Goal: Information Seeking & Learning: Learn about a topic

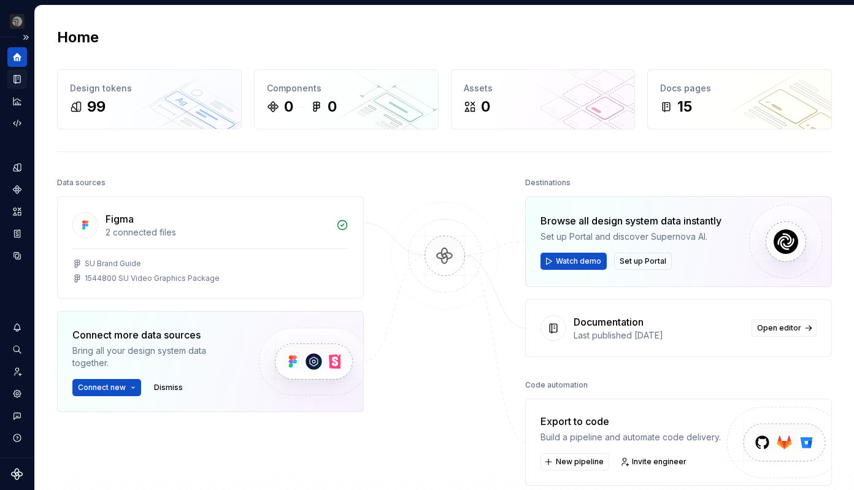
click at [17, 76] on icon "Documentation" at bounding box center [18, 79] width 5 height 7
click at [22, 78] on icon "Documentation" at bounding box center [17, 79] width 11 height 11
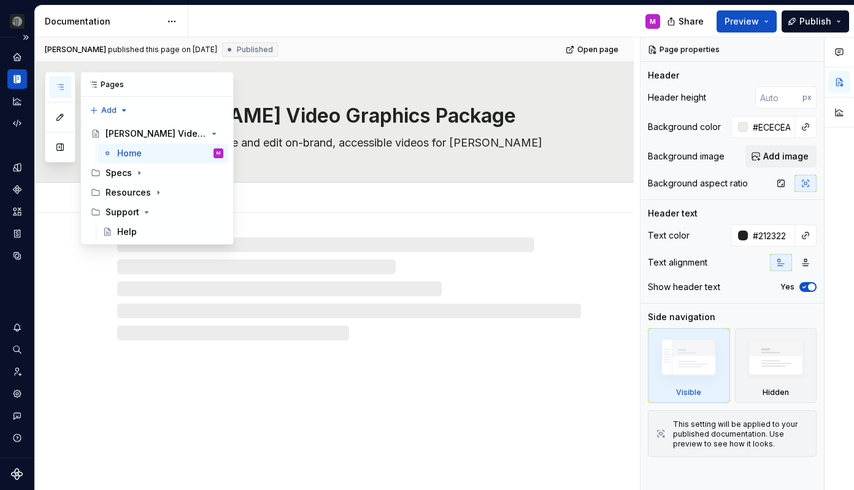
click at [52, 79] on button "button" at bounding box center [60, 87] width 22 height 22
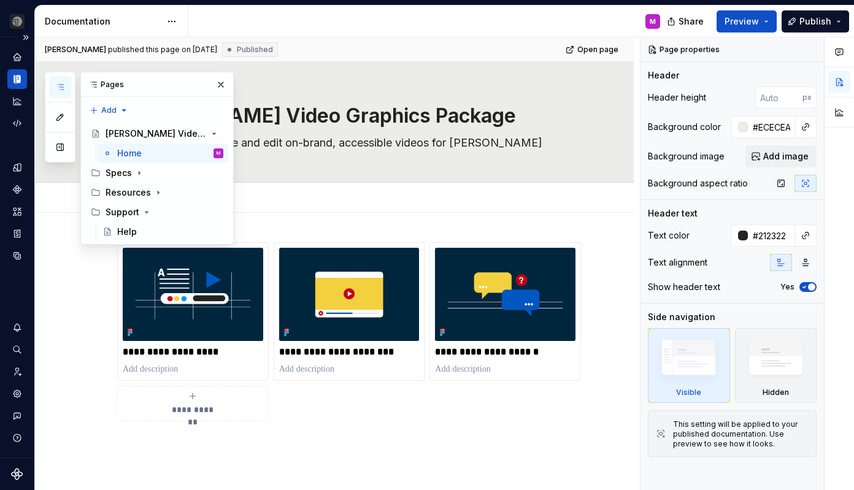
click at [52, 79] on button "button" at bounding box center [60, 87] width 22 height 22
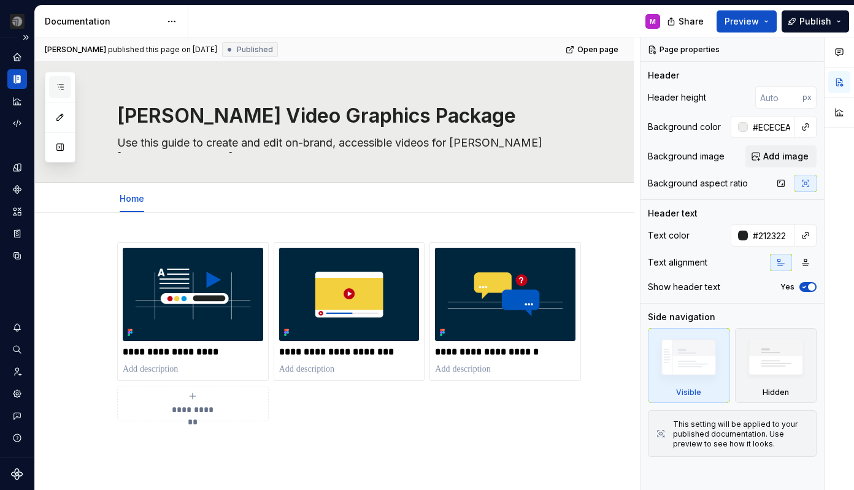
click at [56, 82] on button "button" at bounding box center [60, 87] width 22 height 22
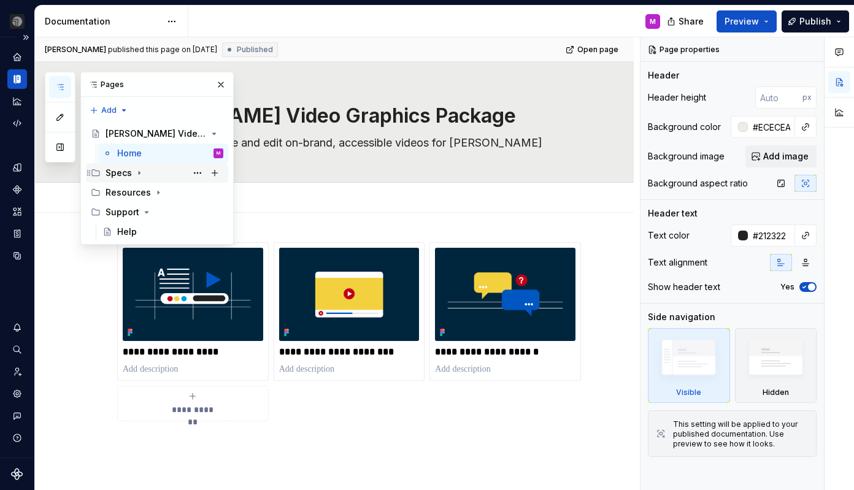
click at [106, 166] on div "Specs" at bounding box center [165, 172] width 118 height 17
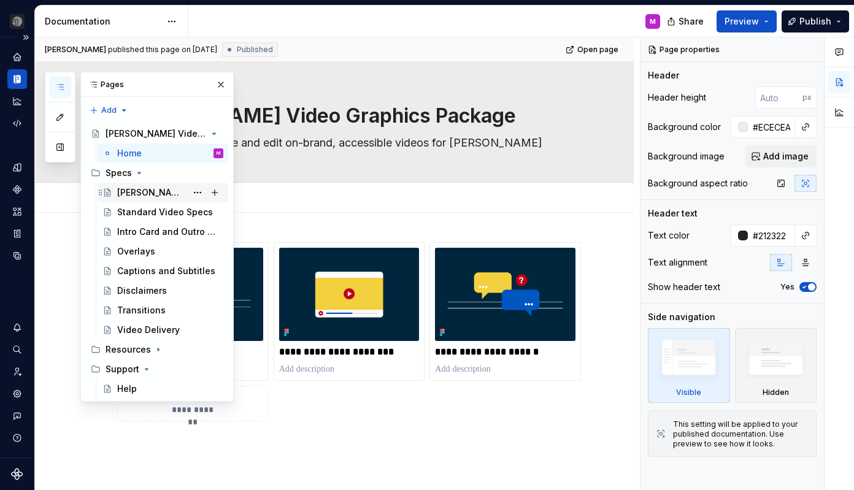
click at [138, 196] on div "[PERSON_NAME] Brand Guidelines" at bounding box center [151, 193] width 69 height 12
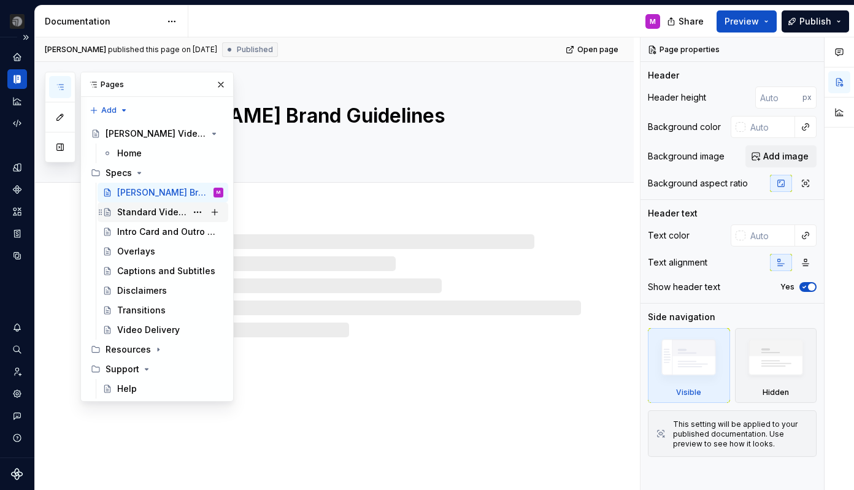
click at [139, 215] on div "Standard Video Specs" at bounding box center [151, 212] width 69 height 12
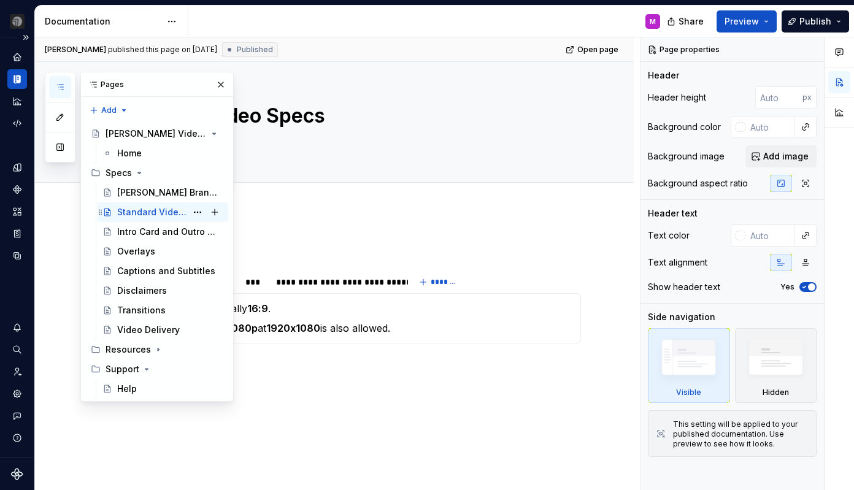
click at [182, 214] on div "Standard Video Specs" at bounding box center [151, 212] width 69 height 12
click at [366, 237] on div "**********" at bounding box center [334, 383] width 599 height 347
click at [358, 287] on div "**********" at bounding box center [337, 282] width 122 height 12
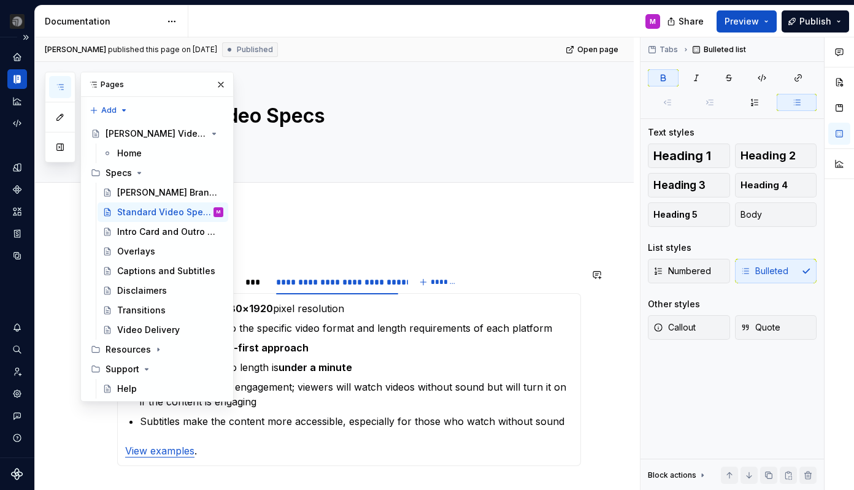
click at [484, 258] on div "**********" at bounding box center [349, 378] width 464 height 279
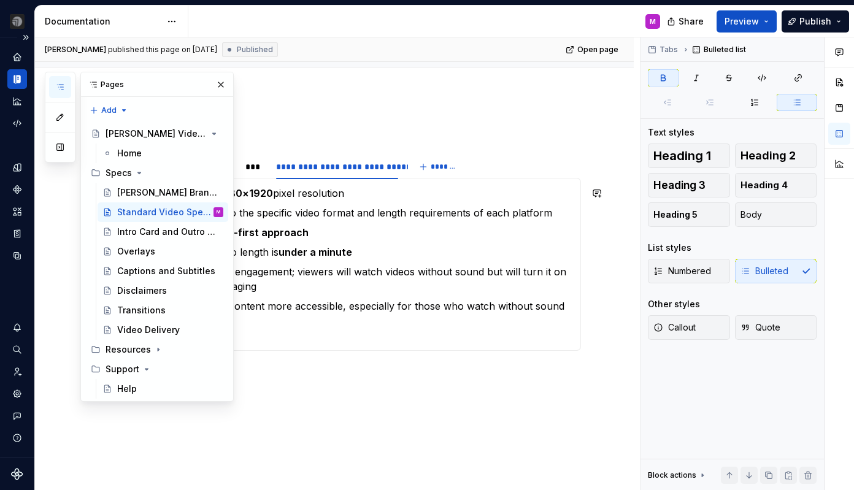
scroll to position [188, 0]
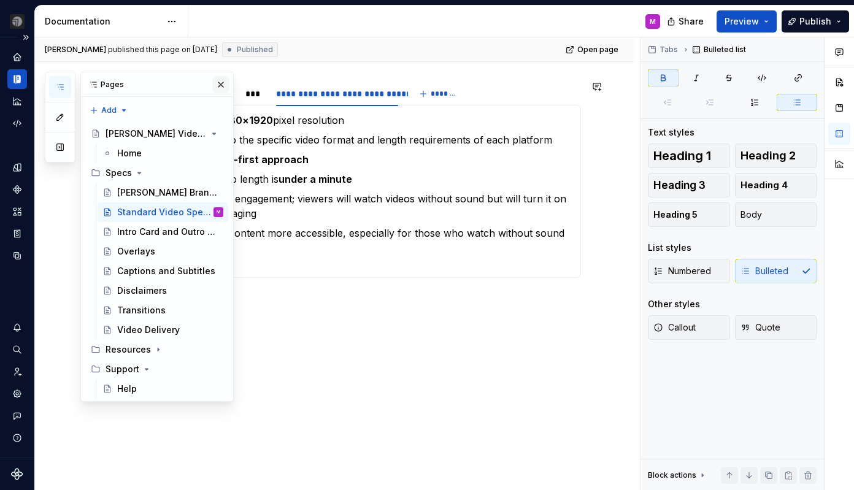
click at [218, 88] on button "button" at bounding box center [220, 84] width 17 height 17
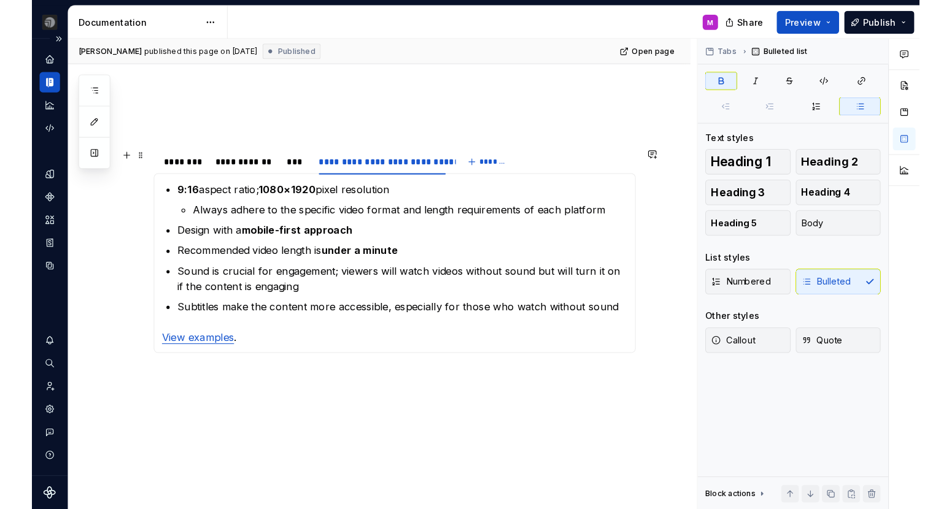
scroll to position [118, 0]
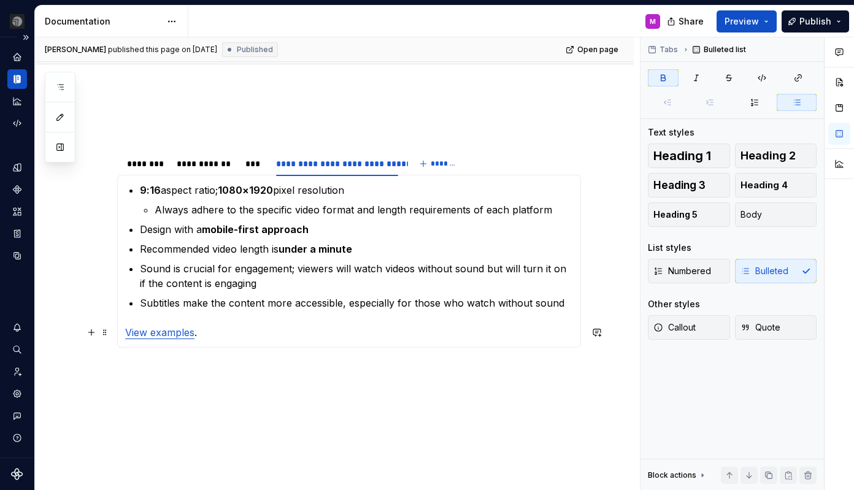
click at [179, 333] on link "View examples" at bounding box center [159, 333] width 69 height 12
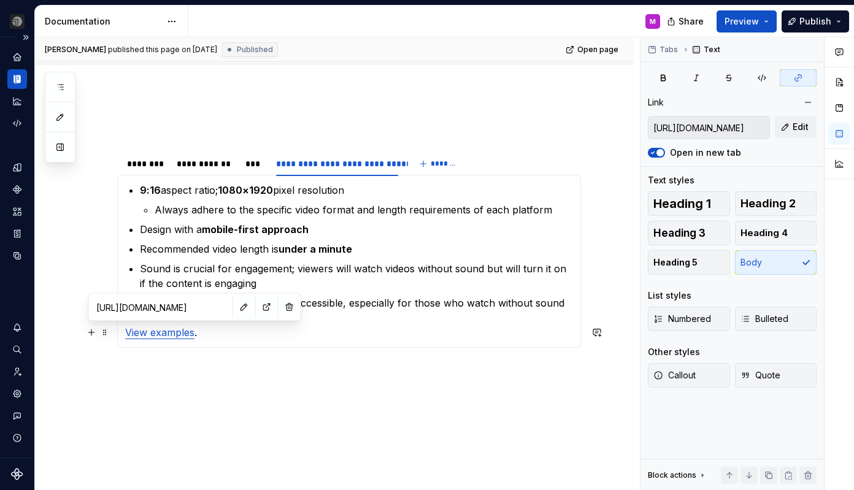
click at [159, 310] on input "[URL][DOMAIN_NAME]" at bounding box center [160, 307] width 139 height 22
click at [306, 265] on p "Sound is crucial for engagement; viewers will watch videos without sound but wi…" at bounding box center [356, 275] width 433 height 29
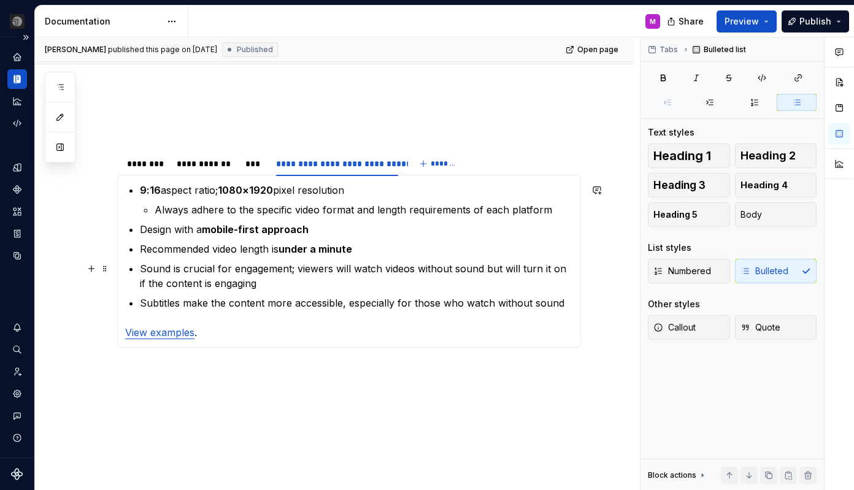
click at [296, 284] on p "Sound is crucial for engagement; viewers will watch videos without sound but wi…" at bounding box center [356, 275] width 433 height 29
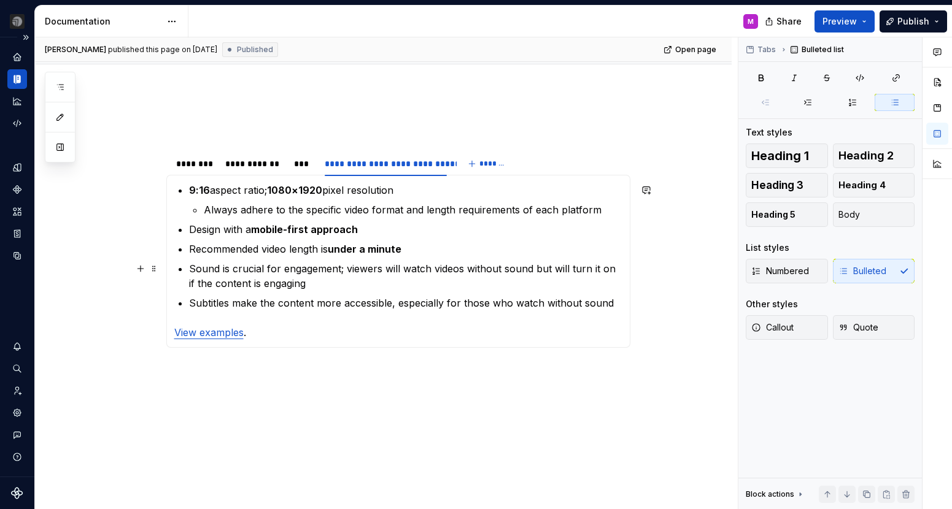
click at [423, 265] on p "Sound is crucial for engagement; viewers will watch videos without sound but wi…" at bounding box center [405, 275] width 433 height 29
click at [373, 299] on p "Subtitles make the content more accessible, especially for those who watch with…" at bounding box center [405, 303] width 433 height 15
click at [620, 308] on p "Subtitles make the content more accessible, especially for those who watch with…" at bounding box center [405, 303] width 433 height 15
click at [192, 230] on p "Design with a mobile-first approach" at bounding box center [405, 229] width 433 height 15
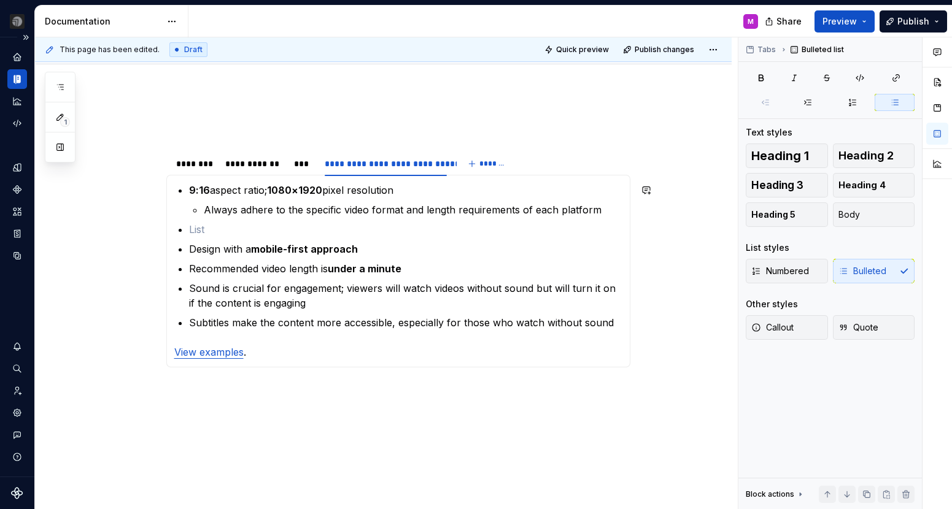
paste div
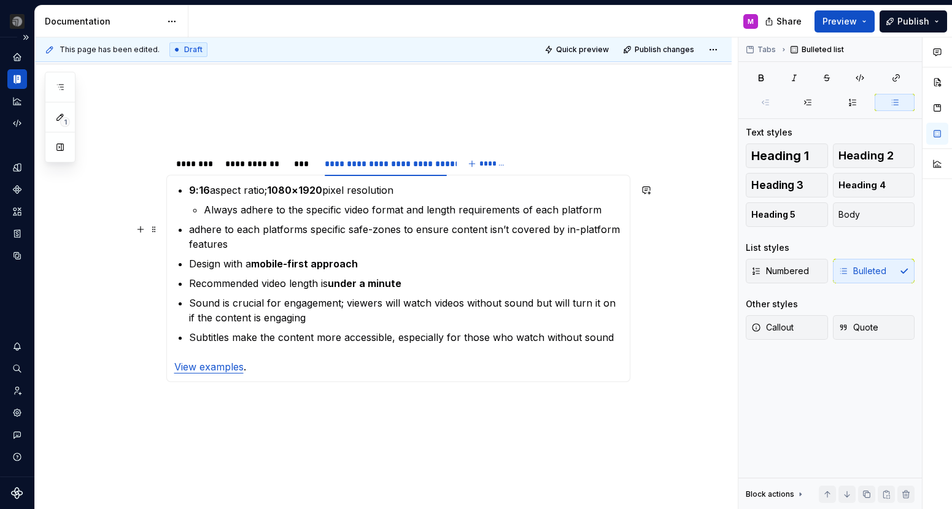
type textarea "*"
click at [199, 227] on p "adhere to each platforms specific safe-zones to ensure content isn’t covered by…" at bounding box center [405, 236] width 433 height 29
click at [695, 314] on div "**********" at bounding box center [383, 346] width 697 height 510
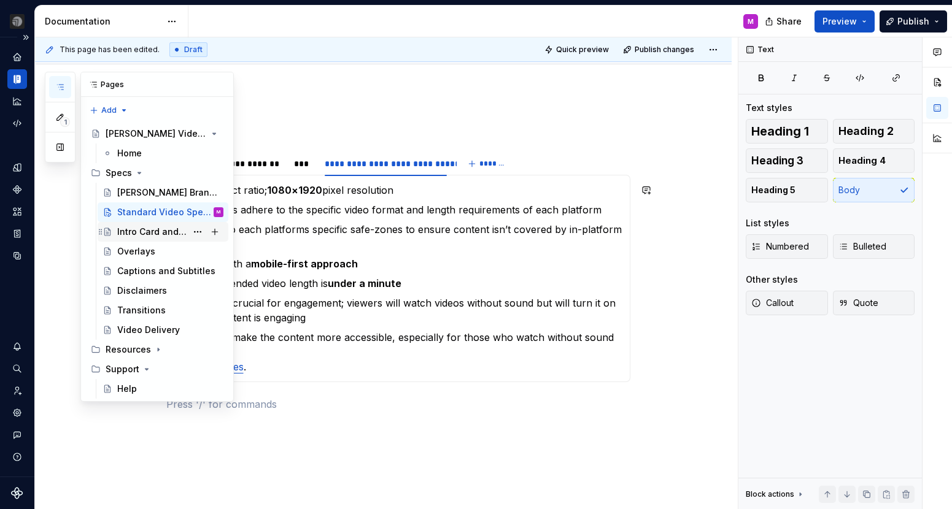
click at [130, 233] on div "Intro Card and Outro Cards" at bounding box center [151, 232] width 69 height 12
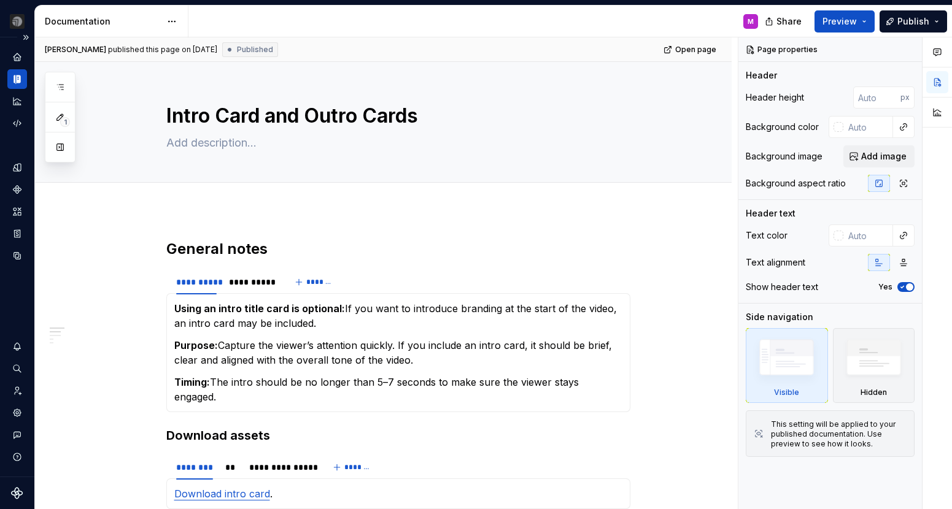
type textarea "*"
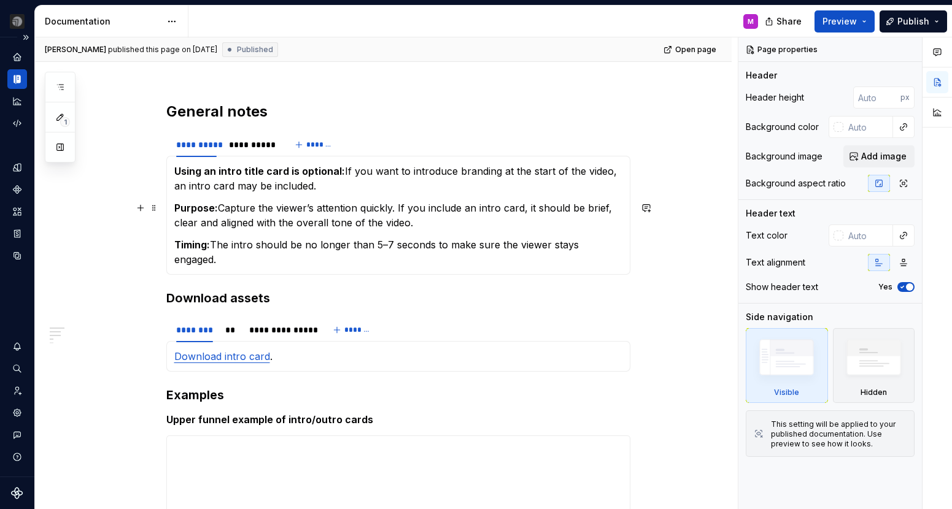
scroll to position [122, 0]
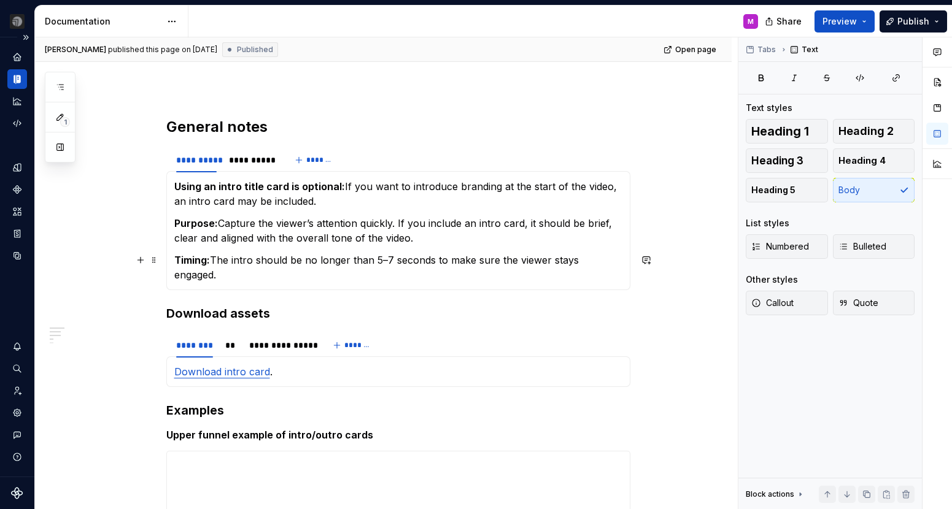
click at [625, 259] on div "Using an intro title card is optional: If you want to introduce branding at the…" at bounding box center [398, 230] width 464 height 119
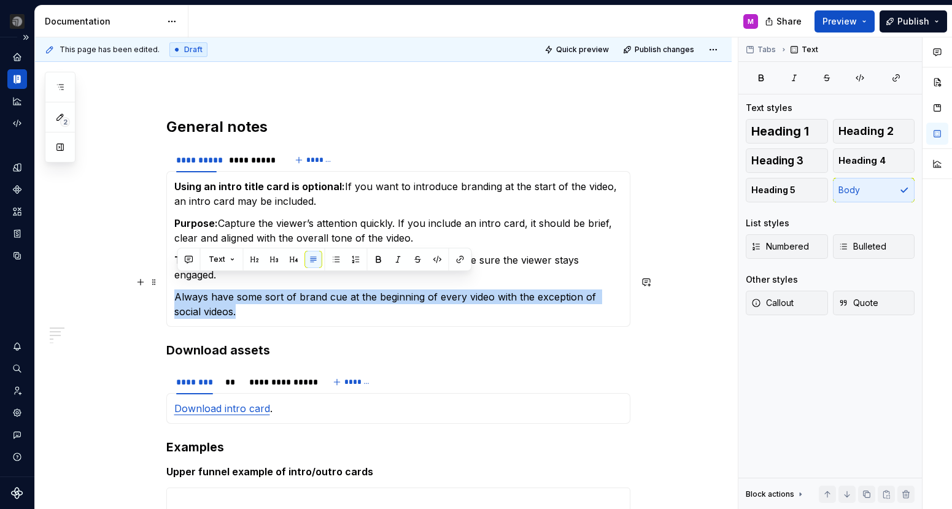
drag, startPoint x: 255, startPoint y: 299, endPoint x: 176, endPoint y: 285, distance: 79.7
click at [176, 285] on div "Using an intro title card is optional: If you want to introduce branding at the…" at bounding box center [398, 249] width 464 height 156
copy p "Always have some sort of brand cue at the beginning of every video with the exc…"
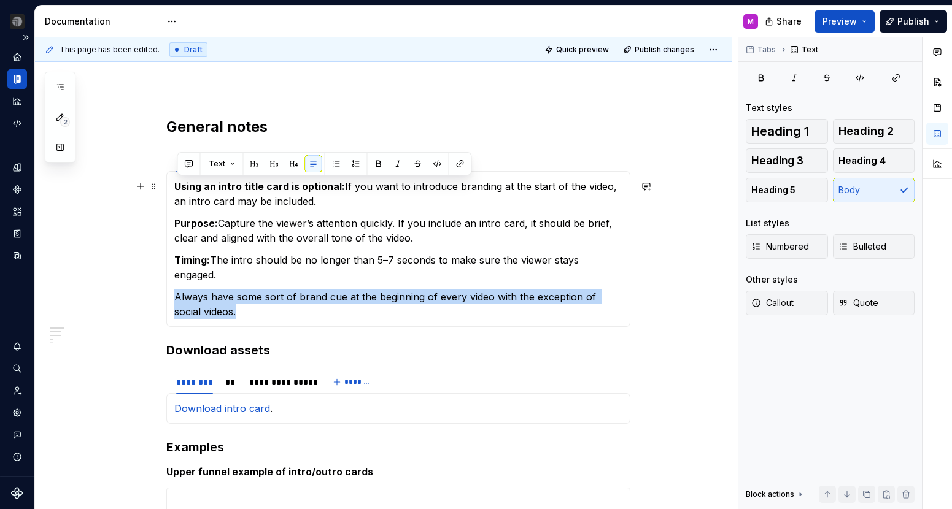
drag, startPoint x: 341, startPoint y: 204, endPoint x: 176, endPoint y: 187, distance: 166.0
click at [176, 187] on div "Using an intro title card is optional: If you want to introduce branding at the…" at bounding box center [398, 249] width 464 height 156
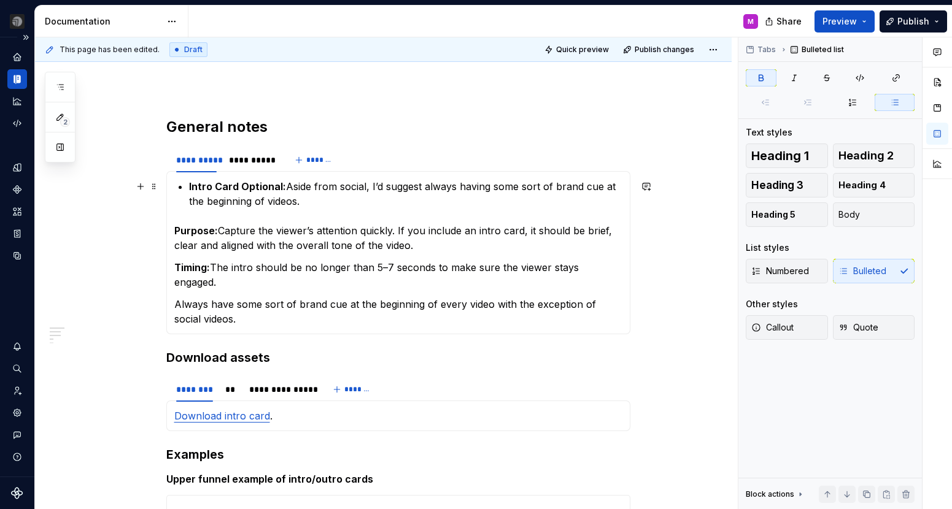
click at [192, 186] on strong "Intro Card Optional:" at bounding box center [237, 186] width 97 height 12
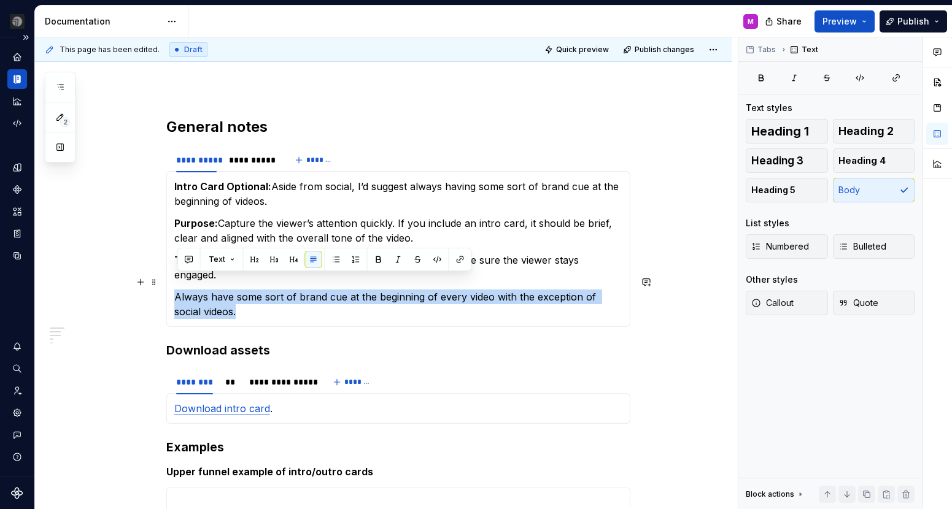
drag, startPoint x: 213, startPoint y: 292, endPoint x: 172, endPoint y: 287, distance: 40.8
click at [172, 287] on div "Intro Card Optional: Aside from social, I’d suggest always having some sort of …" at bounding box center [398, 249] width 464 height 156
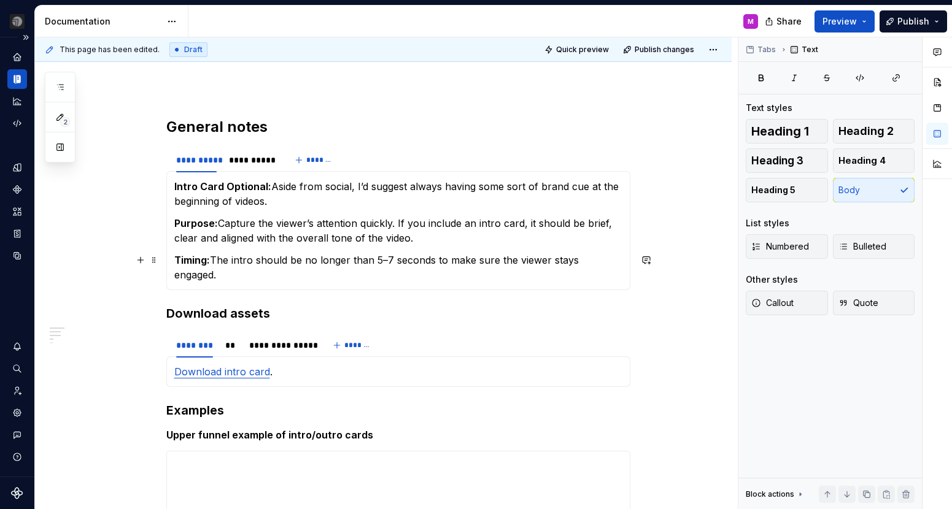
click at [392, 259] on p "Timing: The intro should be no longer than 5–7 seconds to make sure the viewer …" at bounding box center [398, 267] width 448 height 29
click at [254, 166] on div "**********" at bounding box center [251, 160] width 45 height 12
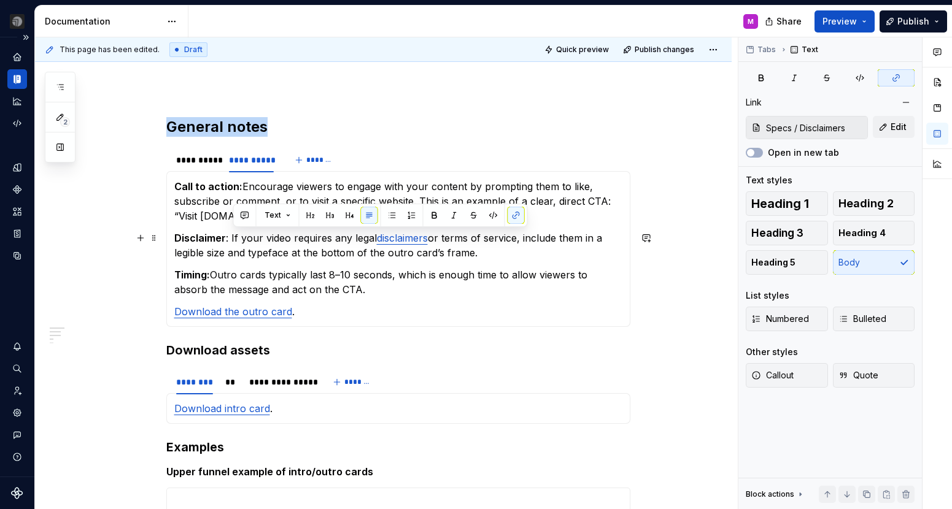
drag, startPoint x: 489, startPoint y: 253, endPoint x: 233, endPoint y: 242, distance: 255.6
click at [233, 242] on p "Disclaimer : If your video requires any legal disclaimers or terms of service, …" at bounding box center [398, 245] width 448 height 29
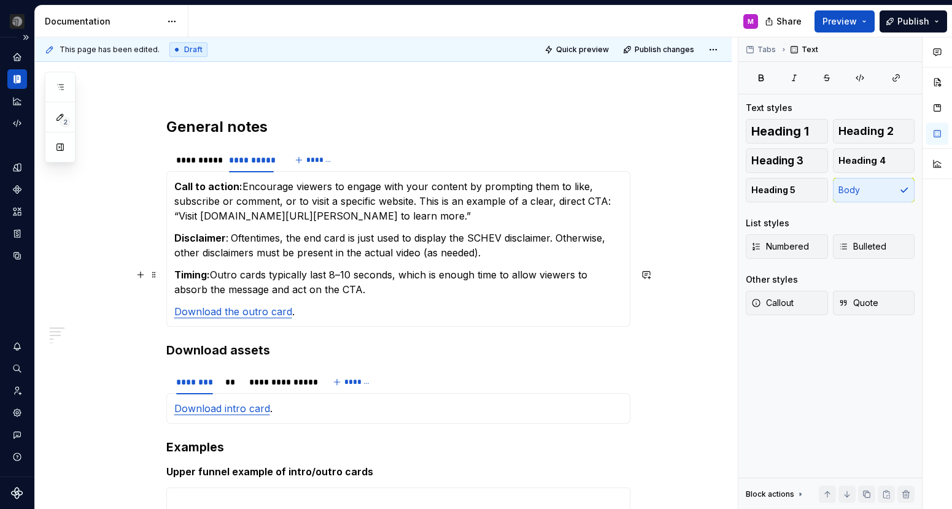
click at [354, 274] on p "Timing: Outro cards typically last 8–10 seconds, which is enough time to allow …" at bounding box center [398, 282] width 448 height 29
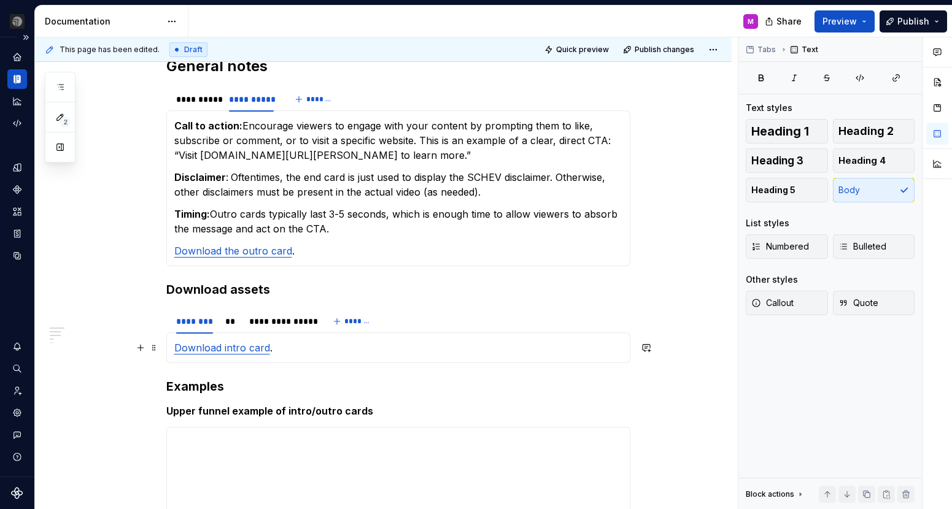
scroll to position [187, 0]
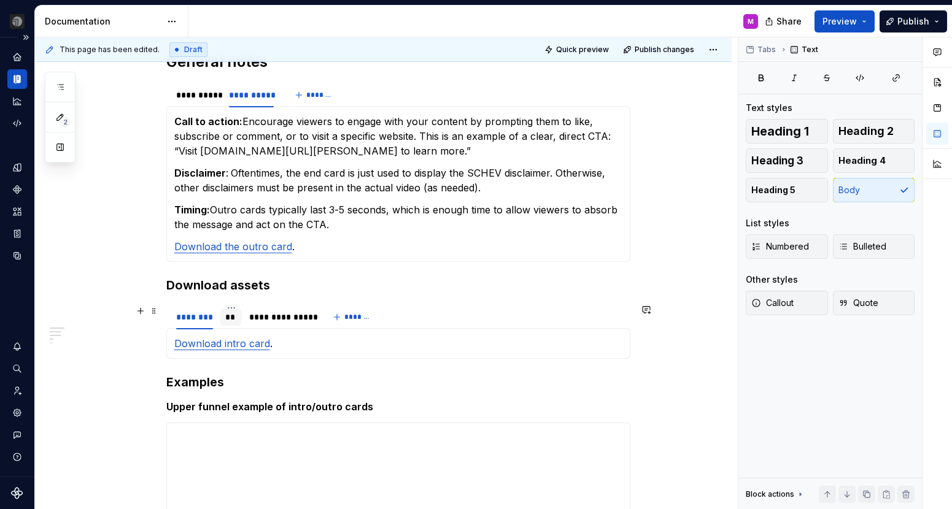
click at [232, 322] on div "**" at bounding box center [231, 317] width 12 height 12
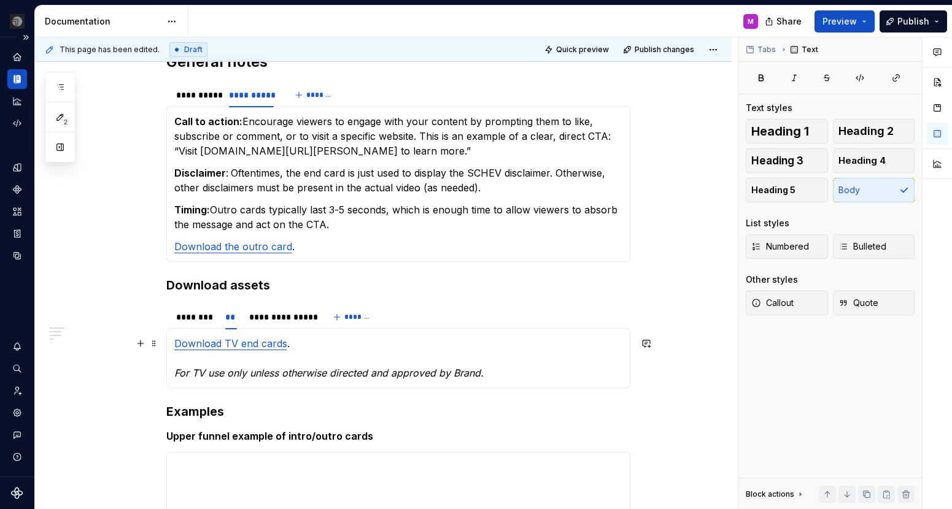
click at [301, 349] on p "Download TV end cards . For TV use only unless otherwise directed and approved …" at bounding box center [398, 358] width 448 height 44
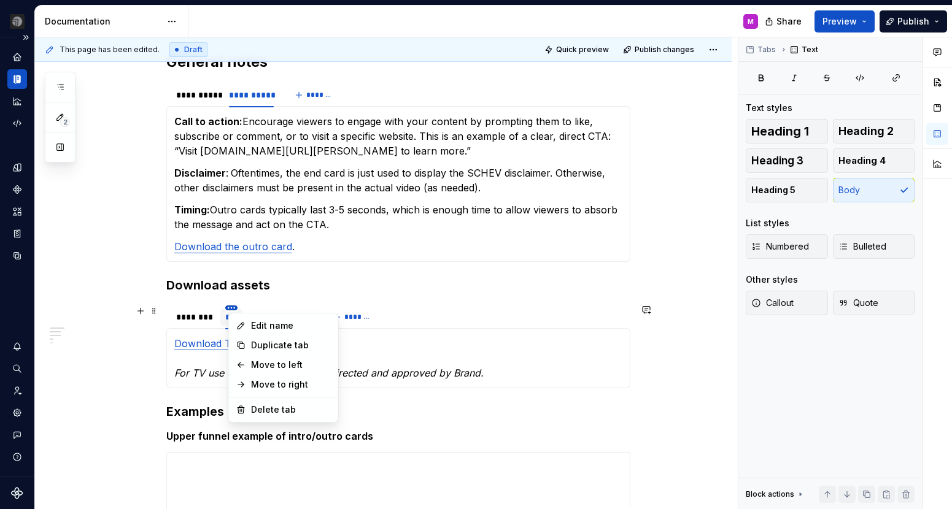
click at [234, 308] on html "SEI Video Standards M Dataset [PERSON_NAME] Documentation M Share Preview Publi…" at bounding box center [476, 254] width 952 height 509
click at [261, 412] on div "Delete tab" at bounding box center [291, 410] width 80 height 12
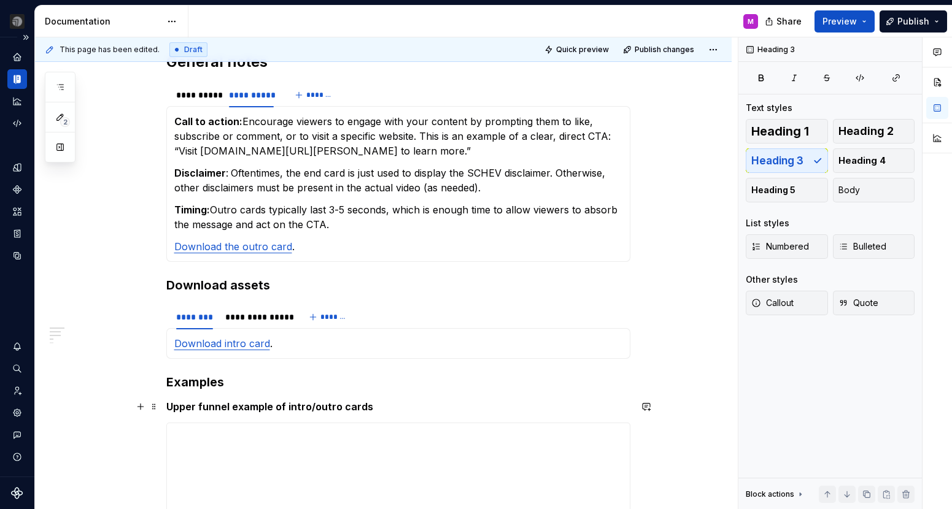
click at [343, 405] on h5 "Upper funnel example of intro/outro cards" at bounding box center [398, 407] width 464 height 12
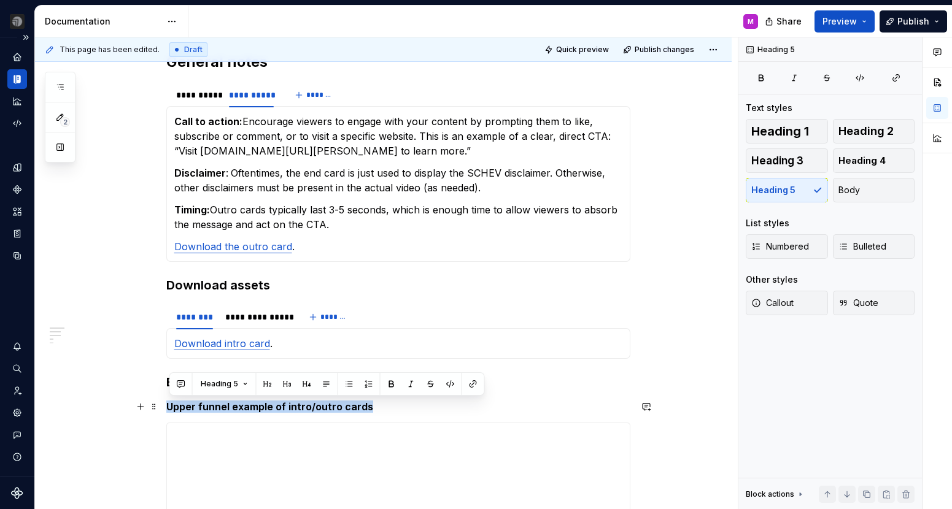
click at [343, 405] on h5 "Upper funnel example of intro/outro cards" at bounding box center [398, 407] width 464 height 12
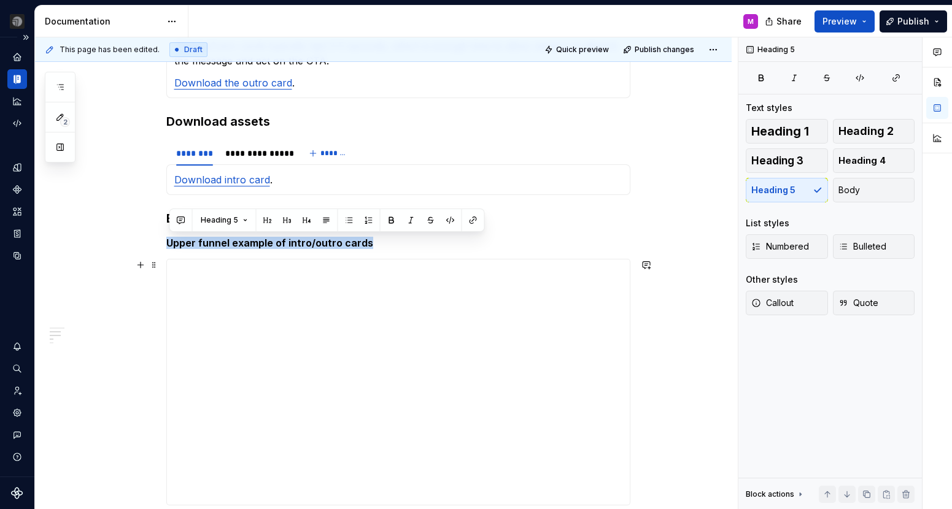
click at [148, 396] on div "**********" at bounding box center [383, 423] width 697 height 1128
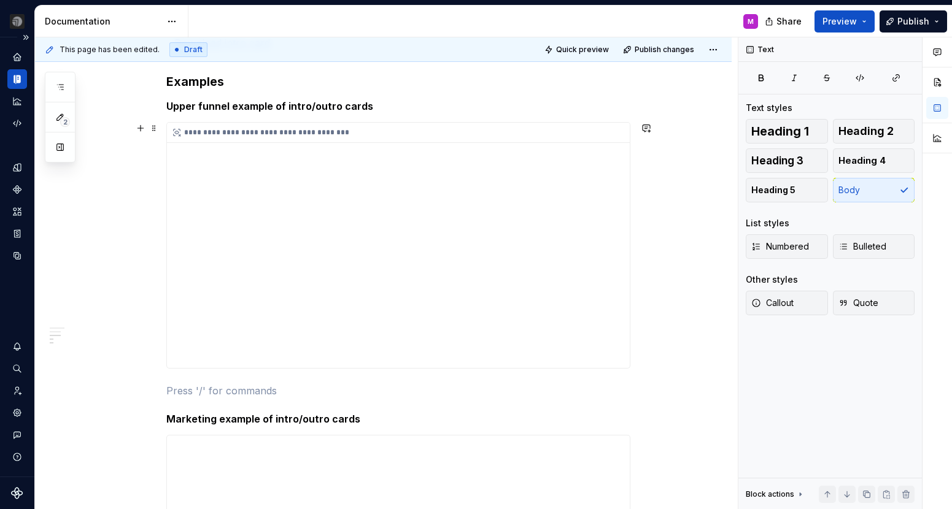
scroll to position [457, 0]
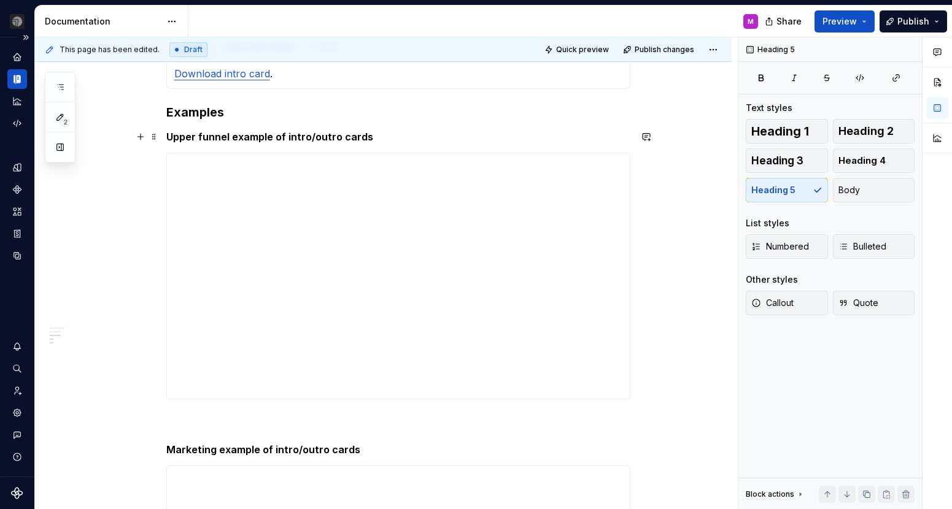
click at [216, 133] on h5 "Upper funnel example of intro/outro cards" at bounding box center [398, 137] width 464 height 12
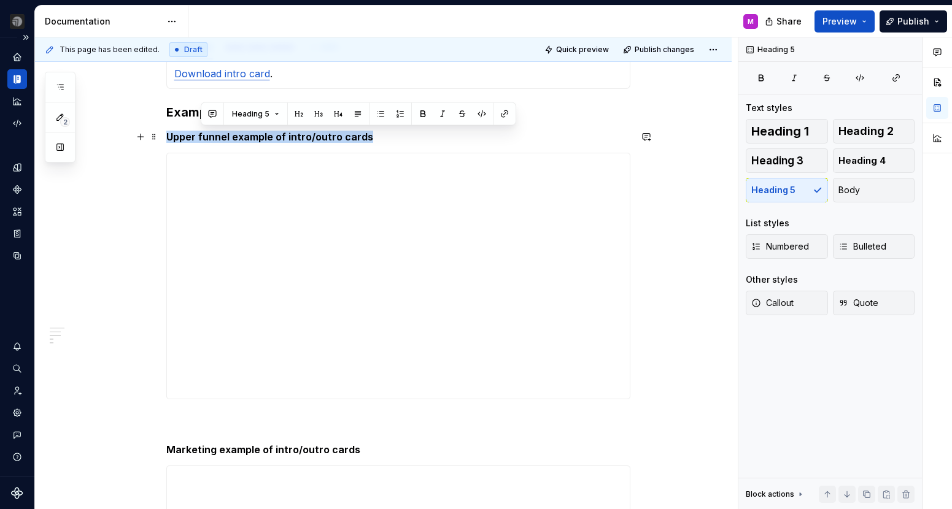
click at [216, 133] on h5 "Upper funnel example of intro/outro cards" at bounding box center [398, 137] width 464 height 12
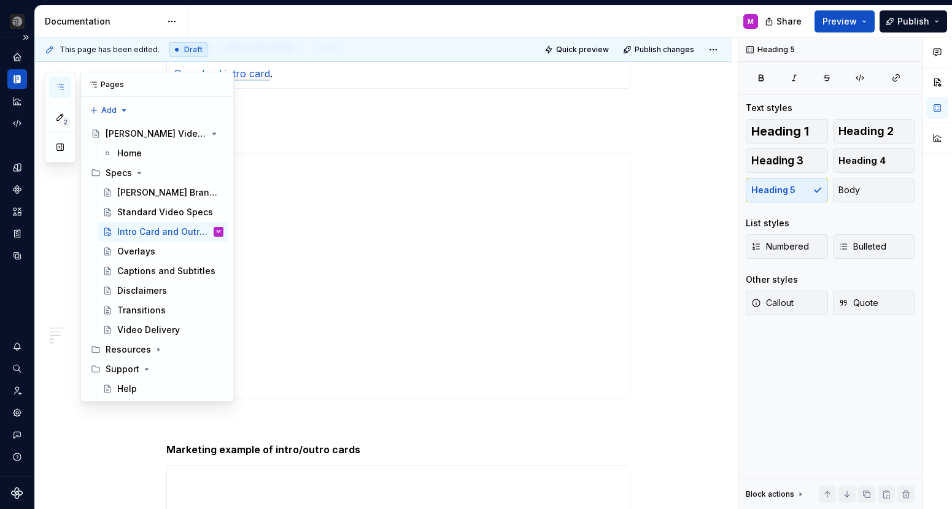
click at [69, 87] on button "button" at bounding box center [60, 87] width 22 height 22
click at [141, 290] on div "Disclaimers" at bounding box center [142, 291] width 50 height 12
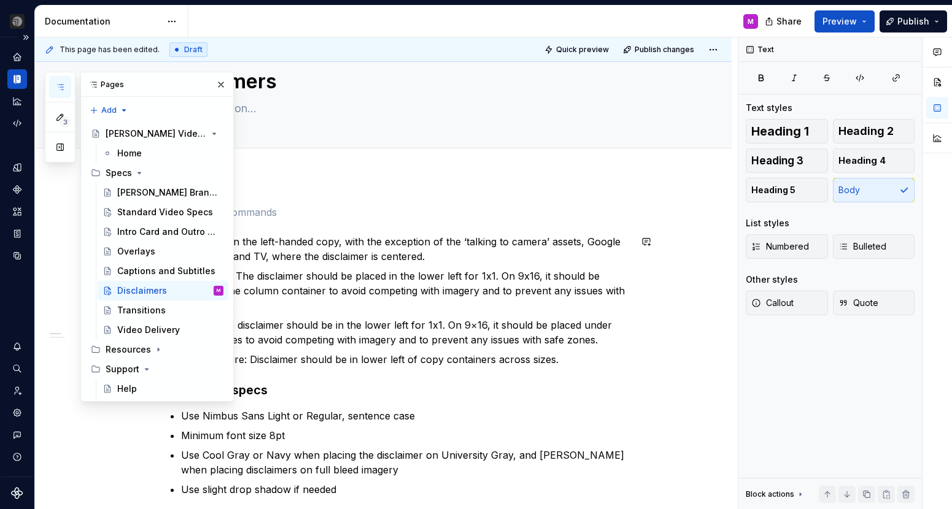
scroll to position [37, 0]
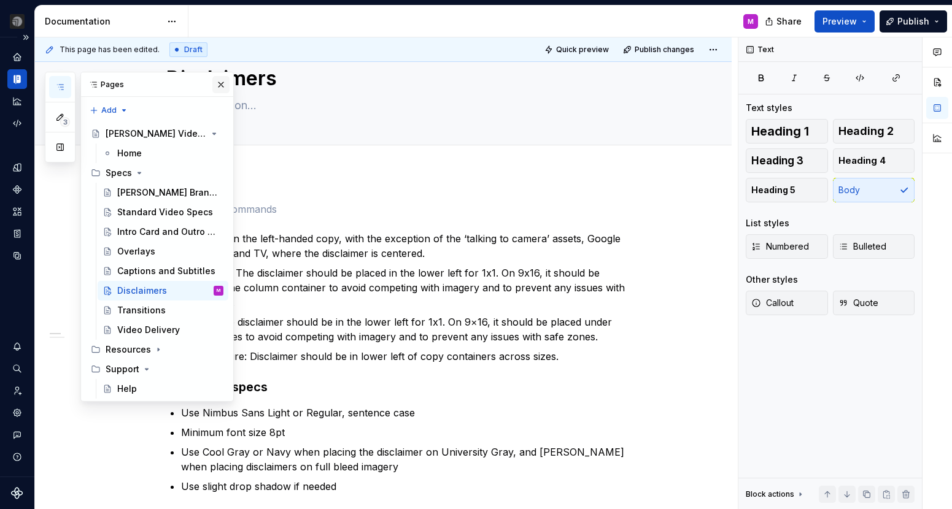
click at [220, 84] on button "button" at bounding box center [220, 84] width 17 height 17
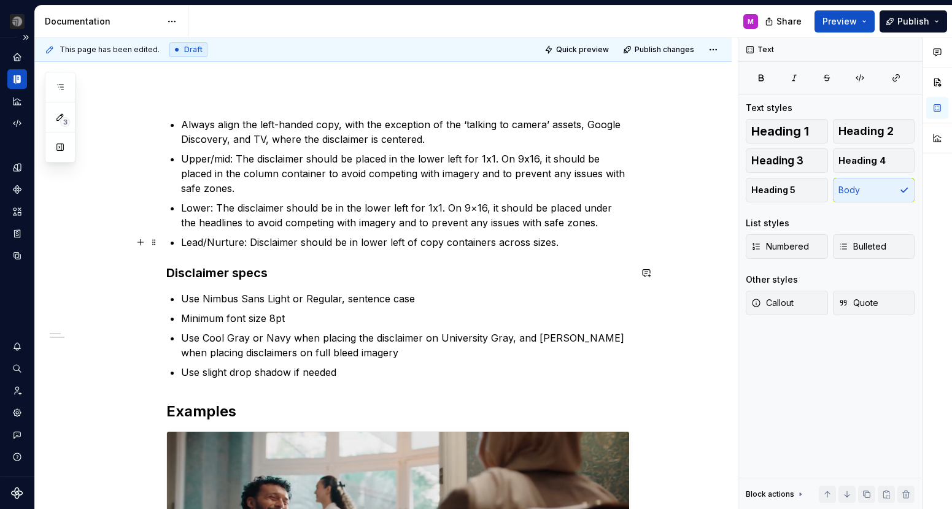
scroll to position [52, 0]
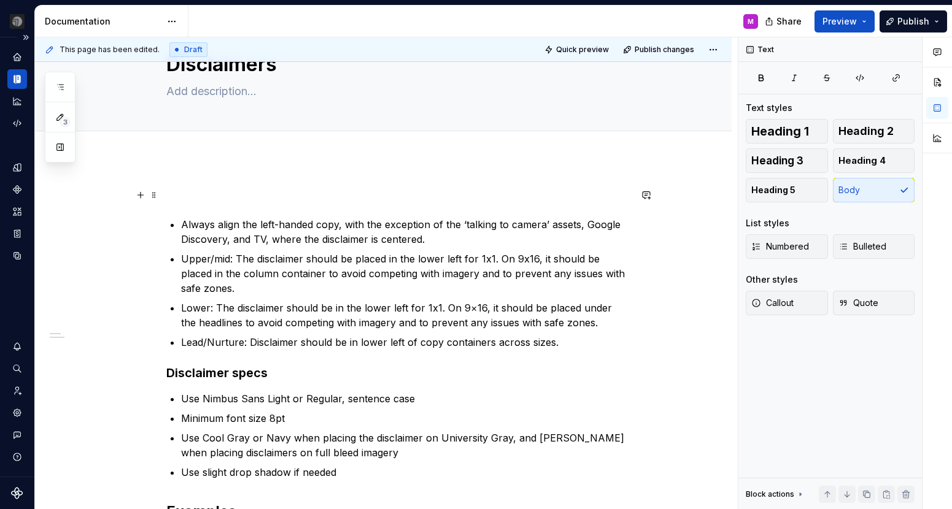
click at [197, 188] on p at bounding box center [398, 195] width 464 height 15
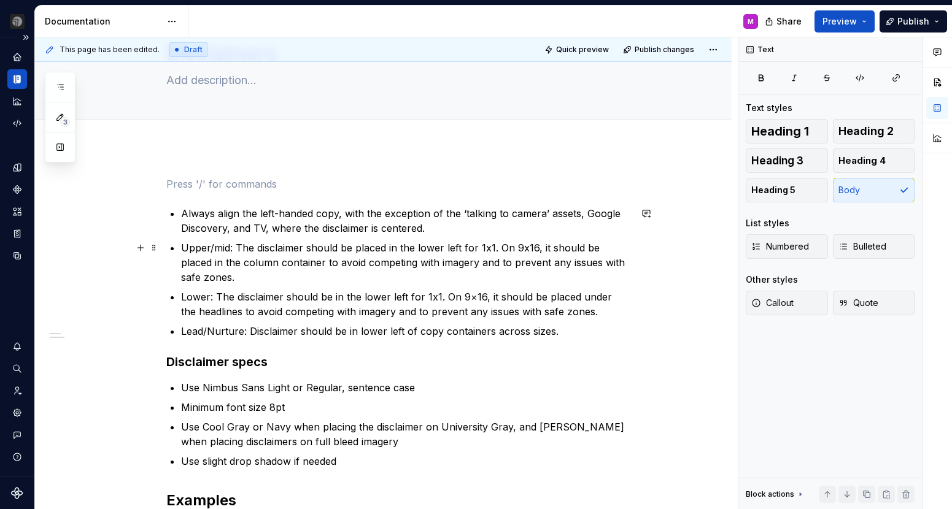
scroll to position [66, 0]
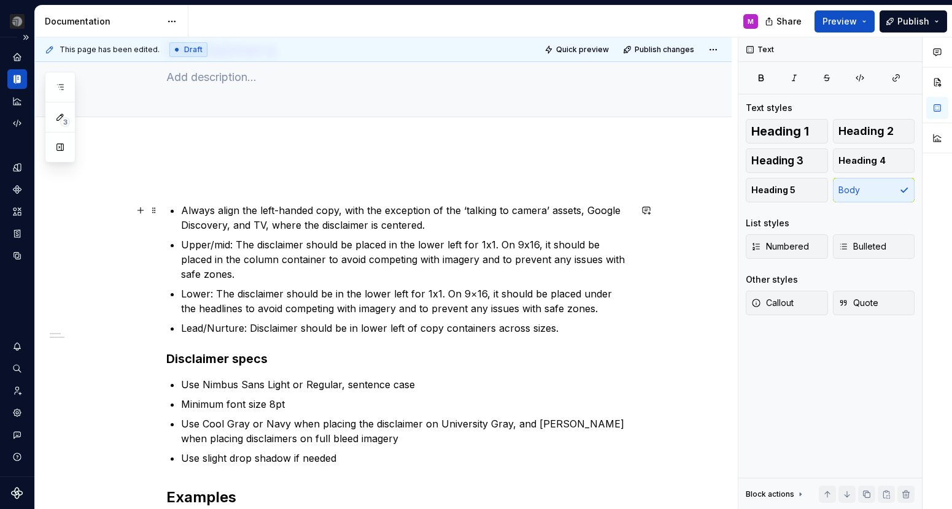
click at [165, 213] on div "This page has been edited. Draft Quick preview Publish changes Disclaimers Edit…" at bounding box center [386, 273] width 703 height 473
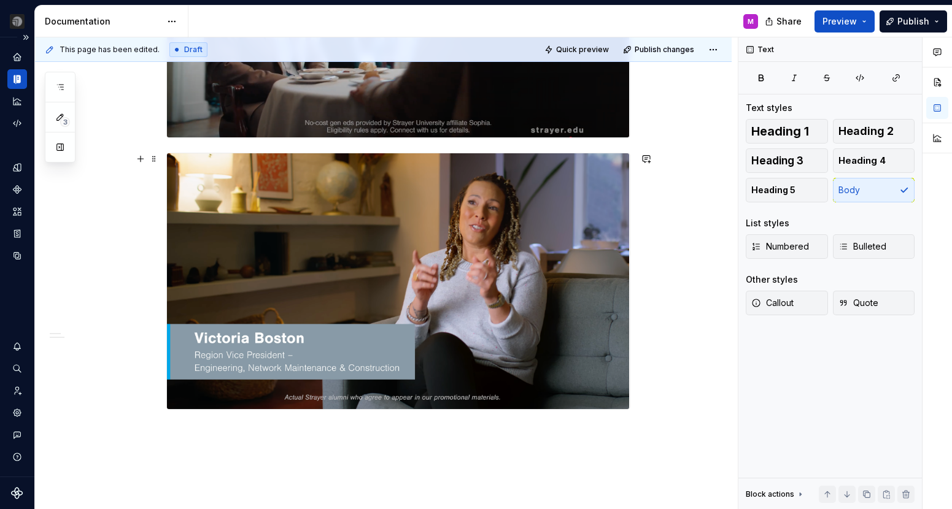
scroll to position [751, 0]
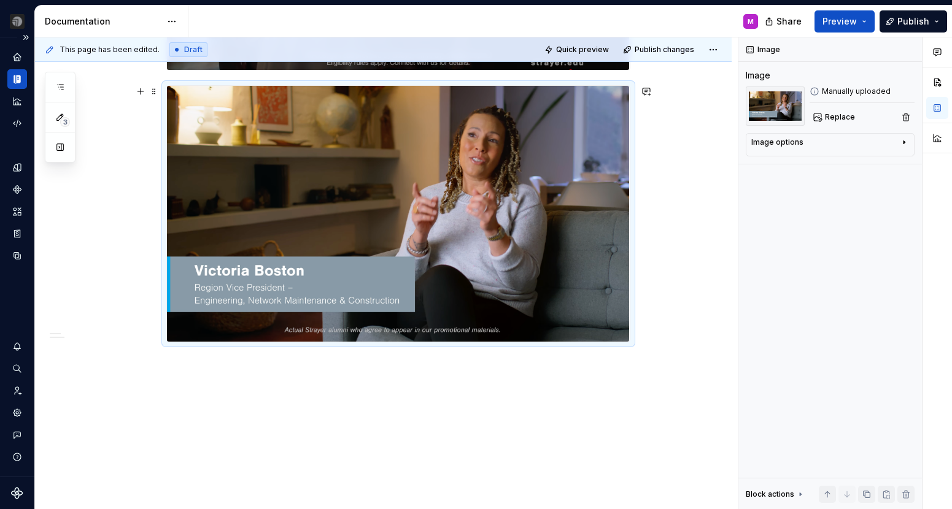
click at [206, 301] on img at bounding box center [398, 214] width 463 height 256
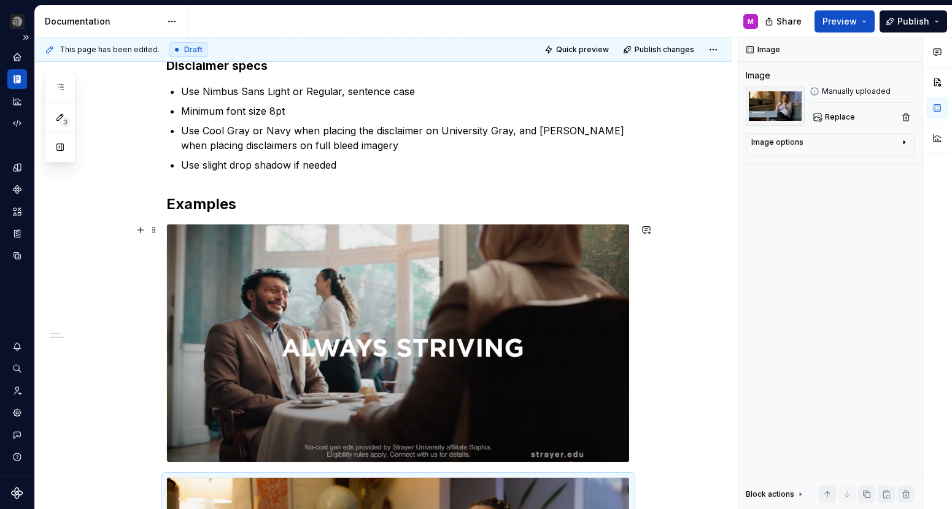
scroll to position [357, 0]
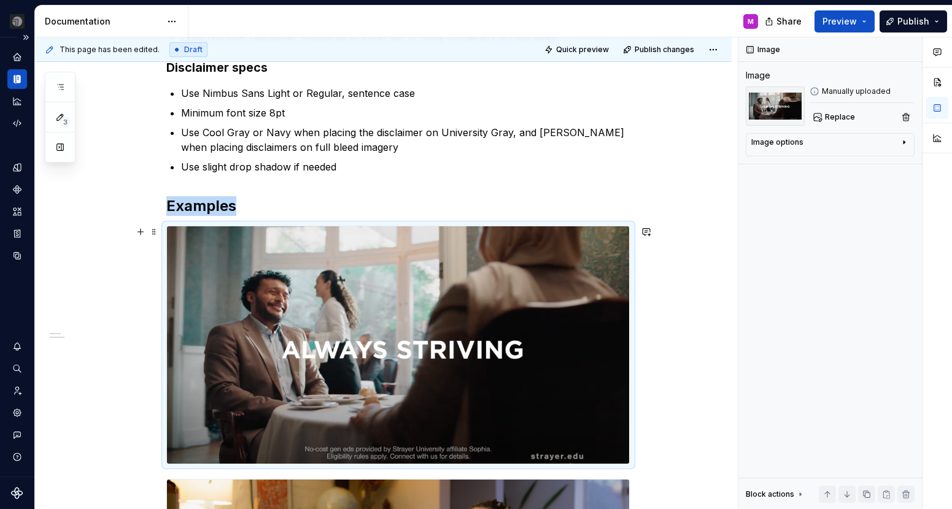
click at [449, 263] on img at bounding box center [398, 345] width 463 height 238
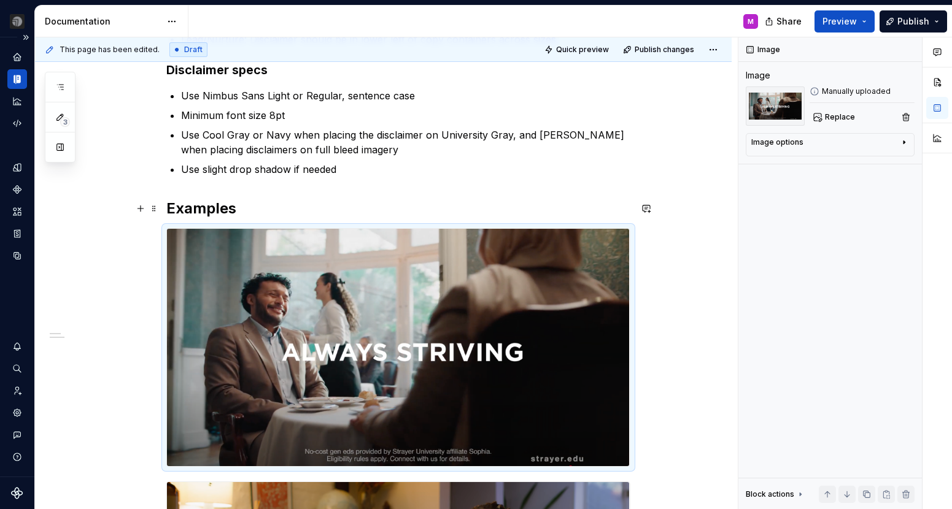
click at [307, 204] on h2 "Examples" at bounding box center [398, 209] width 464 height 20
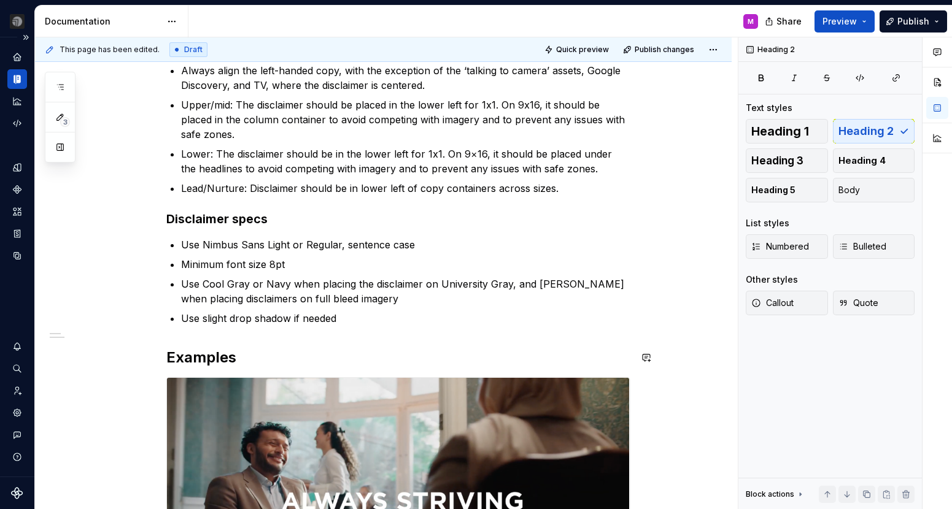
scroll to position [0, 0]
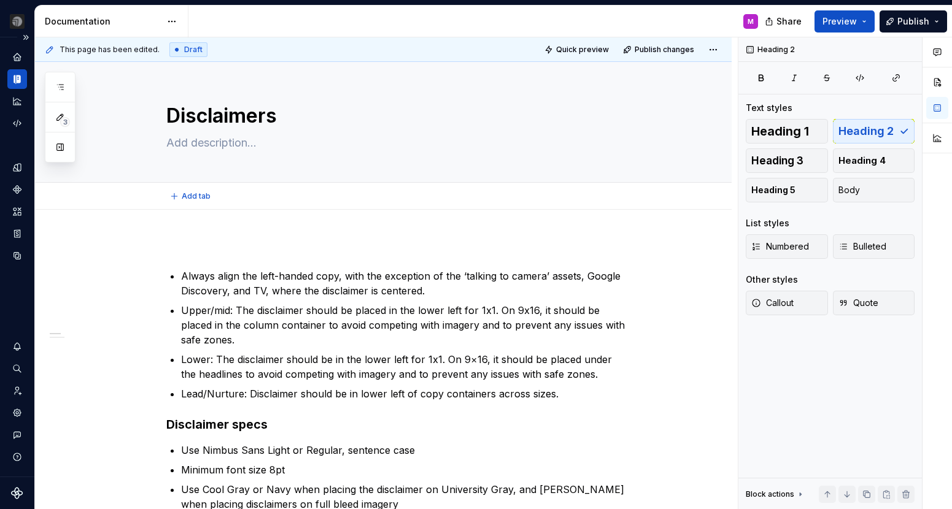
type textarea "*"
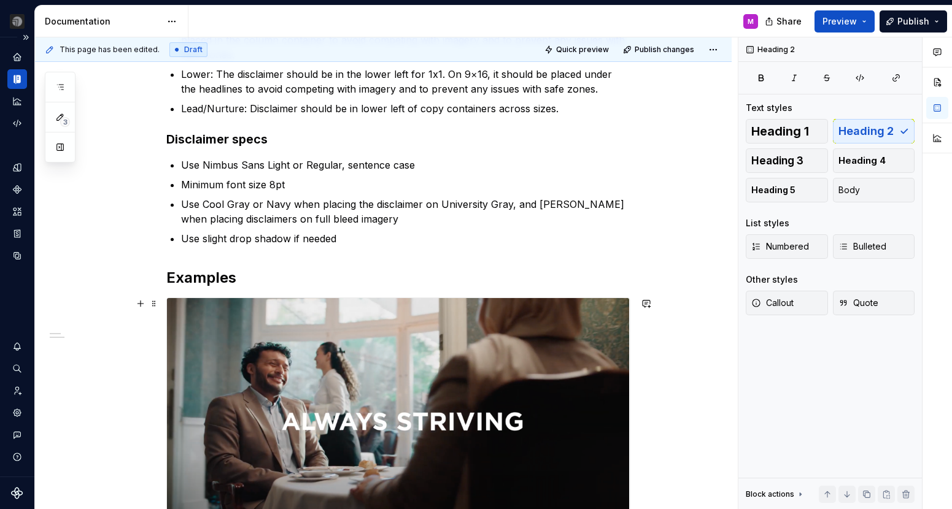
scroll to position [276, 0]
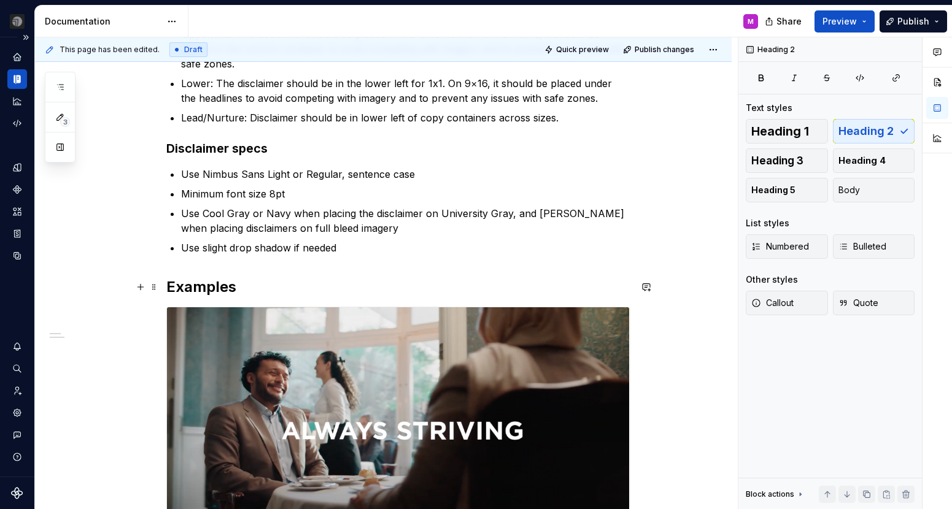
click at [172, 281] on h2 "Examples" at bounding box center [398, 287] width 464 height 20
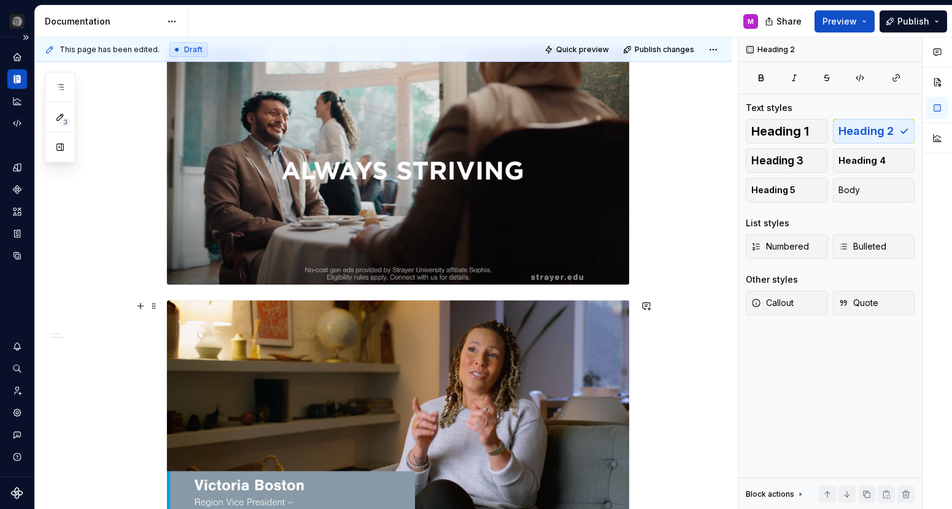
scroll to position [751, 0]
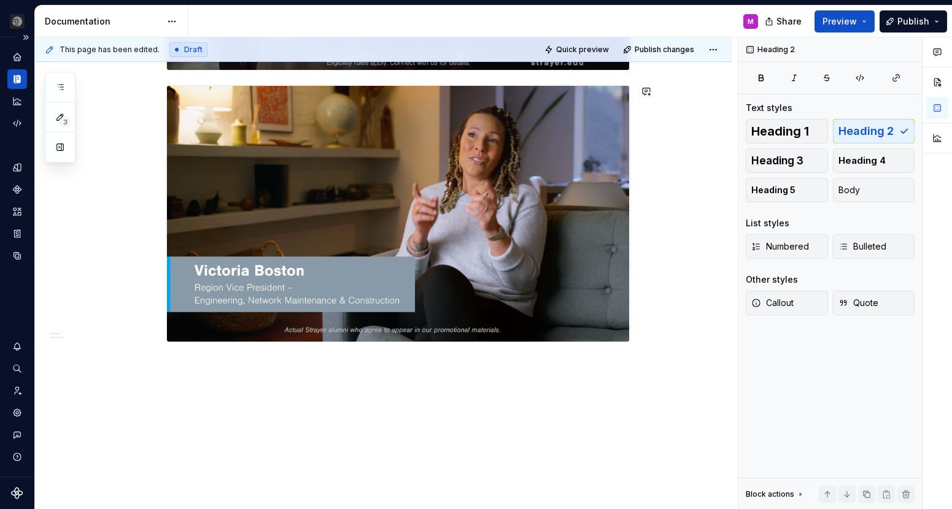
click at [190, 370] on p "Campaign video example" at bounding box center [398, 364] width 464 height 15
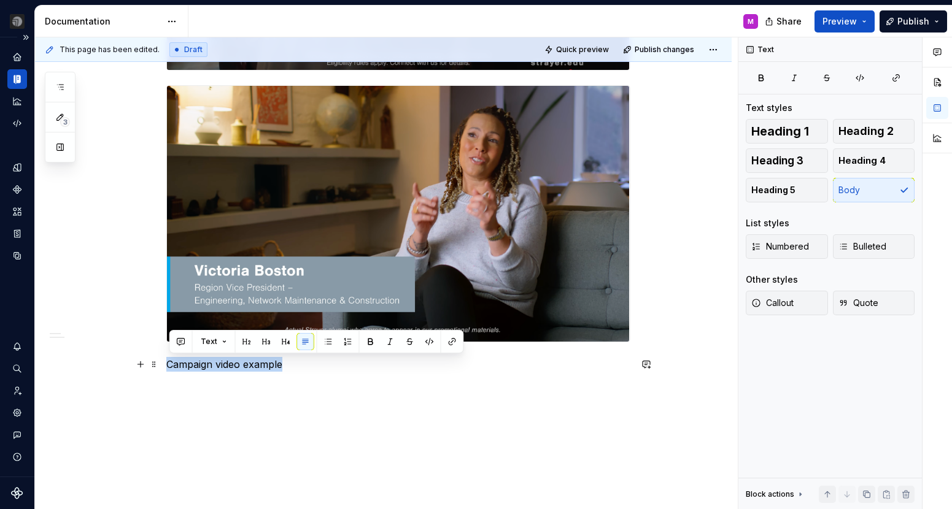
click at [190, 370] on p "Campaign video example" at bounding box center [398, 364] width 464 height 15
click at [313, 370] on p "Campaign video example" at bounding box center [398, 364] width 464 height 15
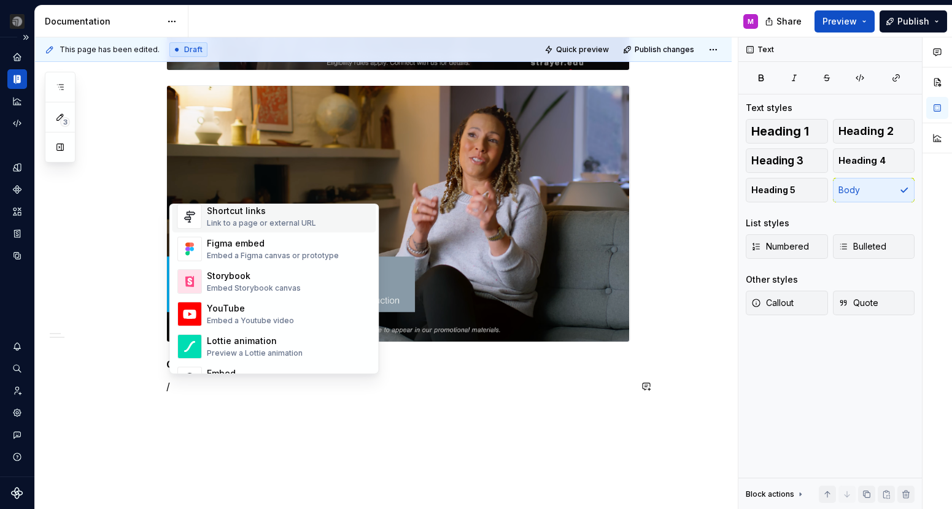
scroll to position [625, 0]
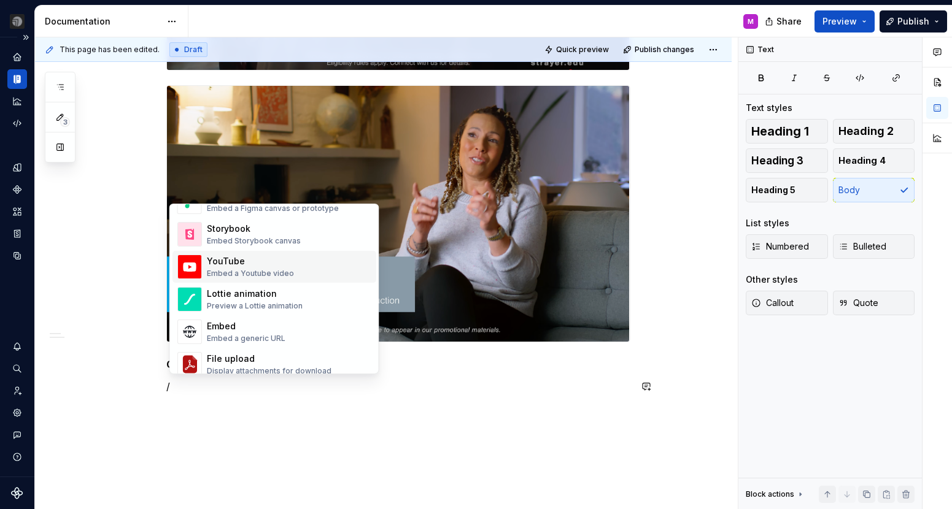
click at [222, 266] on div "YouTube" at bounding box center [250, 261] width 87 height 12
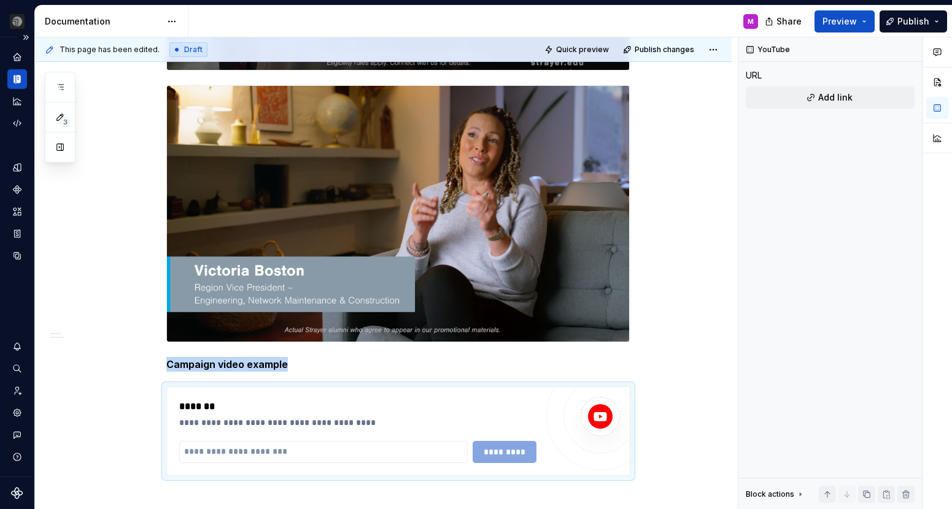
type textarea "*"
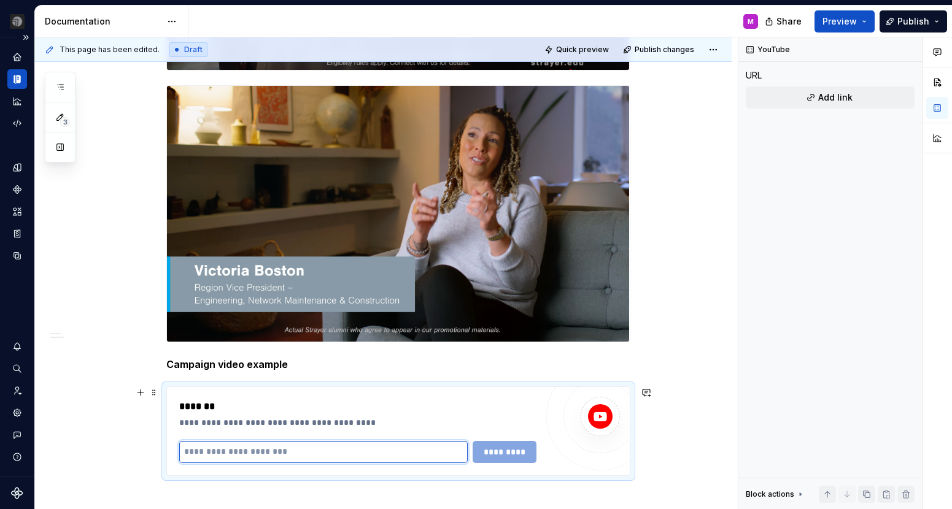
click at [302, 447] on input "text" at bounding box center [323, 452] width 289 height 22
paste input "**********"
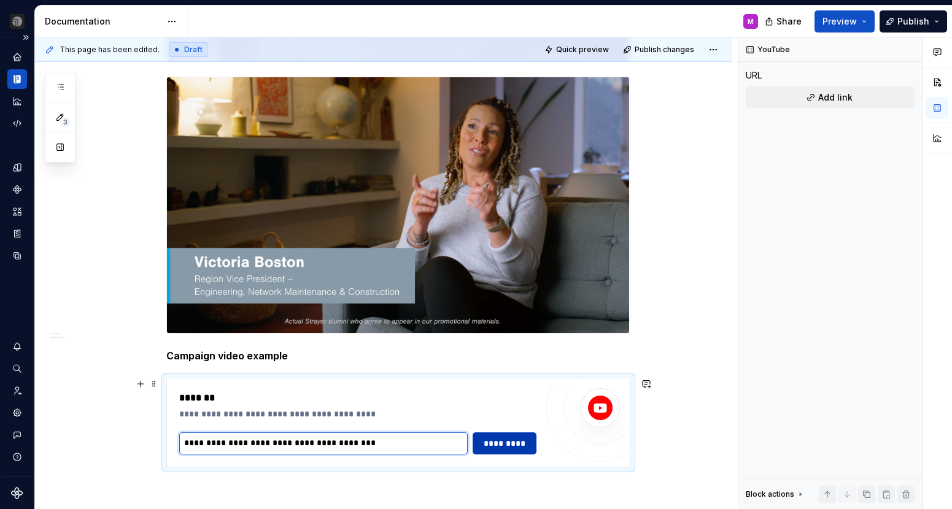
type input "**********"
click at [502, 441] on span "*********" at bounding box center [504, 444] width 47 height 12
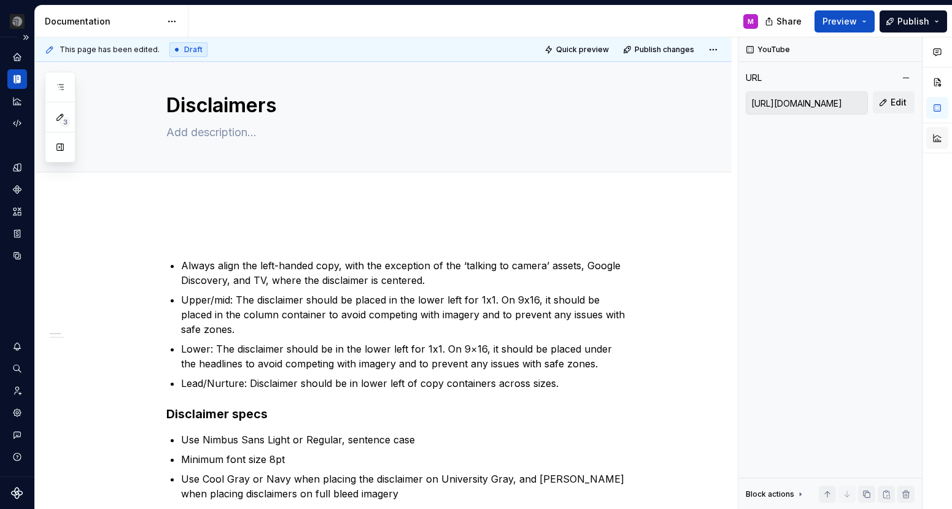
scroll to position [0, 0]
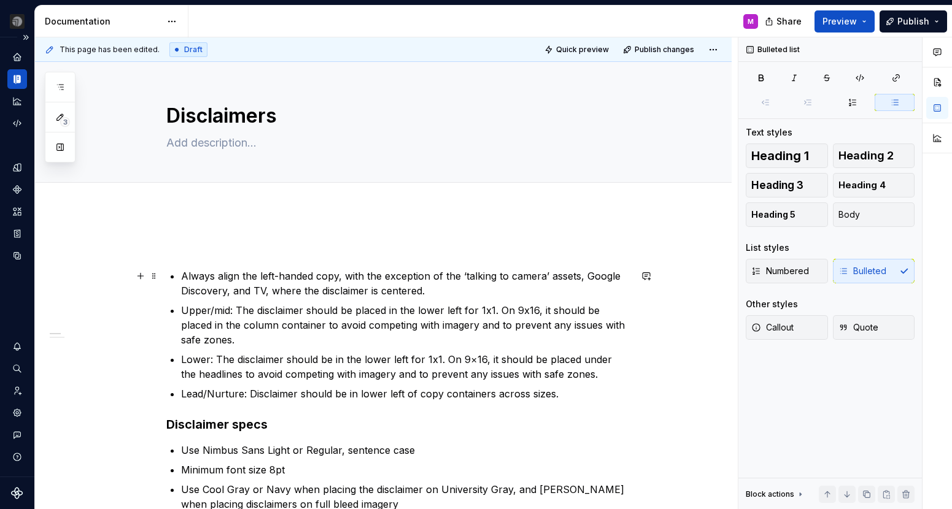
click at [335, 278] on p "Always align the left-handed copy, with the exception of the ‘talking to camera…" at bounding box center [405, 283] width 449 height 29
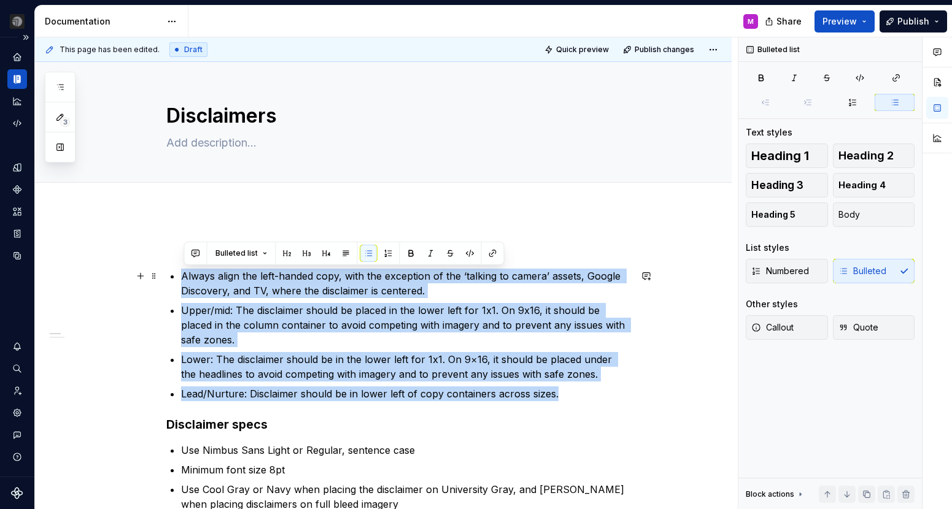
drag, startPoint x: 555, startPoint y: 394, endPoint x: 168, endPoint y: 279, distance: 404.0
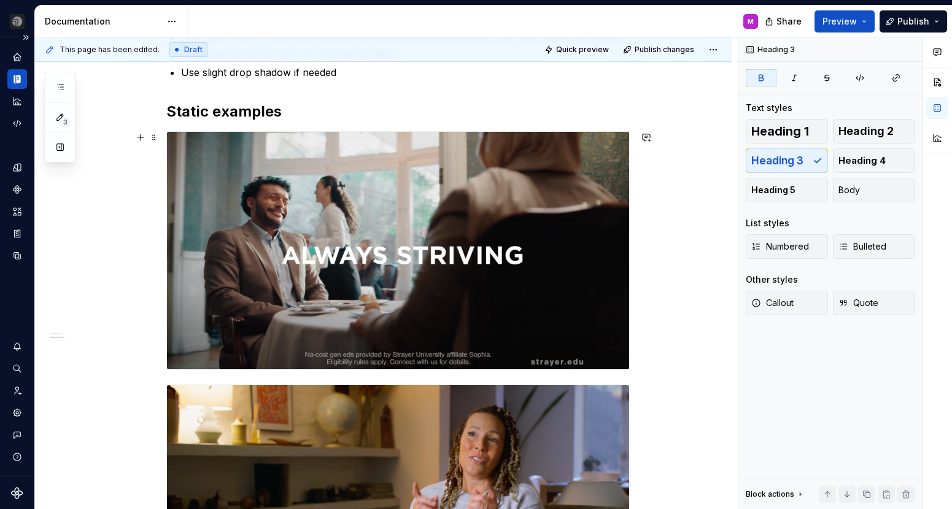
scroll to position [258, 0]
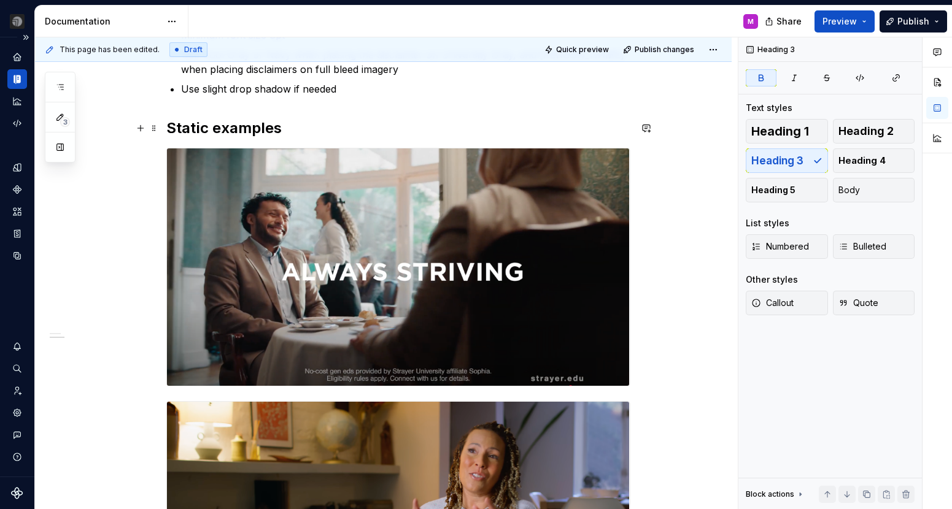
click at [307, 124] on h2 "Static examples" at bounding box center [398, 128] width 464 height 20
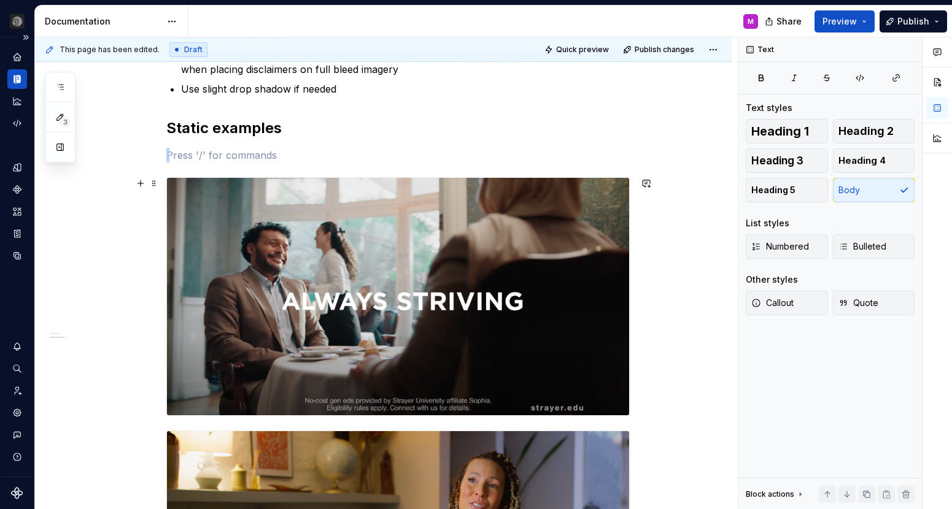
click at [333, 285] on img at bounding box center [398, 297] width 463 height 238
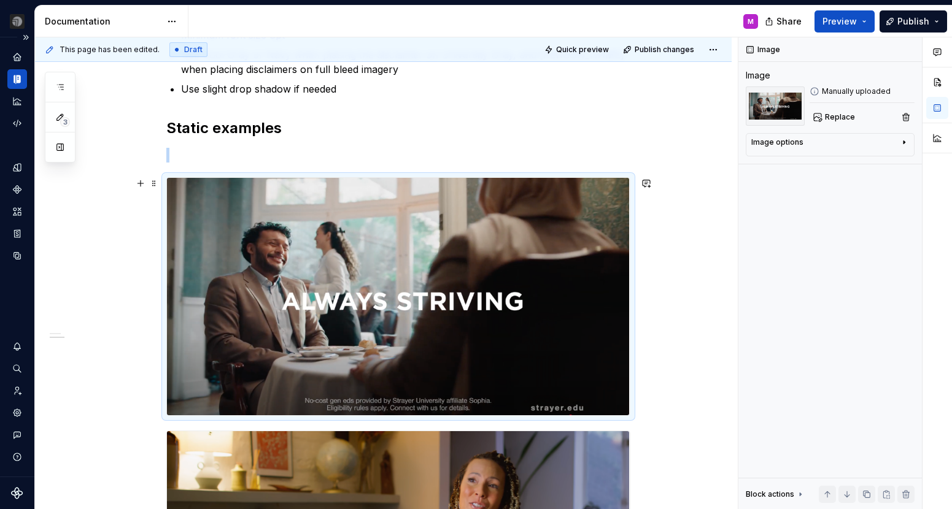
click at [595, 389] on img at bounding box center [398, 297] width 463 height 238
drag, startPoint x: 633, startPoint y: 413, endPoint x: 588, endPoint y: 377, distance: 57.6
click at [588, 377] on div at bounding box center [398, 296] width 464 height 239
click at [818, 130] on div "Image Image Manually uploaded Replace Image options Alignment Caption Block act…" at bounding box center [830, 273] width 184 height 473
click at [818, 143] on div "Image options" at bounding box center [825, 144] width 148 height 15
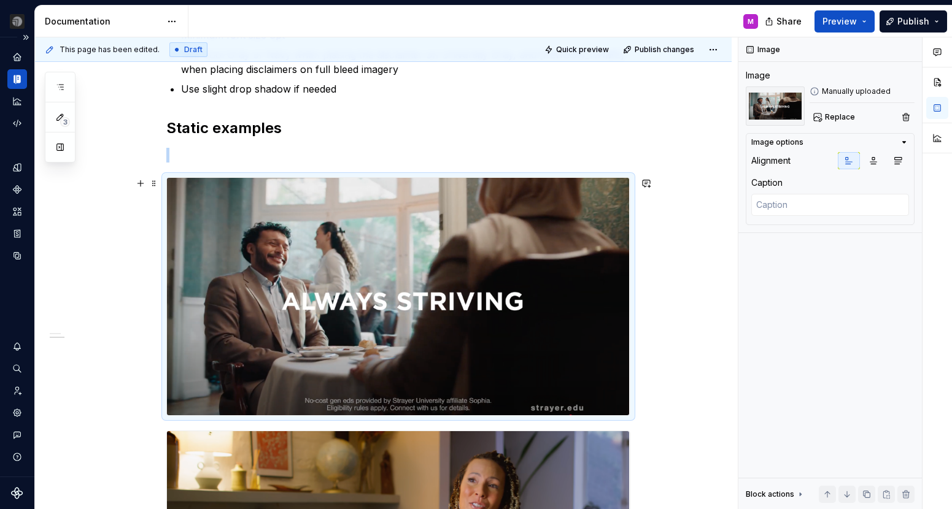
click at [605, 327] on img at bounding box center [398, 297] width 463 height 238
click at [584, 359] on img at bounding box center [398, 297] width 463 height 238
click at [490, 151] on p at bounding box center [398, 155] width 464 height 15
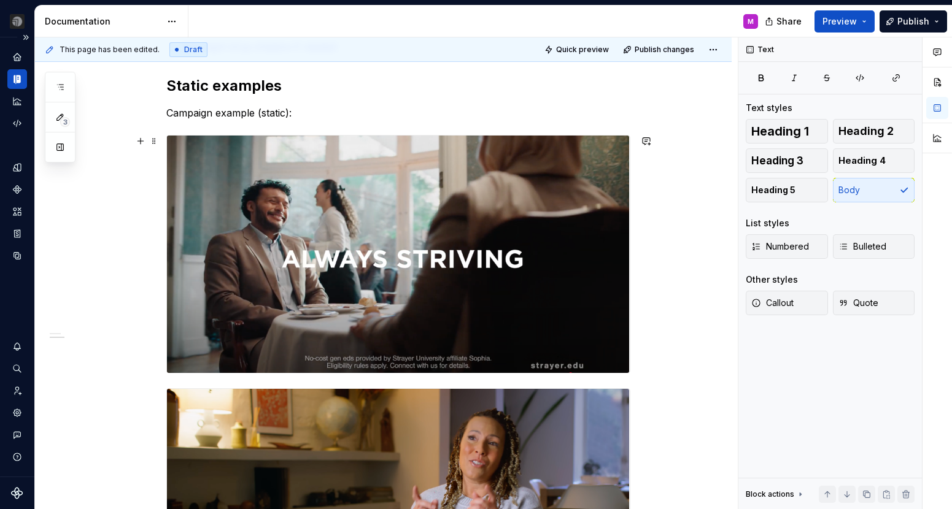
scroll to position [304, 0]
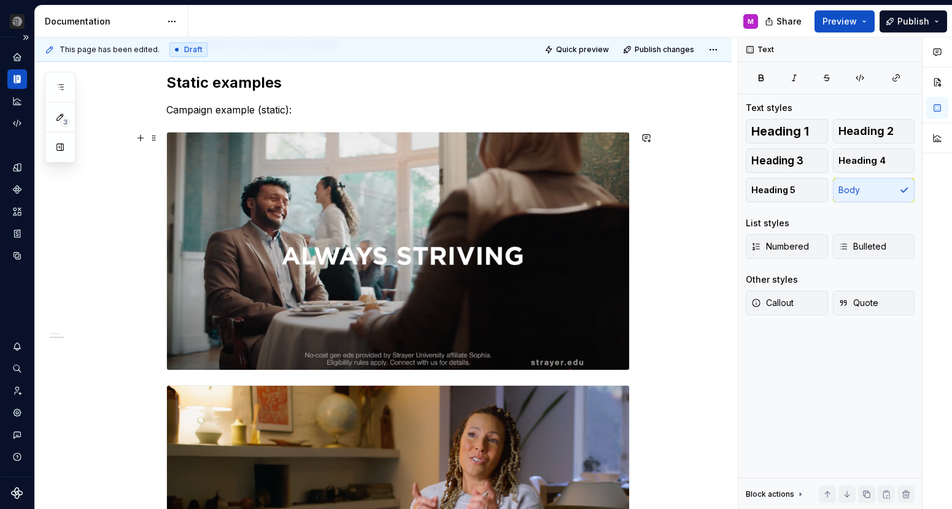
click at [630, 330] on div at bounding box center [398, 251] width 464 height 239
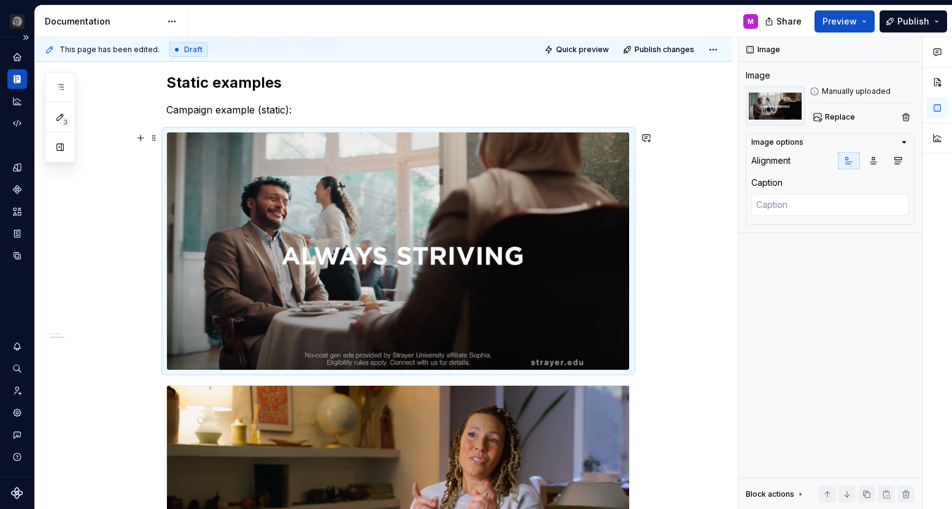
click at [650, 341] on div "**********" at bounding box center [383, 503] width 697 height 1195
click at [659, 349] on div "**********" at bounding box center [383, 503] width 697 height 1195
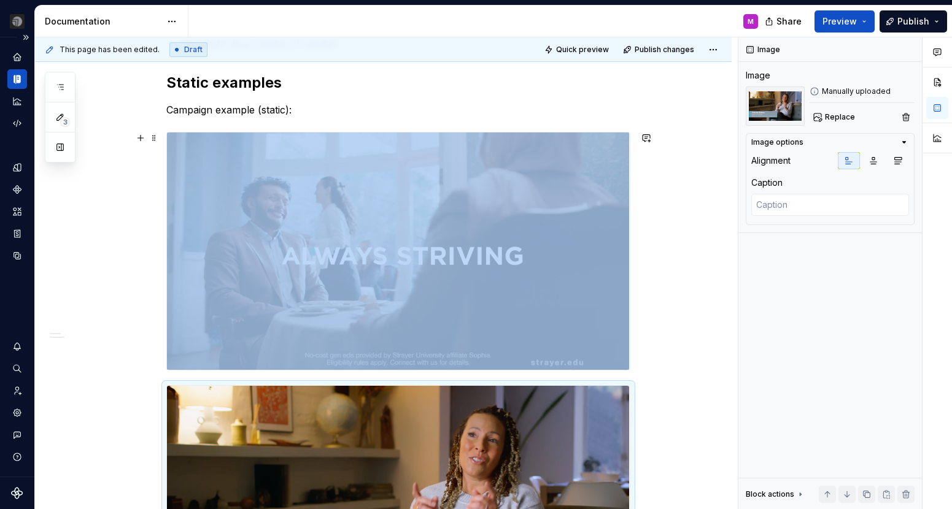
scroll to position [436, 0]
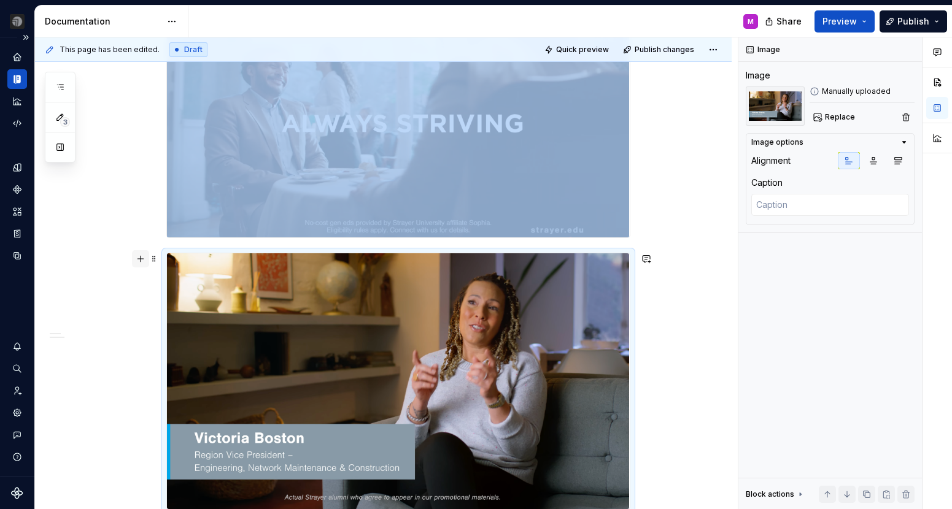
click at [141, 259] on button "button" at bounding box center [140, 258] width 17 height 17
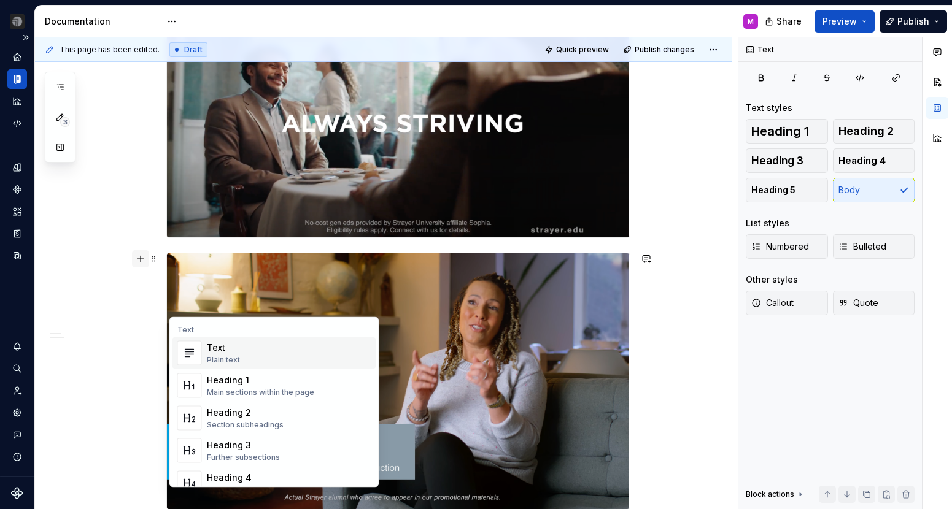
scroll to position [467, 0]
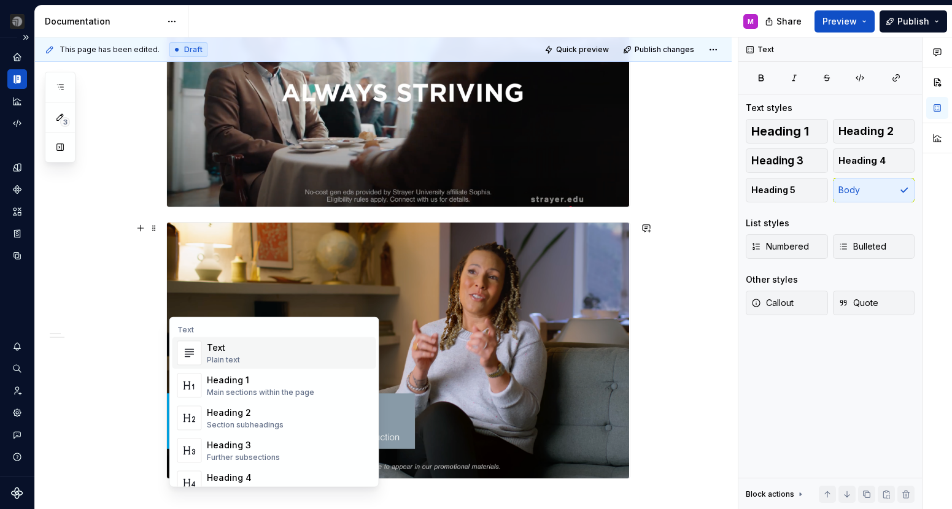
click at [215, 363] on div "Plain text" at bounding box center [223, 360] width 33 height 10
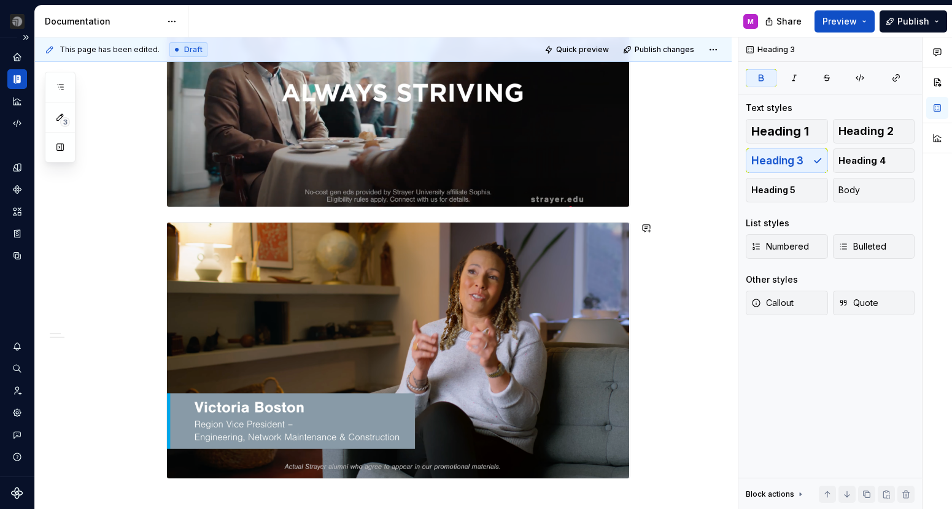
click at [178, 213] on div "**********" at bounding box center [398, 282] width 464 height 1020
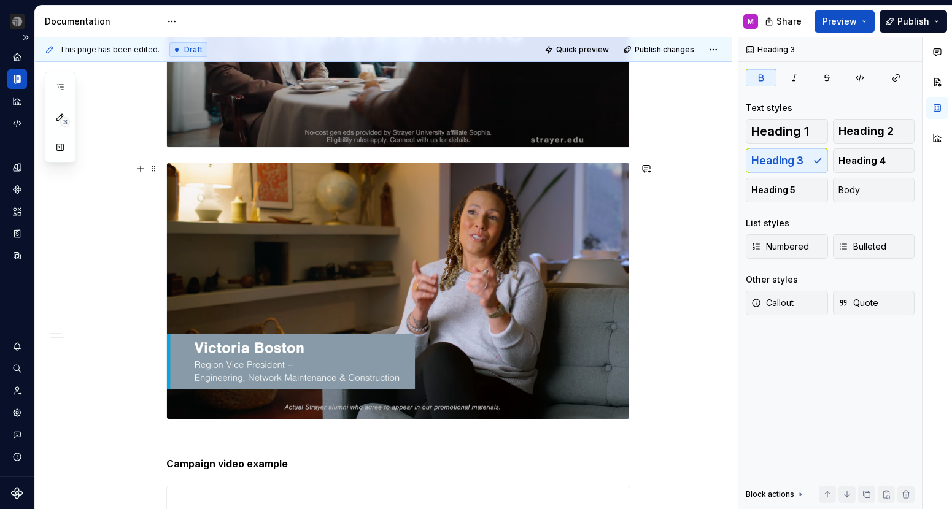
scroll to position [493, 0]
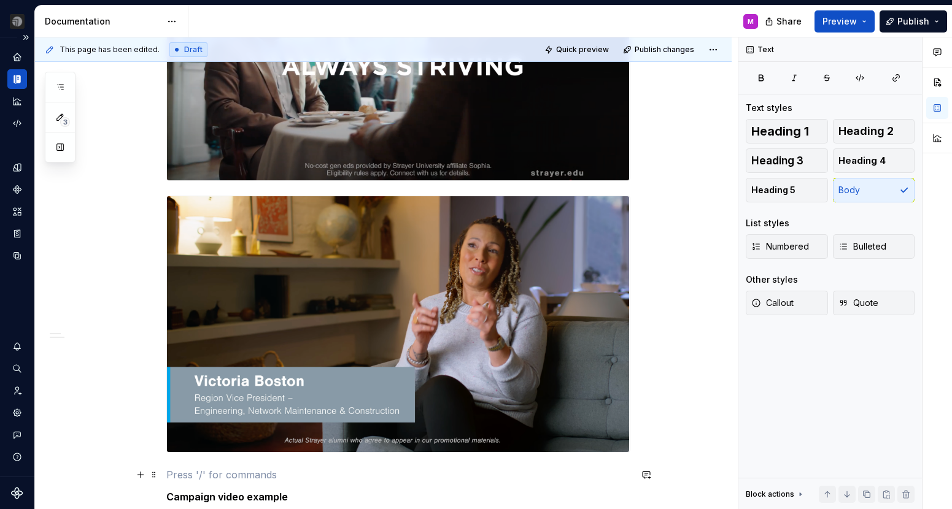
click at [190, 478] on p at bounding box center [398, 475] width 464 height 15
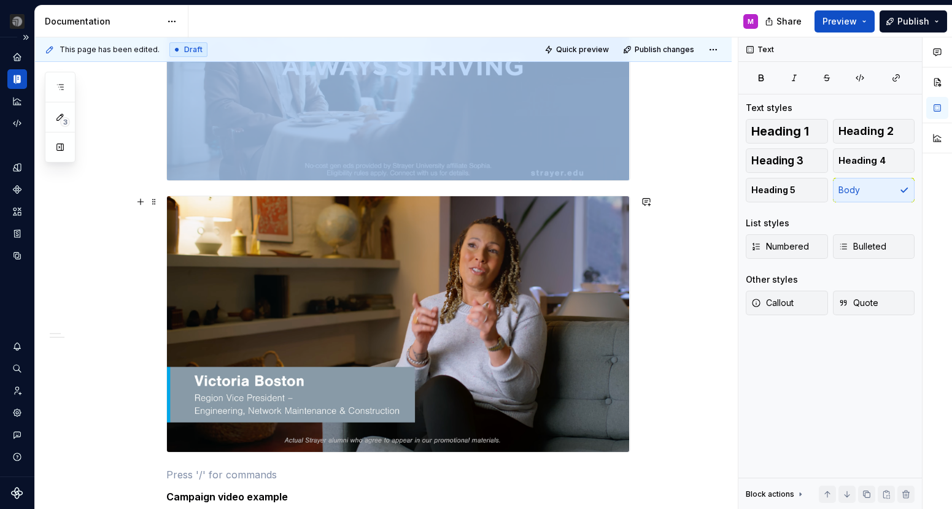
click at [192, 370] on img at bounding box center [398, 324] width 463 height 256
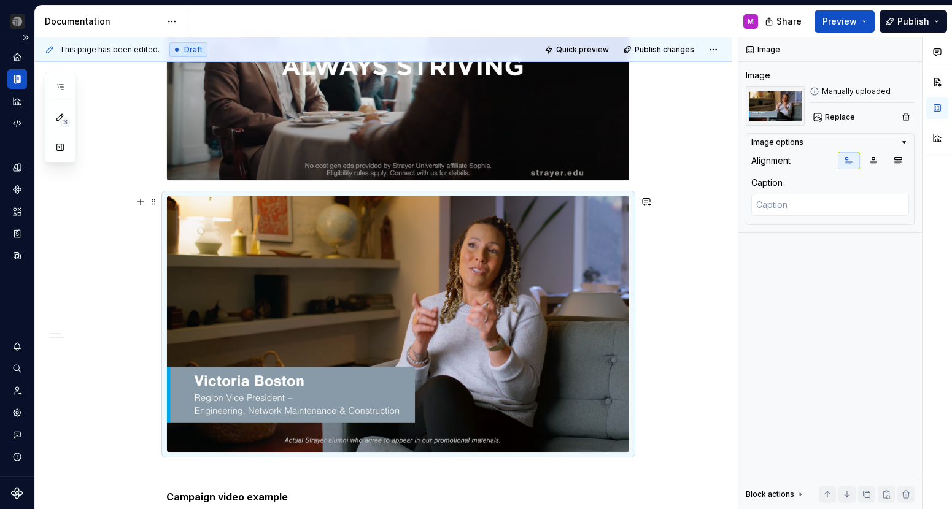
click at [196, 463] on div "**********" at bounding box center [398, 256] width 464 height 1020
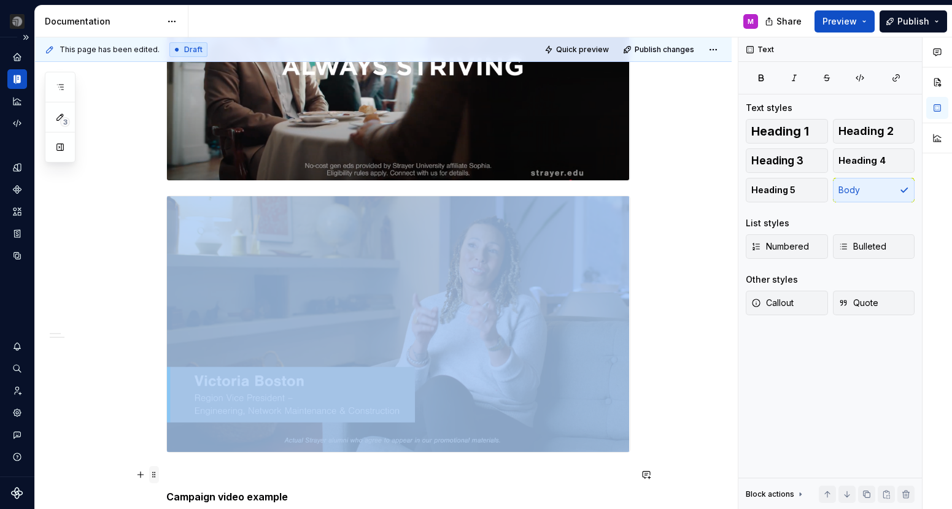
scroll to position [496, 0]
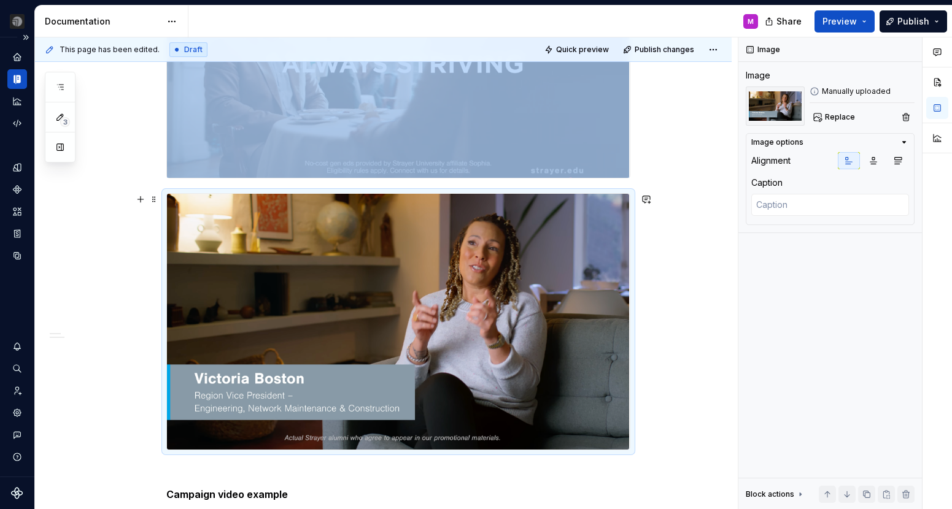
click at [212, 265] on img at bounding box center [398, 322] width 463 height 256
click at [203, 374] on img at bounding box center [398, 322] width 463 height 256
click at [155, 203] on span at bounding box center [154, 199] width 10 height 17
click at [777, 205] on textarea at bounding box center [830, 205] width 158 height 22
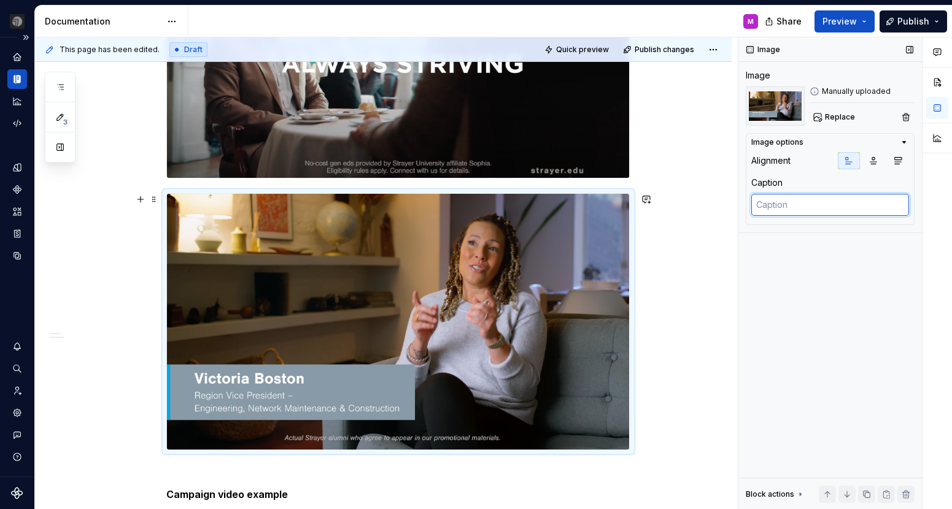
click at [777, 205] on textarea at bounding box center [830, 205] width 158 height 22
type textarea "*"
type textarea "N"
type textarea "*"
type textarea "Ne"
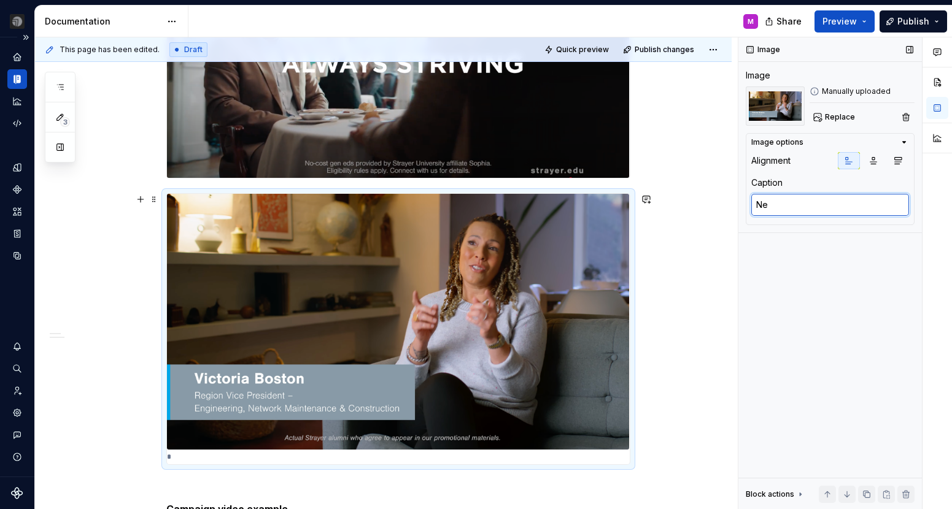
type textarea "*"
type textarea "Nex"
type textarea "*"
type textarea "Next"
type textarea "*"
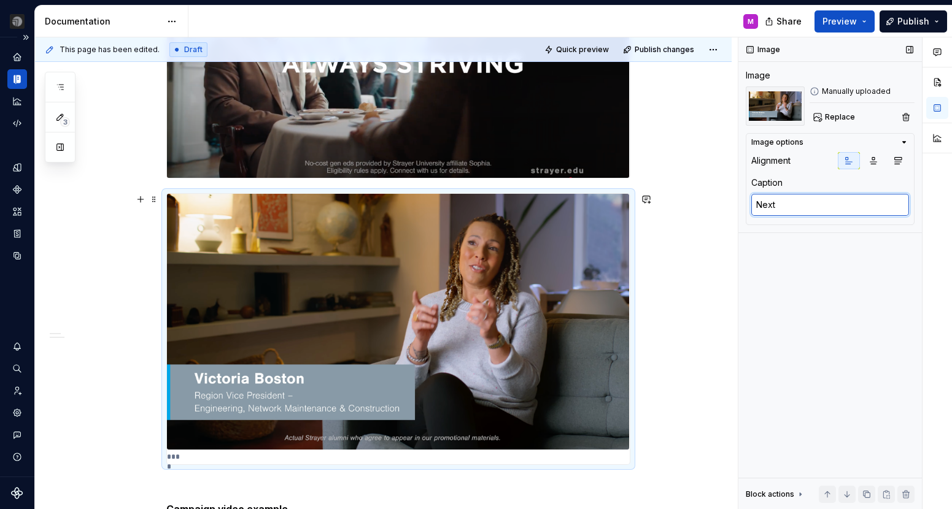
type textarea "Next"
type textarea "*"
type textarea "Next d"
type textarea "*"
type textarea "Next de"
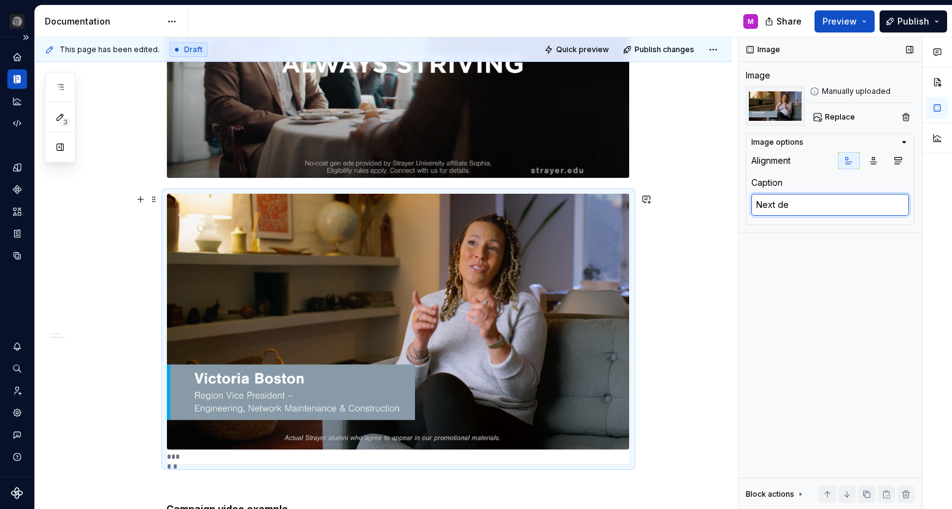
type textarea "*"
type textarea "Next deg"
type textarea "*"
type textarea "Next degr"
type textarea "*"
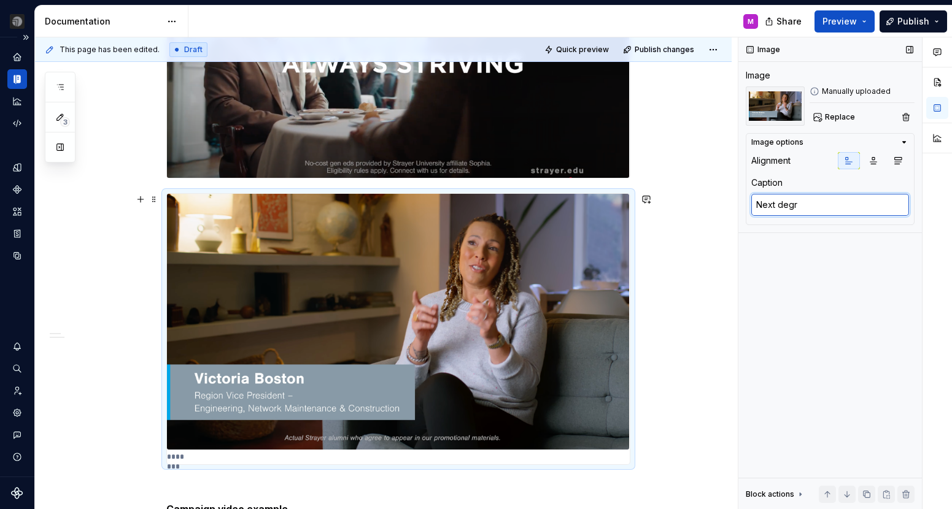
type textarea "Next degre"
type textarea "*"
type textarea "Next degree"
type textarea "*"
type textarea "Next degree"
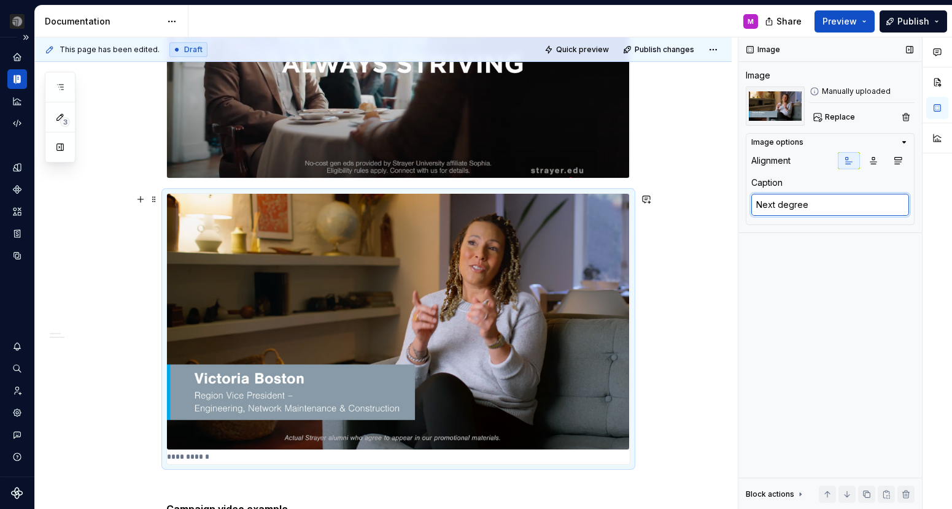
type textarea "*"
type textarea "Next degree m"
type textarea "*"
type textarea "Next degree ma"
type textarea "*"
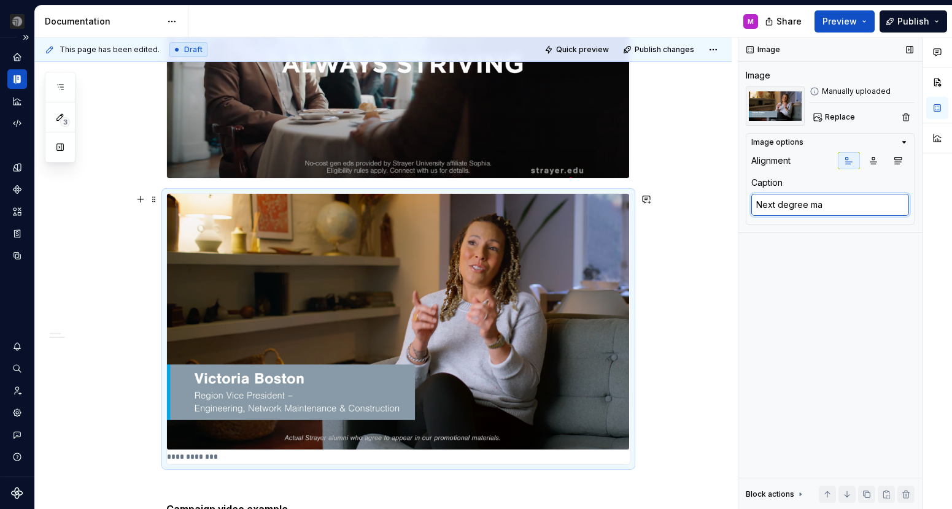
type textarea "Next degree mar"
type textarea "*"
type textarea "Next degree mark"
type textarea "*"
type textarea "Next degree marke"
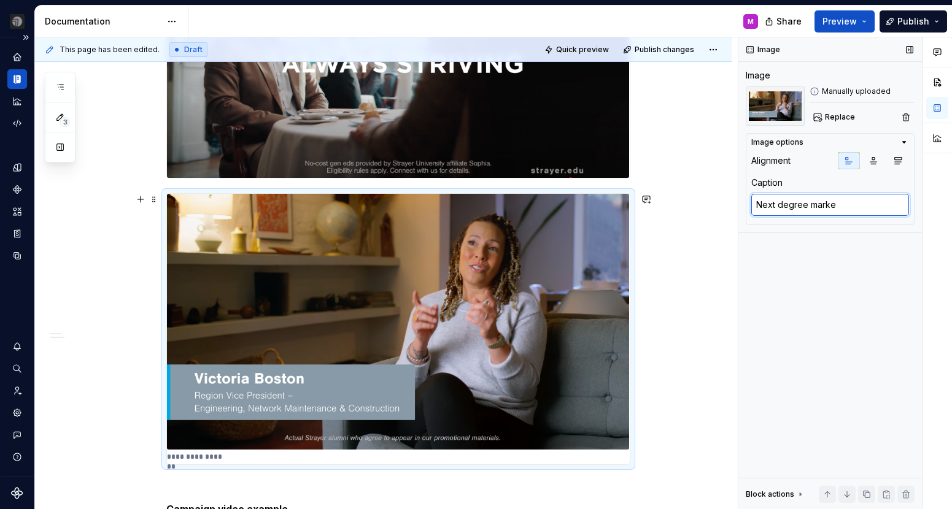
type textarea "*"
type textarea "Next degree market"
type textarea "*"
type textarea "Next degree marketi"
type textarea "*"
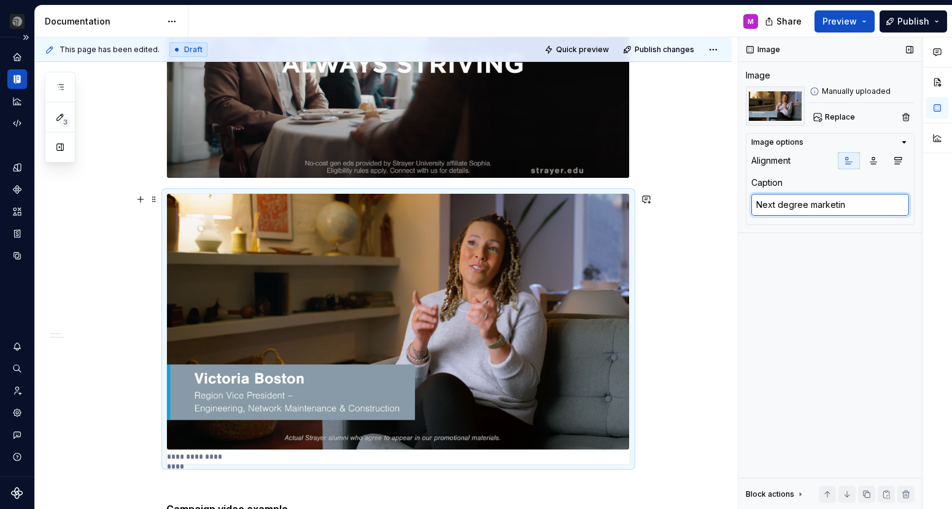
type textarea "Next degree marketing"
type textarea "*"
type textarea "Next degree marketingv"
type textarea "*"
type textarea "Next degree marketingvi"
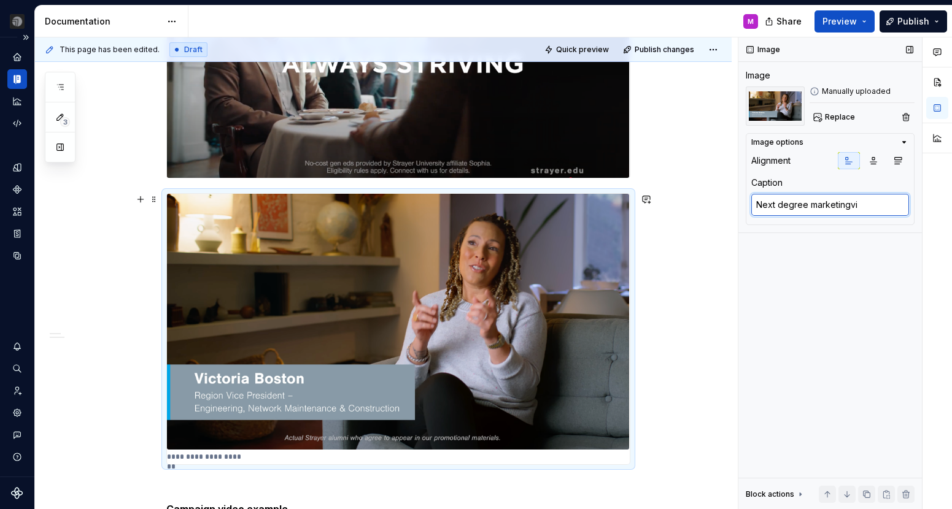
type textarea "*"
type textarea "Next degree marketingvid"
type textarea "*"
type textarea "Next degree marketingvi"
type textarea "*"
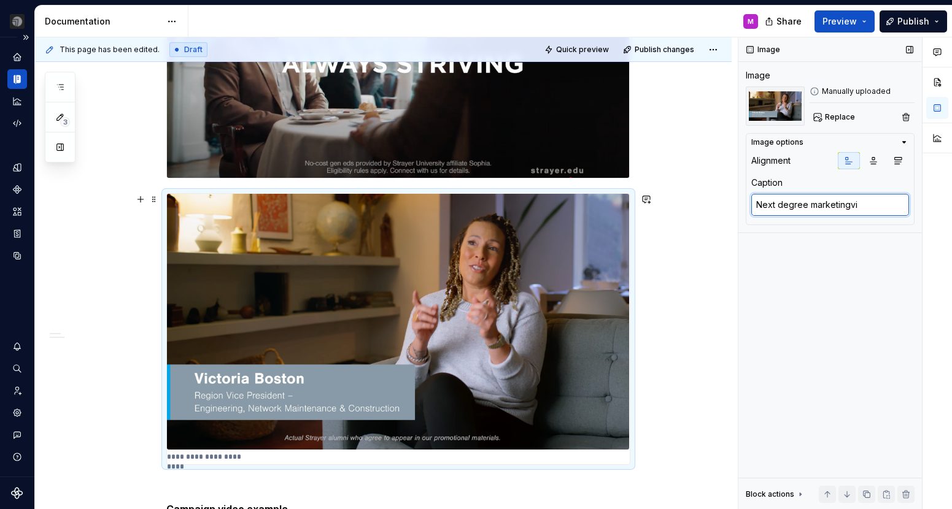
type textarea "Next degree marketingv"
type textarea "*"
type textarea "Next degree marketing"
type textarea "*"
type textarea "Next degree marketing"
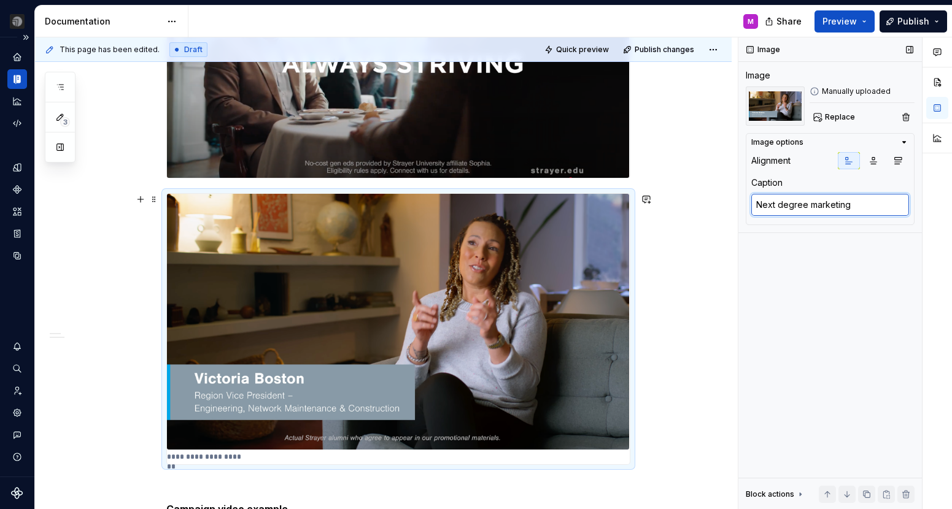
type textarea "*"
type textarea "Next degree marketing v"
type textarea "*"
type textarea "Next degree marketing vic"
type textarea "*"
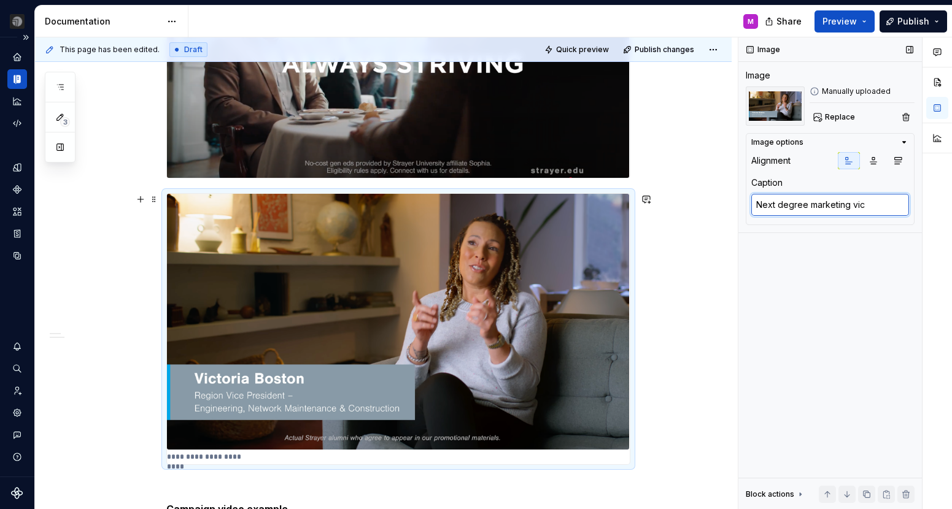
type textarea "Next degree marketing vice"
type textarea "*"
type textarea "Next degree marketing vic"
type textarea "*"
type textarea "Next degree marketing vi"
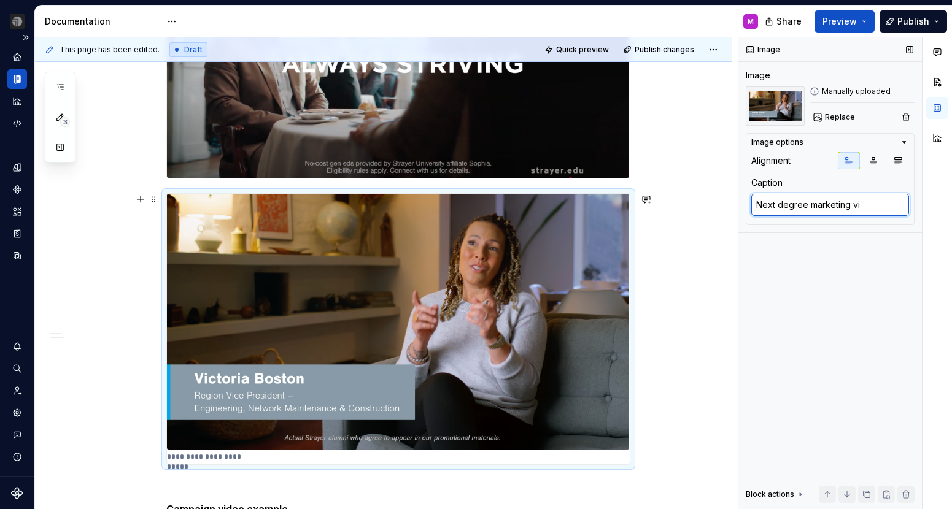
type textarea "*"
type textarea "Next degree marketing vid"
type textarea "*"
type textarea "Next degree marketing vide"
type textarea "*"
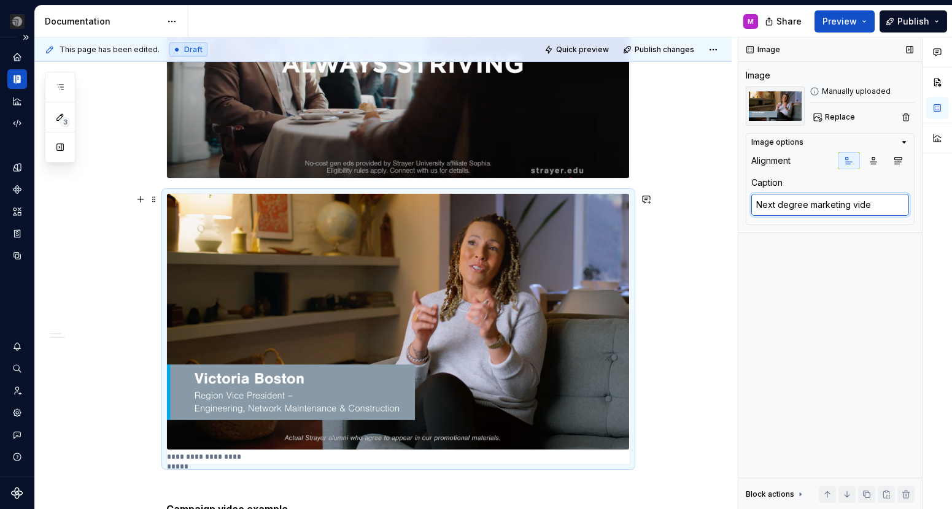
type textarea "Next degree marketing video"
type textarea "*"
type textarea "Next degree marketing video"
type textarea "*"
type textarea "Next degree marketing video e"
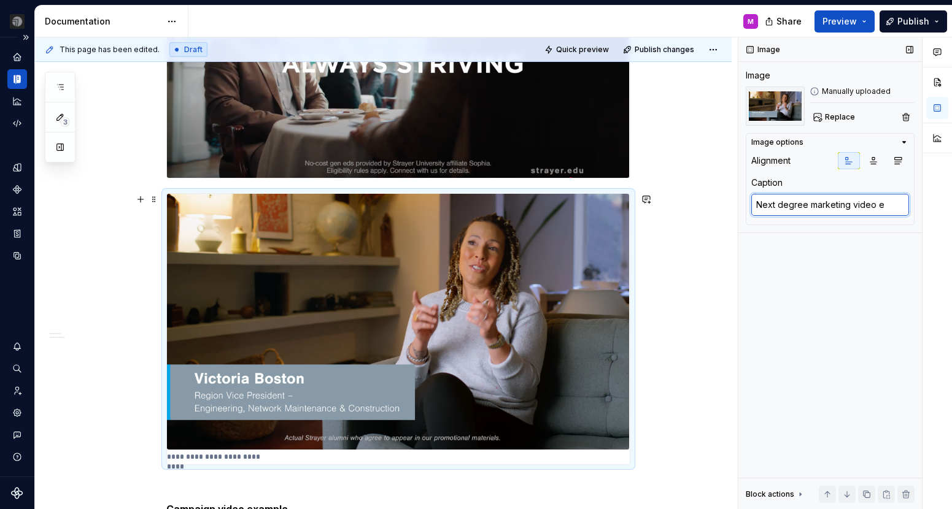
type textarea "*"
type textarea "Next degree marketing video"
type textarea "*"
type textarea "Next degree marketing video s"
type textarea "*"
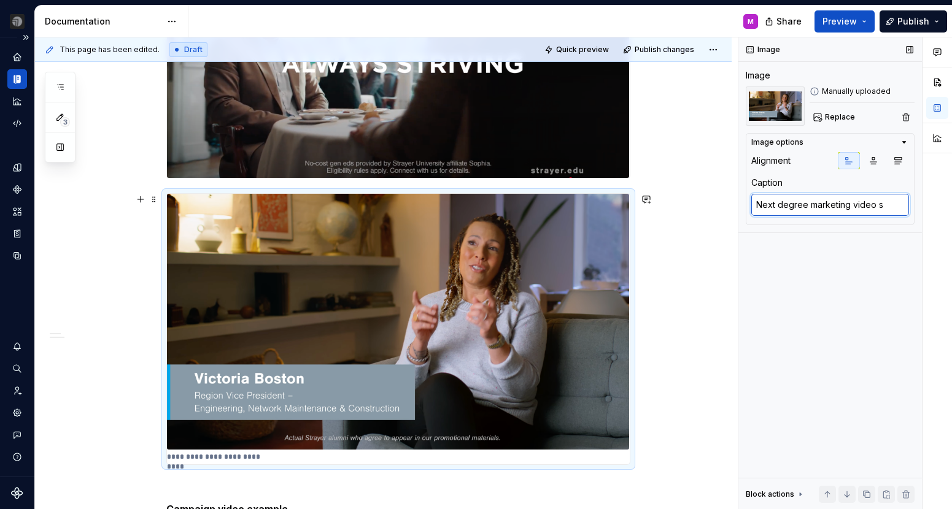
type textarea "Next degree marketing video st"
type textarea "*"
type textarea "Next degree marketing video sta"
type textarea "*"
type textarea "Next degree marketing video stat"
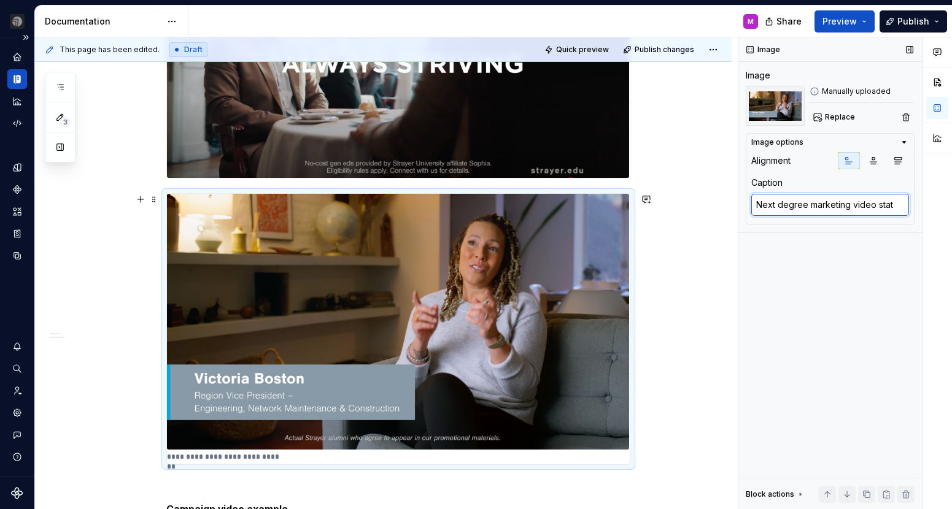
type textarea "*"
type textarea "Next degree marketing video stati"
type textarea "*"
type textarea "Next degree marketing video static"
type textarea "*"
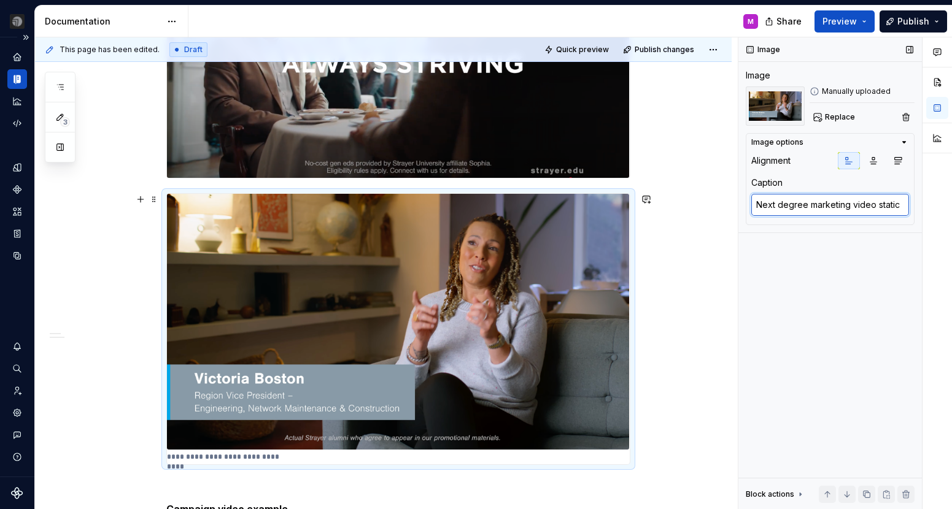
type textarea "Next degree marketing video static"
type textarea "*"
type textarea "Next degree marketing video static e"
type textarea "*"
type textarea "Next degree marketing video static ex"
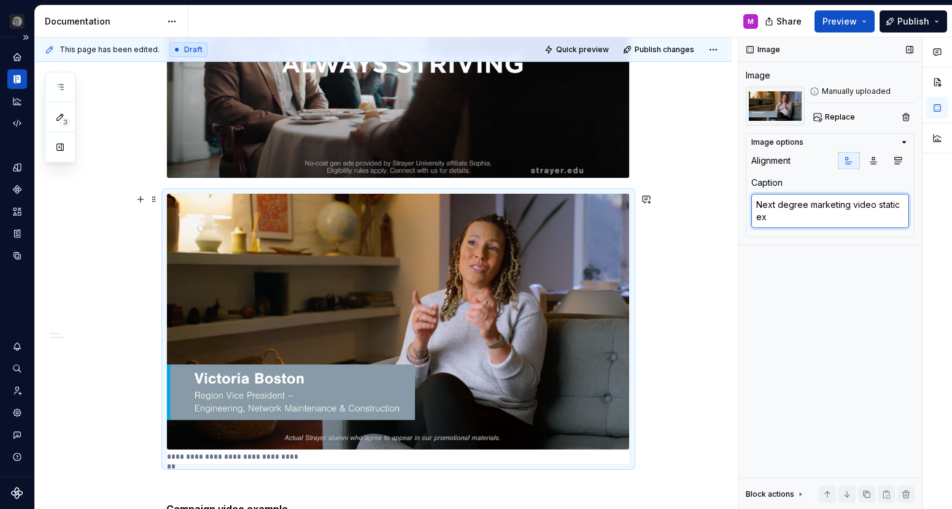
type textarea "*"
type textarea "Next degree marketing video static exa"
type textarea "*"
type textarea "Next degree marketing video static exam"
type textarea "*"
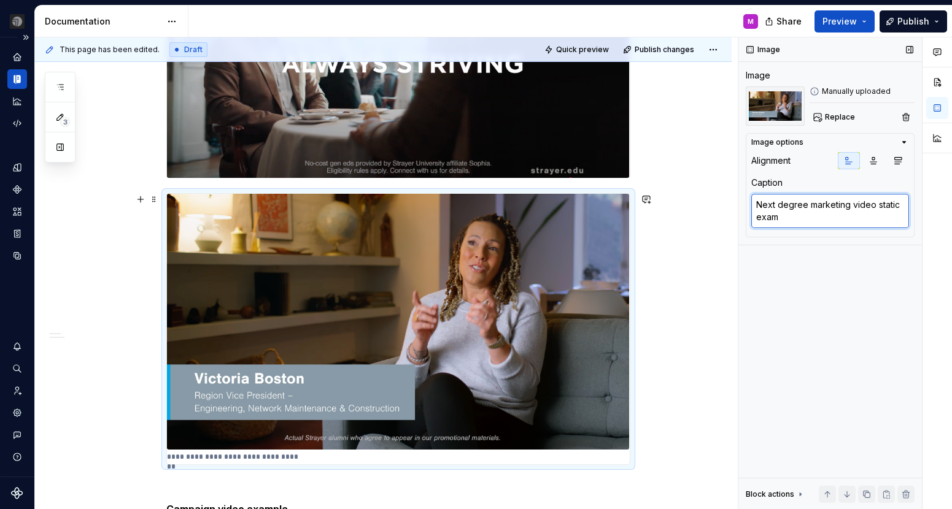
type textarea "Next degree marketing video static examp"
type textarea "*"
type textarea "Next degree marketing video static example"
type textarea "*"
type textarea "Next degree marketing video static example:"
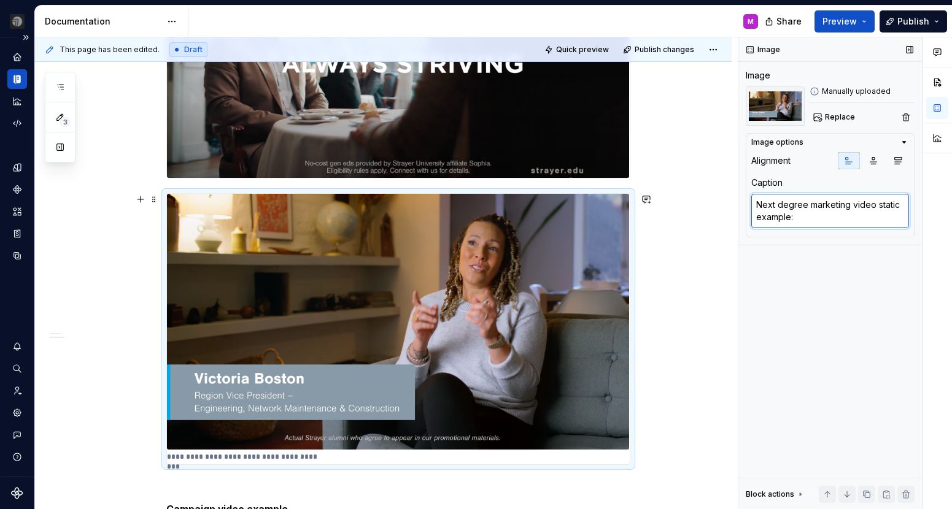
type textarea "*"
type textarea "Next degree marketing video static example"
type textarea "*"
type textarea "Next degree marketing video static example"
type textarea "*"
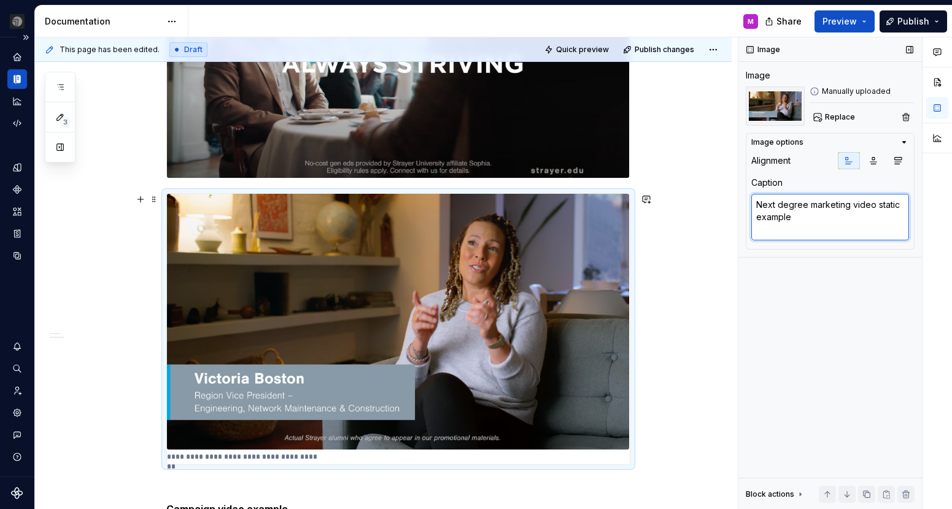
type textarea "Next degree marketing video static example"
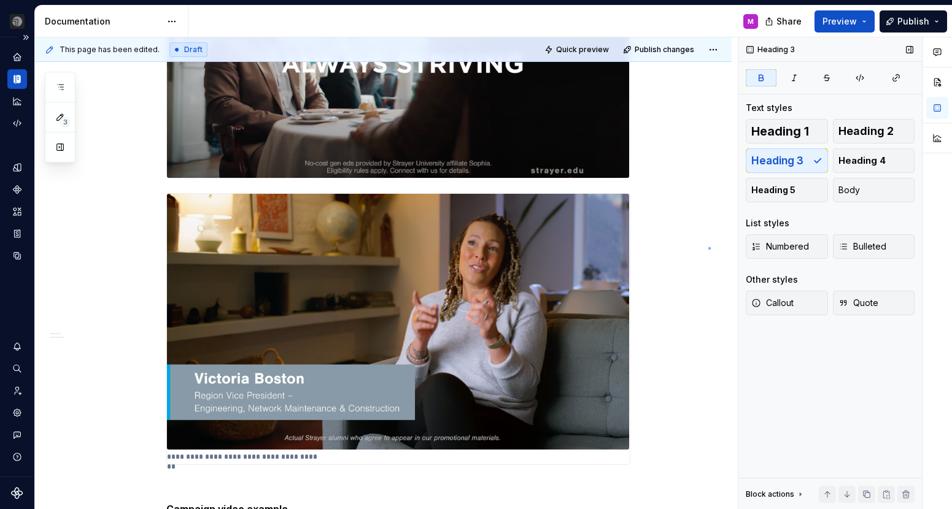
click at [708, 247] on div "**********" at bounding box center [386, 273] width 703 height 473
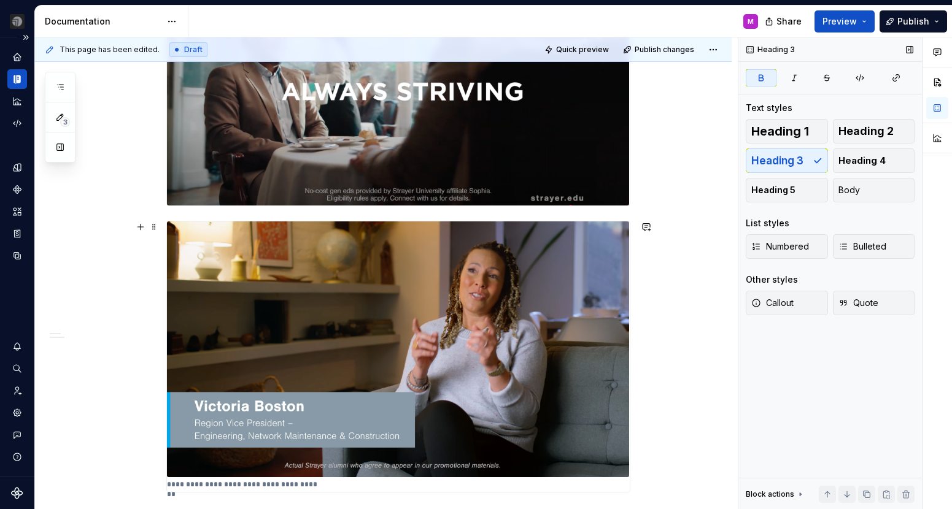
scroll to position [467, 0]
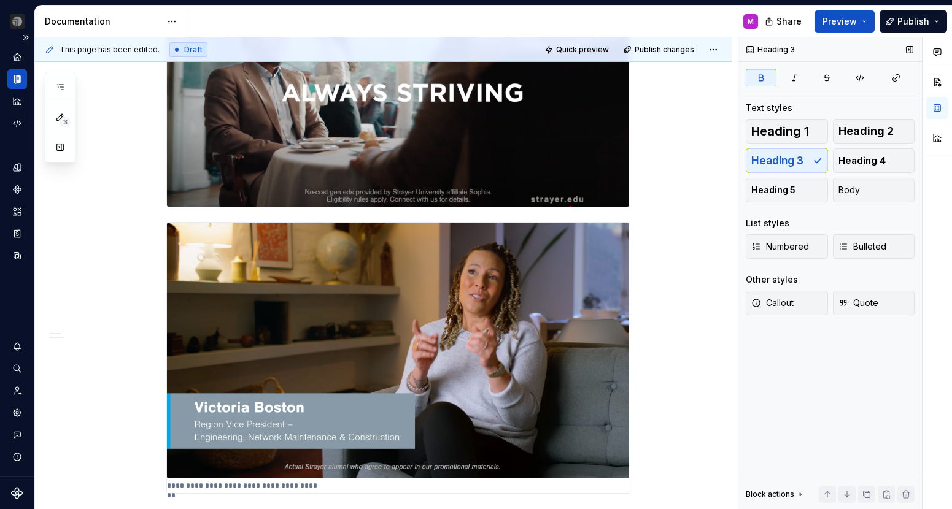
click at [380, 178] on img at bounding box center [398, 88] width 463 height 238
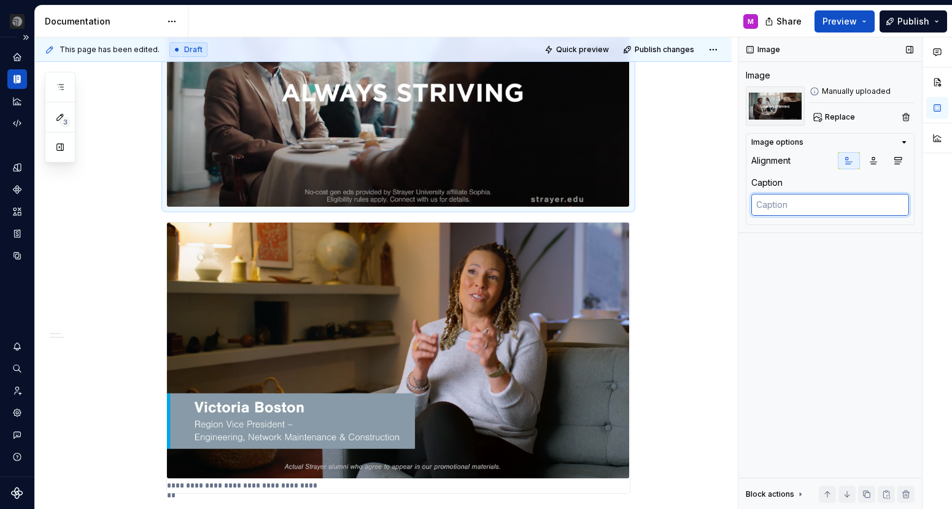
type textarea "*"
click at [803, 213] on textarea at bounding box center [830, 205] width 158 height 22
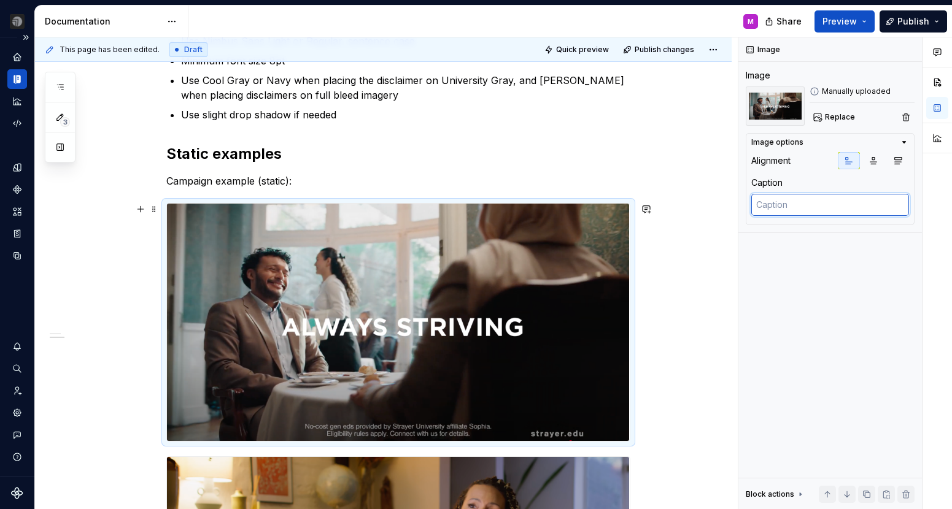
scroll to position [226, 0]
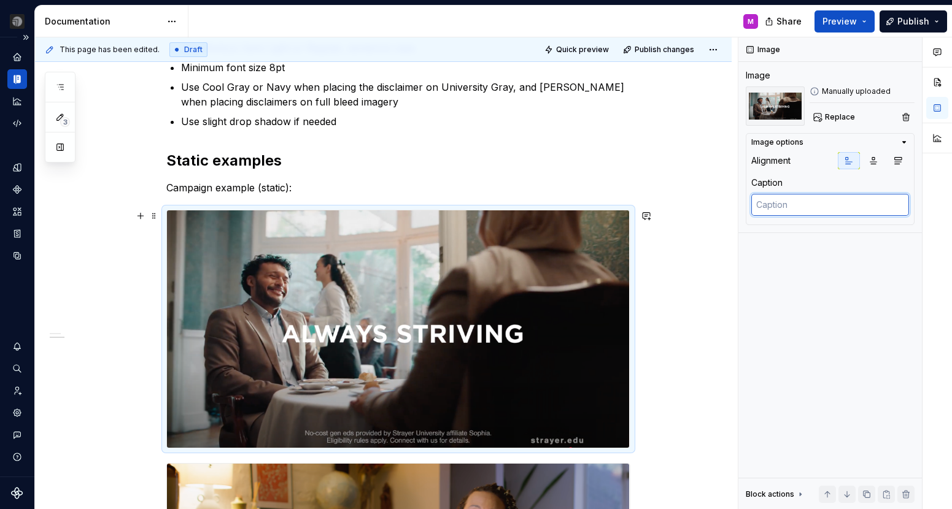
type textarea "x"
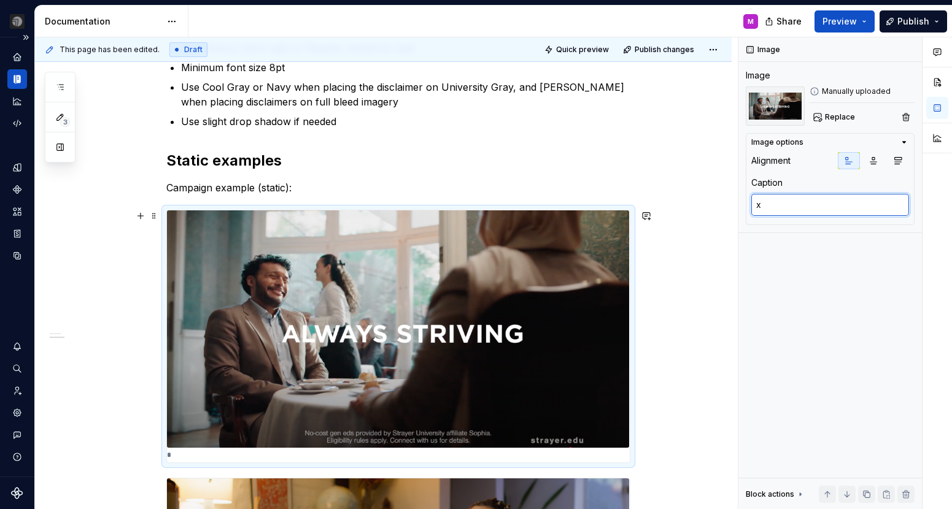
type textarea "*"
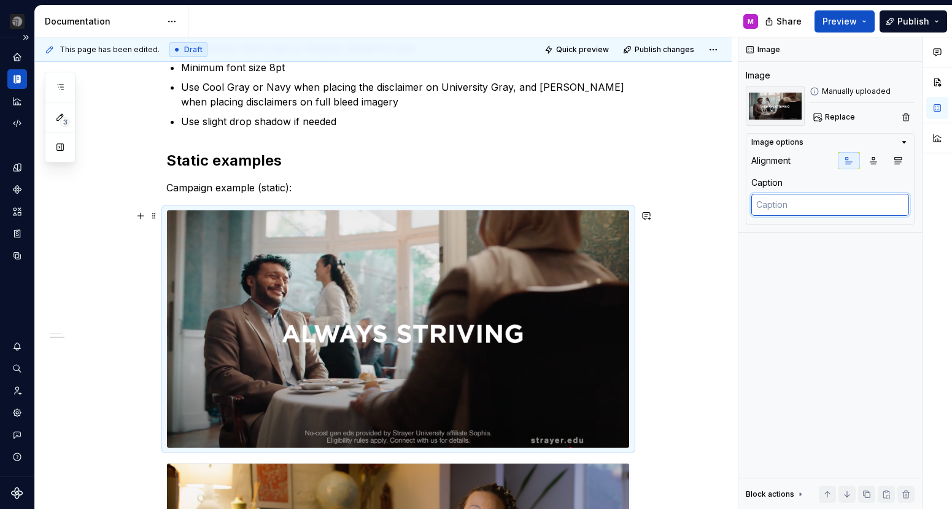
type textarea "*"
type textarea "C"
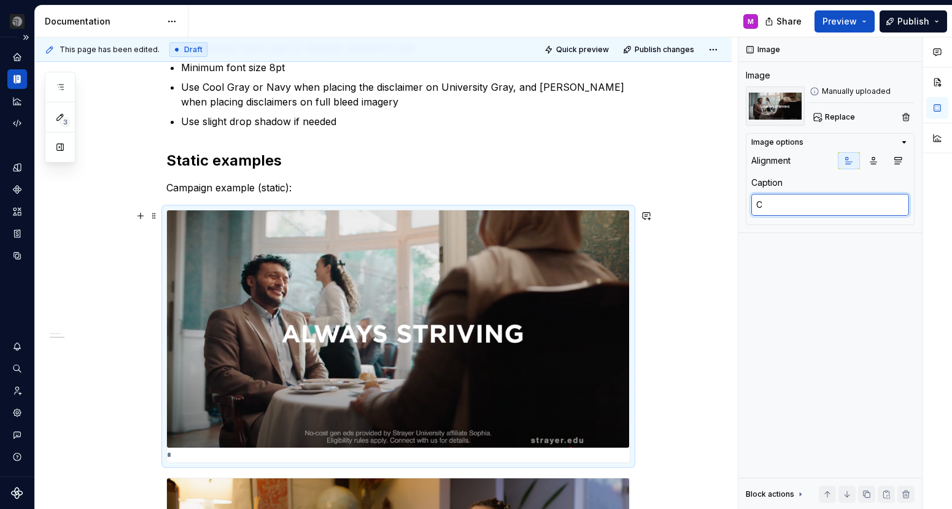
type textarea "*"
type textarea "Cm"
type textarea "*"
type textarea "C"
type textarea "*"
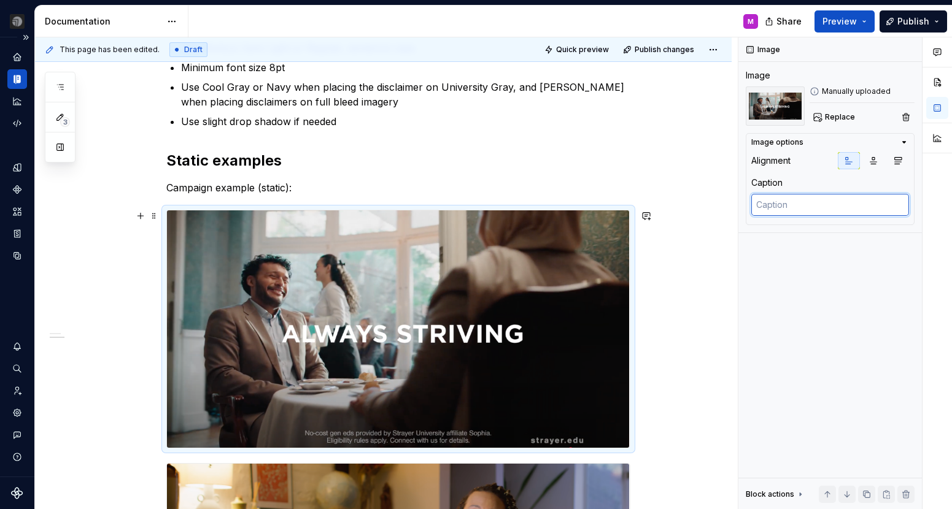
type textarea "*"
type textarea "C"
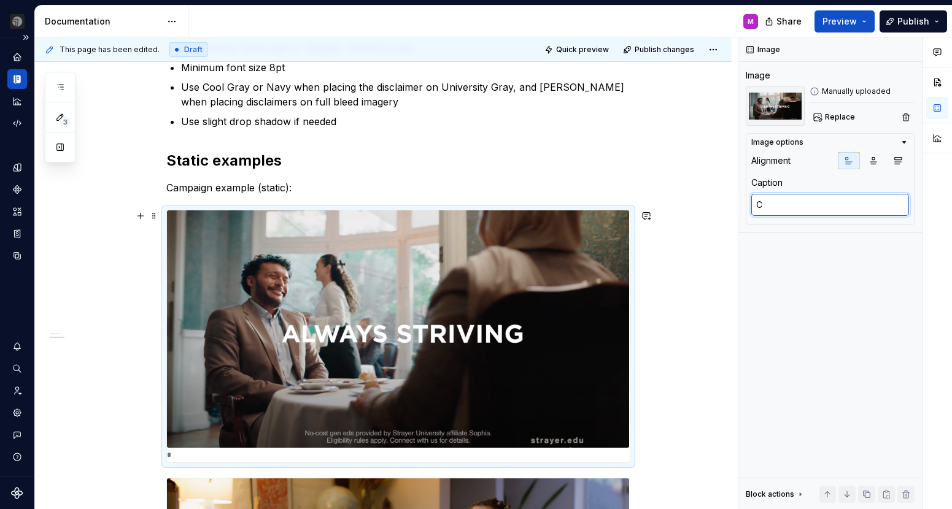
type textarea "*"
type textarea "Ca"
type textarea "*"
type textarea "Cam"
type textarea "*"
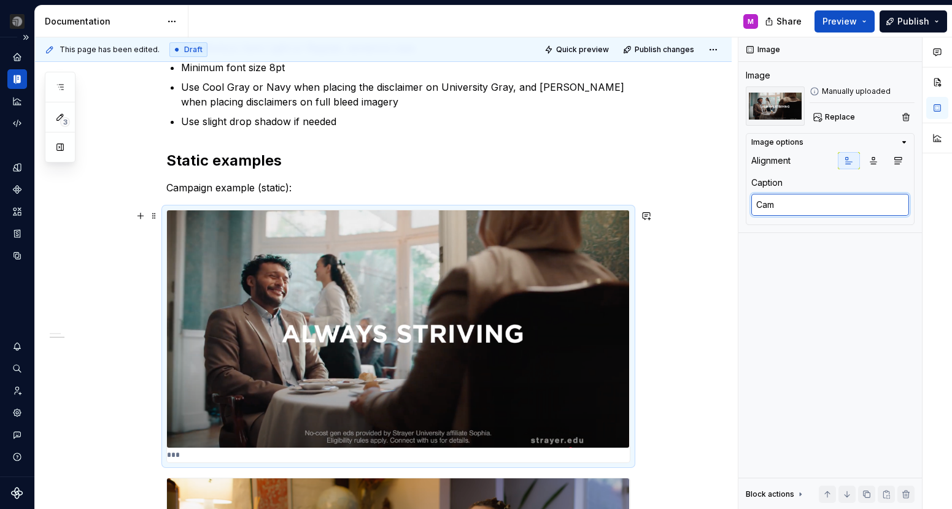
type textarea "Camp"
type textarea "*"
type textarea "[PERSON_NAME]"
type textarea "*"
type textarea "Campai"
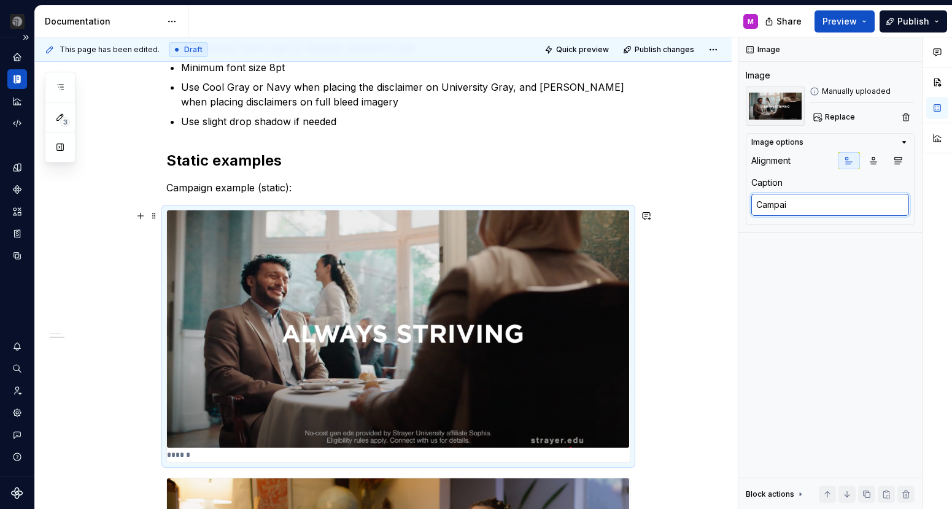
type textarea "*"
type textarea "Campaig"
type textarea "*"
type textarea "Campaign"
type textarea "*"
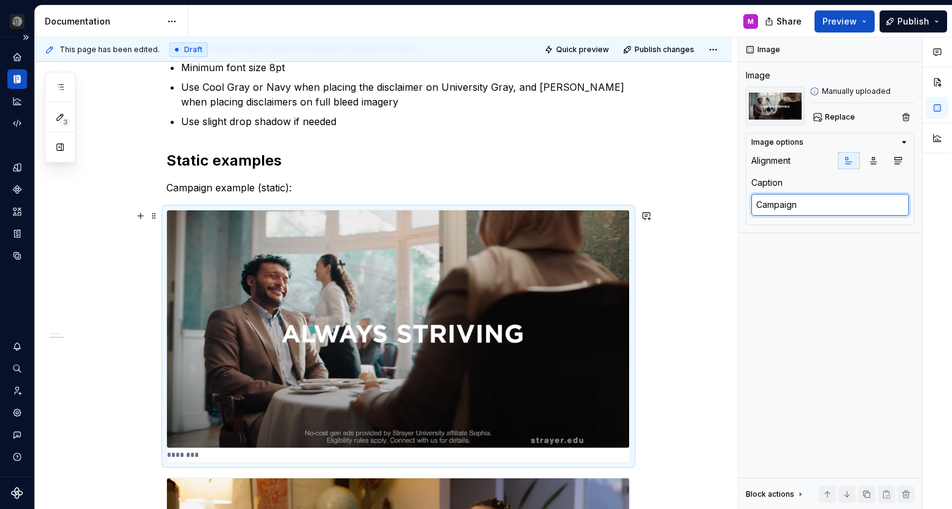
type textarea "Campaign"
type textarea "*"
type textarea "Campaign vi"
type textarea "*"
type textarea "Campaign vic"
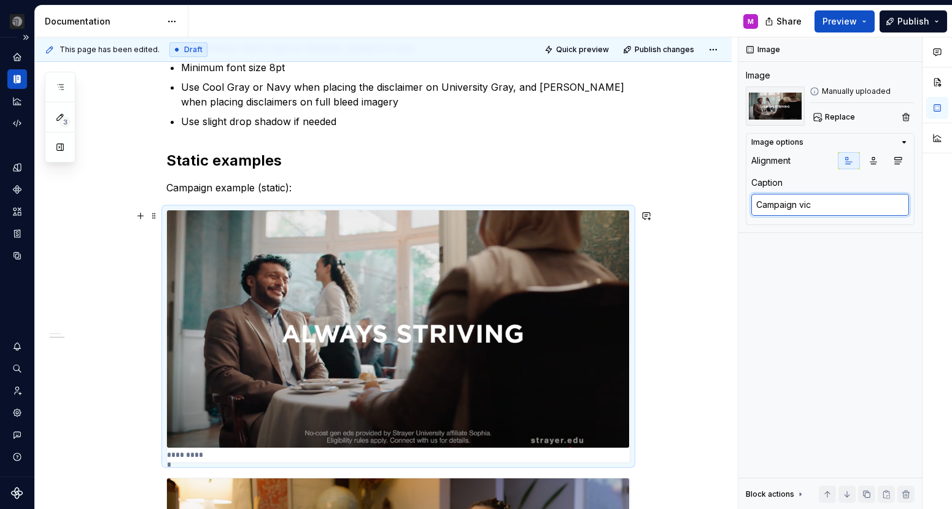
type textarea "*"
type textarea "Campaign vice"
type textarea "*"
type textarea "Campaign vic"
type textarea "*"
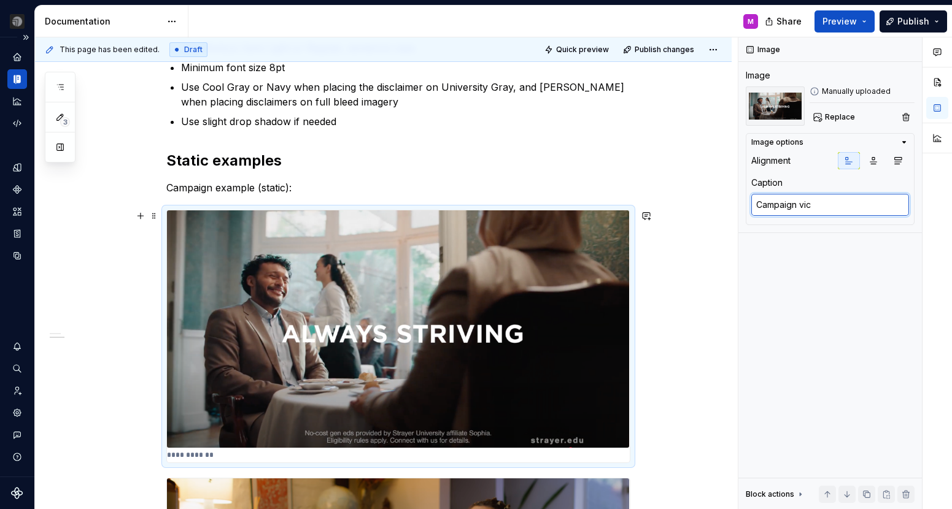
type textarea "Campaign vi"
type textarea "*"
type textarea "Campaign vid"
type textarea "*"
type textarea "Campaign vide"
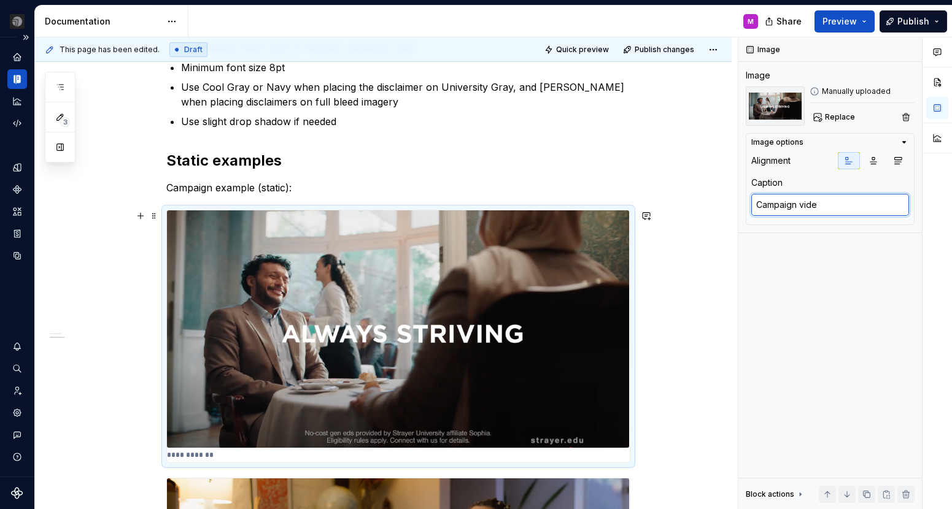
type textarea "*"
type textarea "Campaign video"
type textarea "*"
type textarea "Campaign video"
type textarea "*"
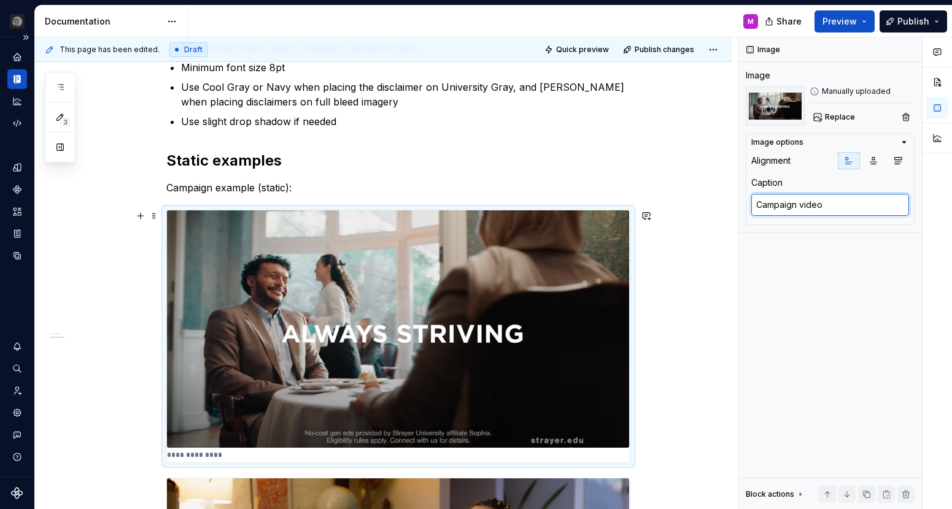
type textarea "Campaign video t"
type textarea "*"
type textarea "Campaign video"
type textarea "*"
type textarea "Campaign video e"
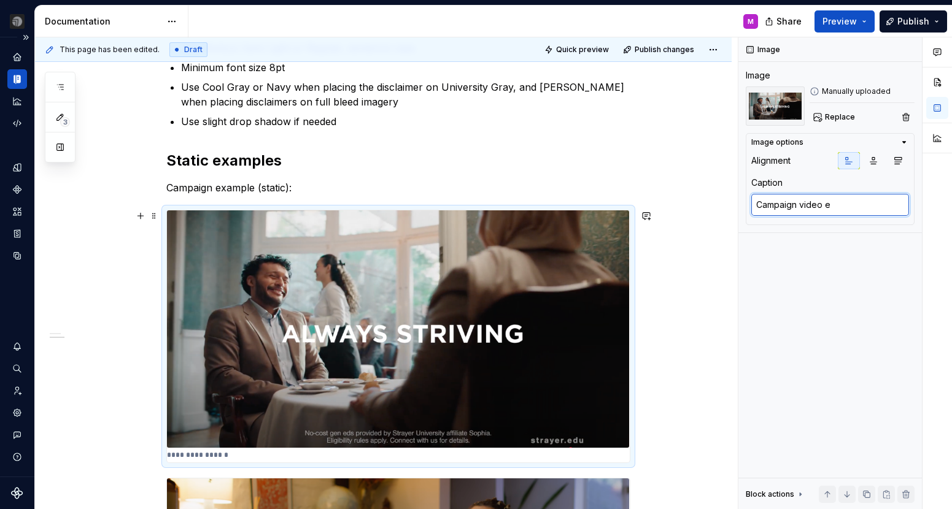
type textarea "*"
type textarea "Campaign video ex"
type textarea "*"
type textarea "Campaign video e"
type textarea "*"
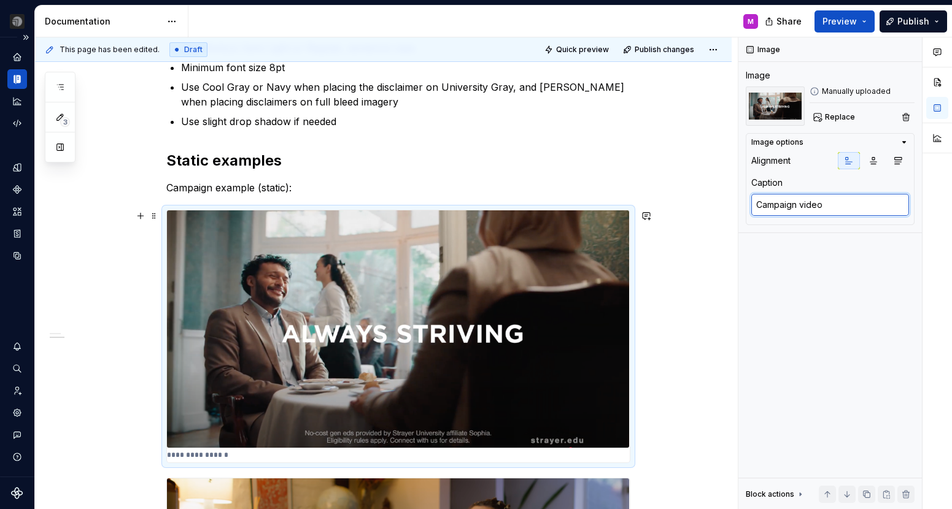
type textarea "Campaign video s"
type textarea "*"
type textarea "Campaign video"
type textarea "*"
type textarea "Campaign video e"
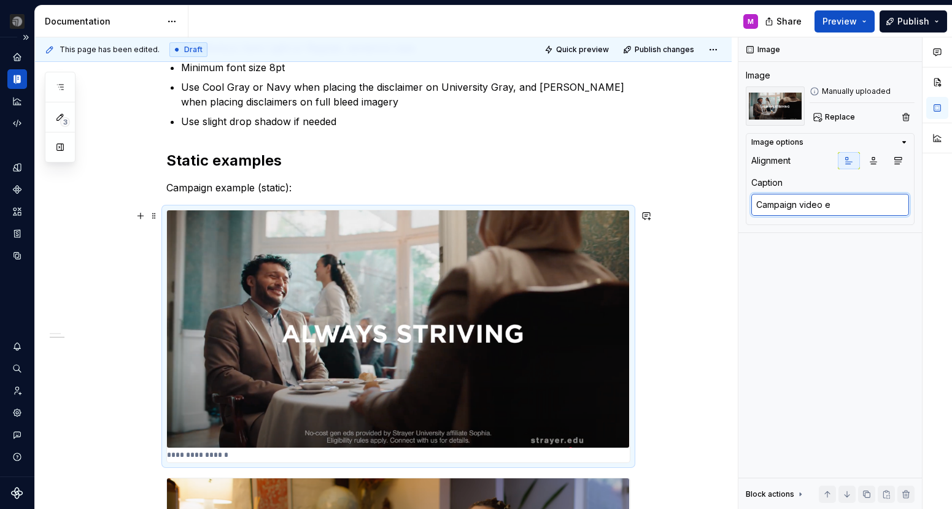
type textarea "*"
type textarea "Campaign video ex"
type textarea "*"
type textarea "Campaign video exm"
type textarea "*"
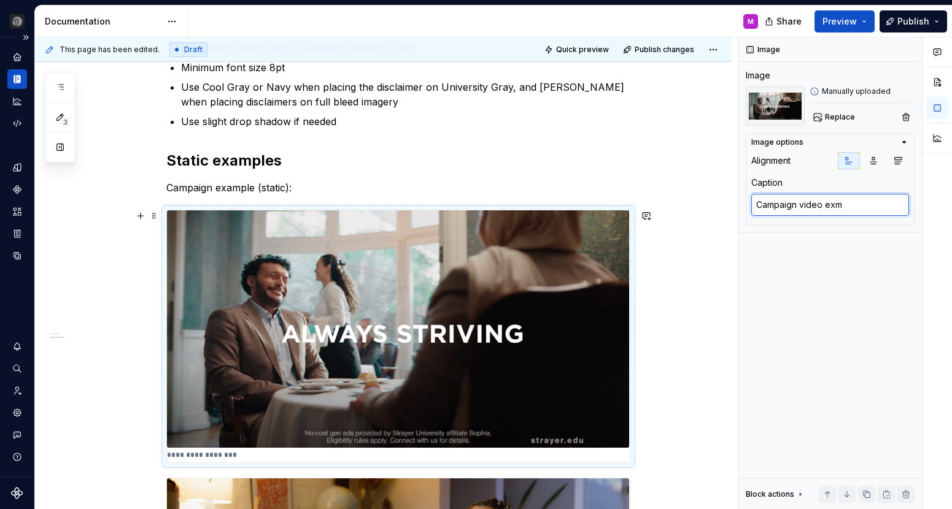
type textarea "Campaign video ex"
type textarea "*"
type textarea "Campaign video e"
type textarea "*"
type textarea "Campaign video"
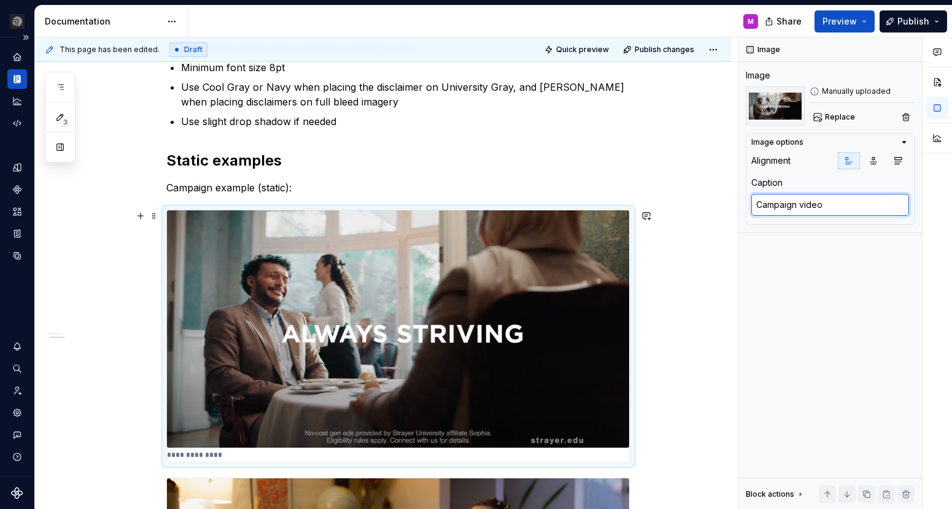
type textarea "*"
type textarea "Campaign video e"
type textarea "*"
type textarea "Campaign video ex"
type textarea "*"
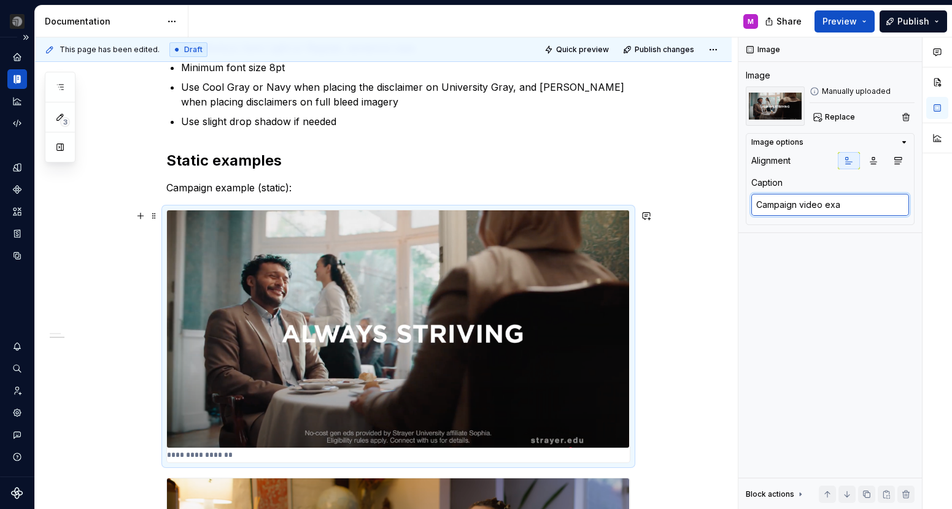
type textarea "Campaign video exam"
type textarea "*"
type textarea "Campaign video examp"
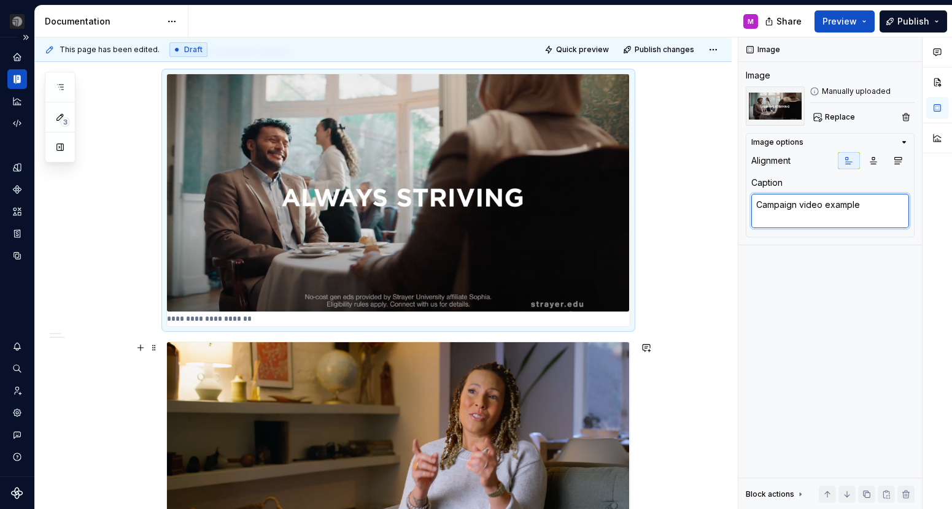
scroll to position [273, 0]
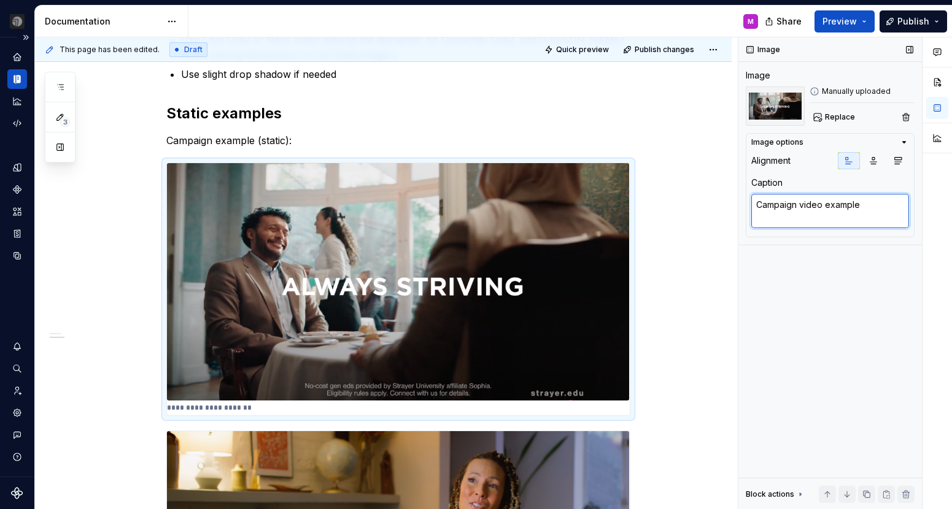
click at [826, 207] on textarea "Campaign video example" at bounding box center [830, 211] width 158 height 34
click at [292, 141] on p "Campaign example (static):" at bounding box center [398, 140] width 464 height 15
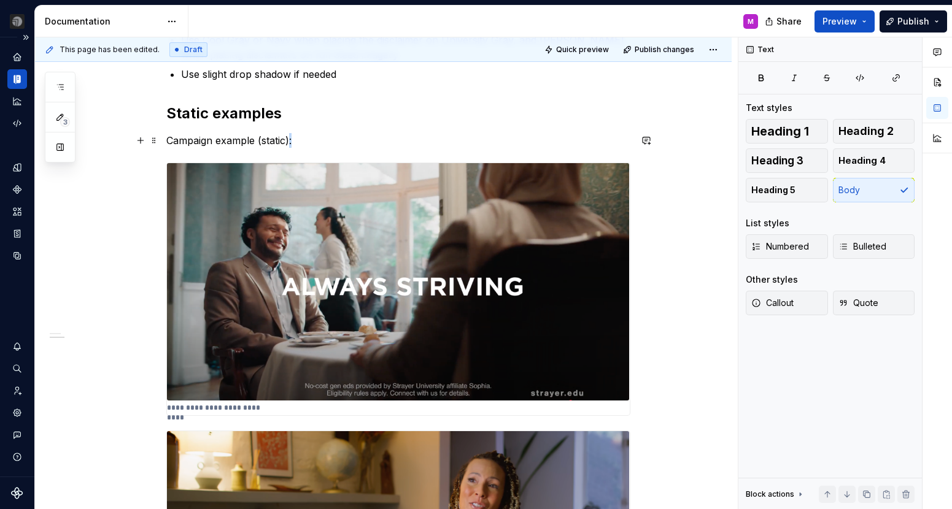
click at [292, 141] on p "Campaign example (static):" at bounding box center [398, 140] width 464 height 15
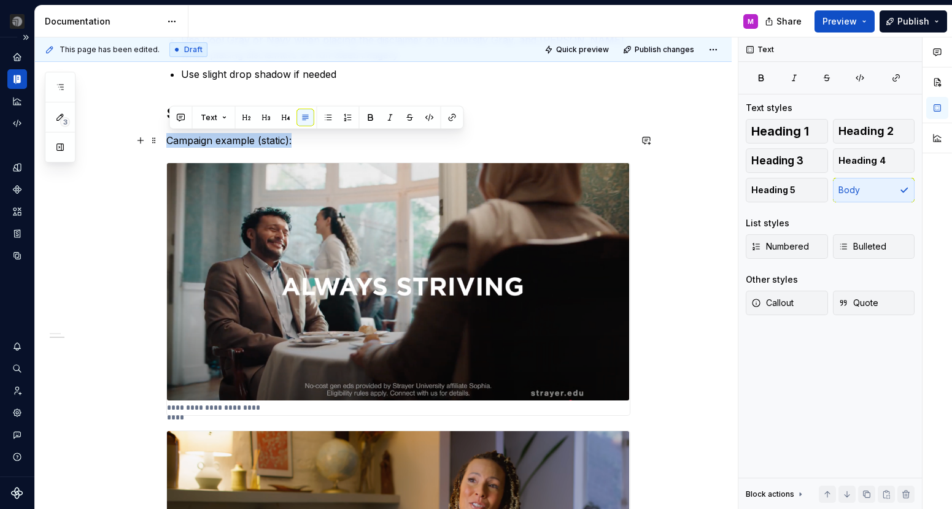
click at [292, 141] on p "Campaign example (static):" at bounding box center [398, 140] width 464 height 15
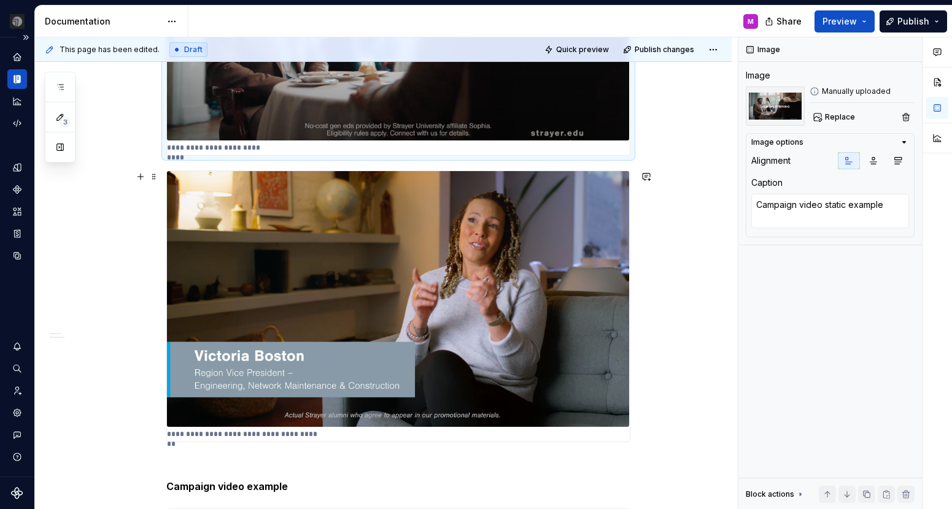
scroll to position [563, 0]
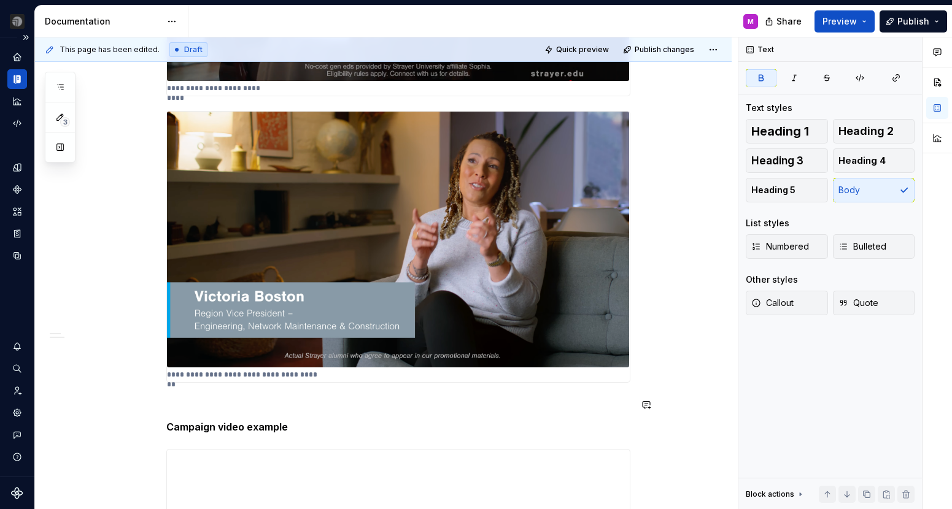
click at [203, 416] on div "**********" at bounding box center [398, 186] width 464 height 1020
click at [199, 402] on p at bounding box center [398, 405] width 464 height 15
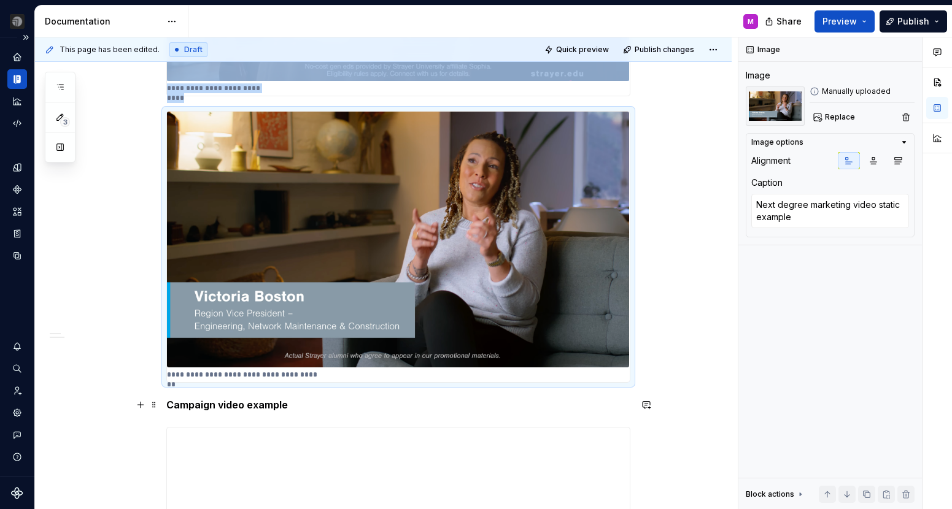
click at [106, 401] on div "**********" at bounding box center [383, 243] width 697 height 1195
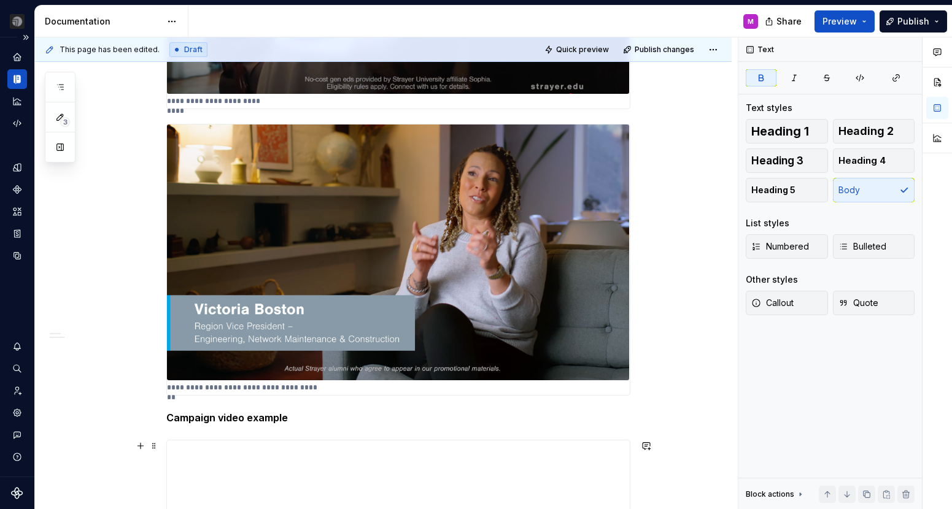
scroll to position [543, 0]
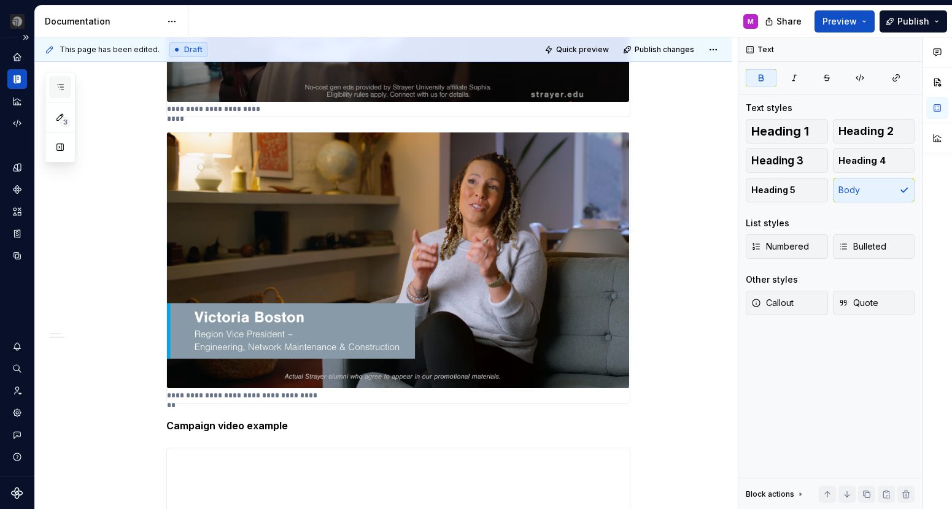
click at [63, 85] on icon "button" at bounding box center [60, 87] width 10 height 10
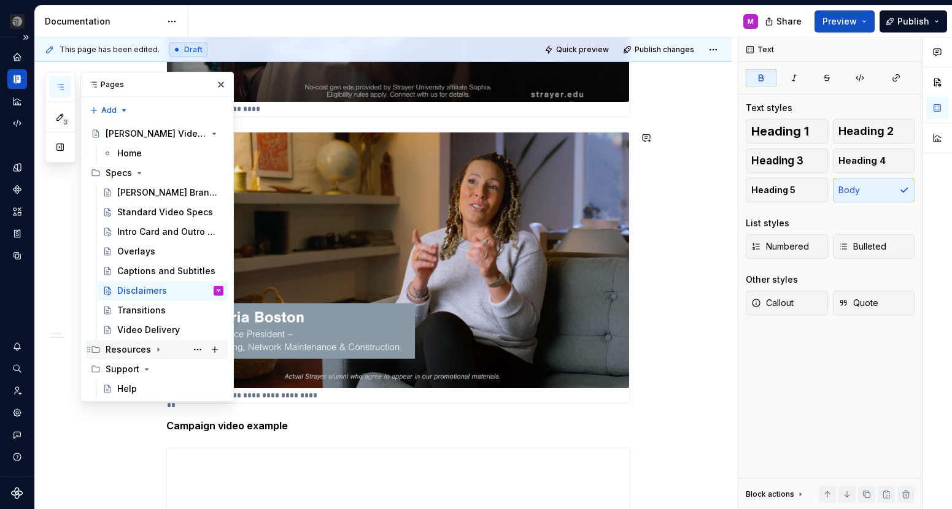
click at [153, 350] on icon "Page tree" at bounding box center [158, 350] width 10 height 10
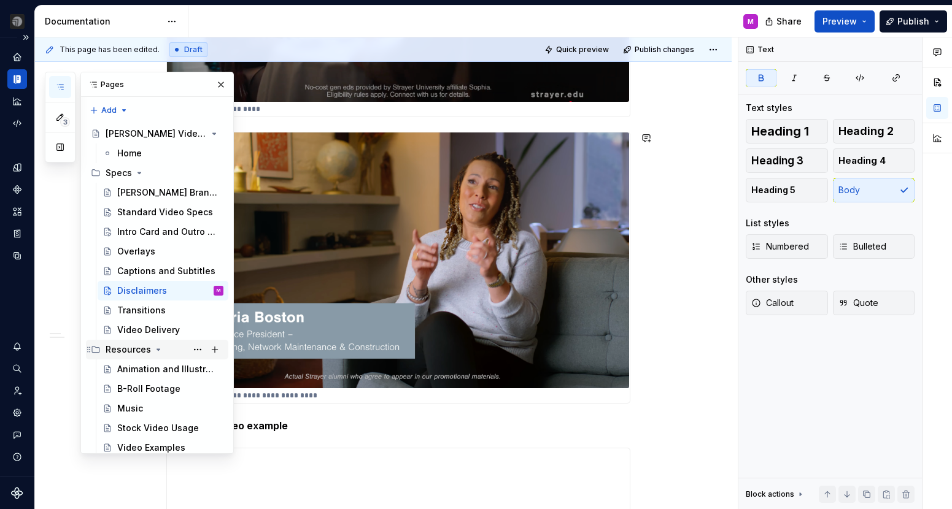
scroll to position [8, 0]
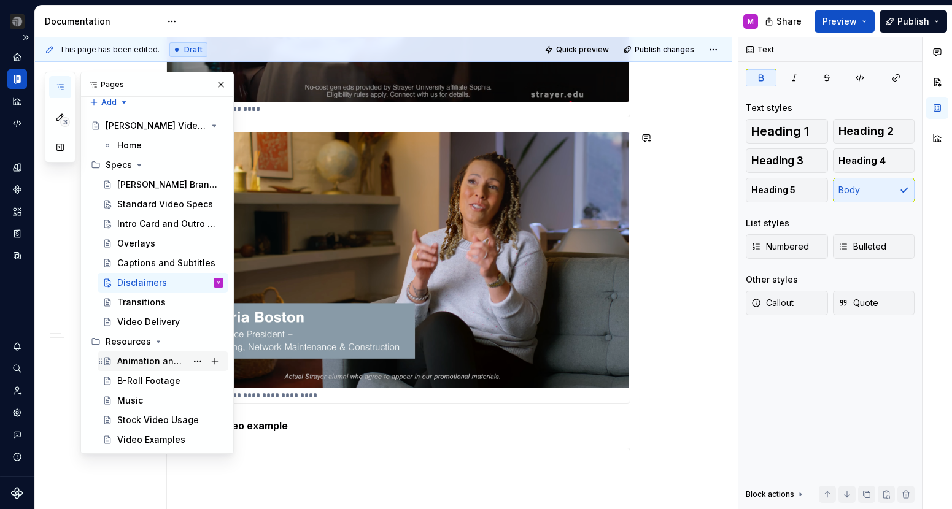
click at [155, 360] on div "Animation and Illustration Styles" at bounding box center [151, 361] width 69 height 12
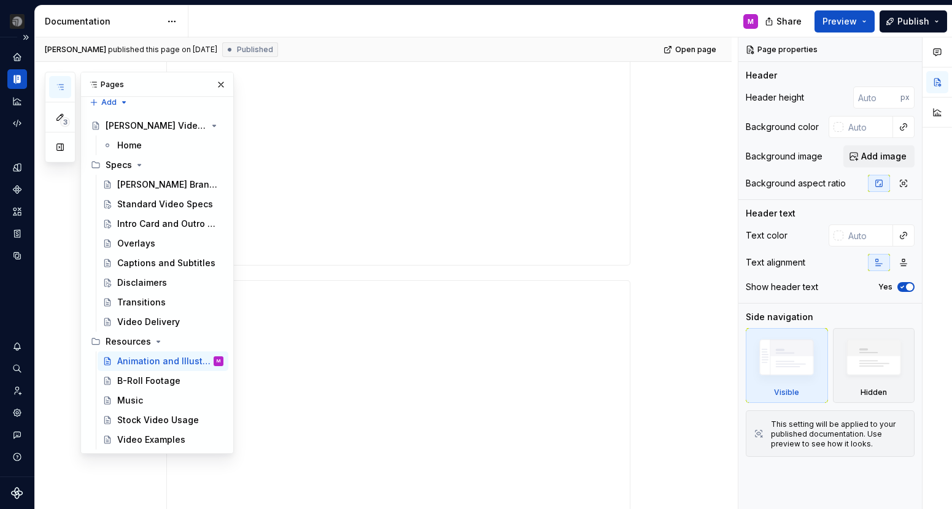
scroll to position [353, 0]
click at [504, 273] on div "**********" at bounding box center [398, 323] width 463 height 246
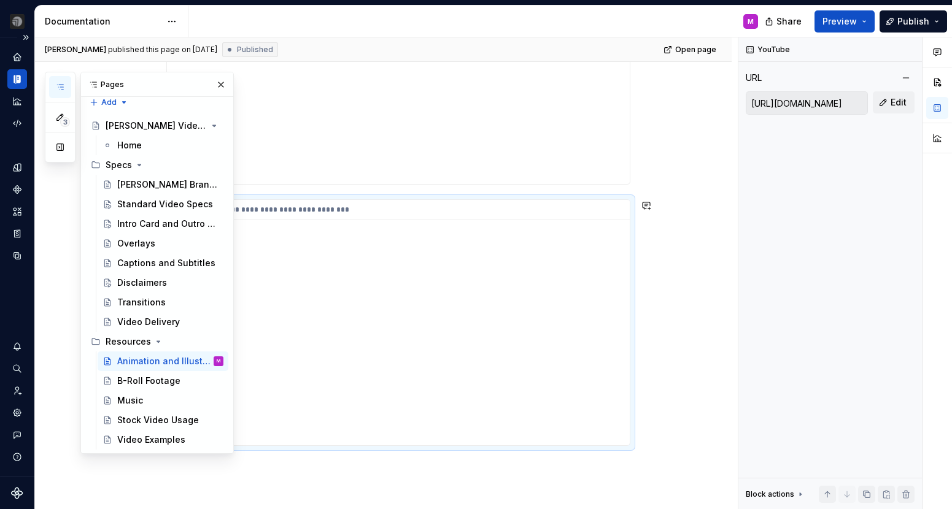
click at [573, 257] on div "**********" at bounding box center [398, 323] width 463 height 246
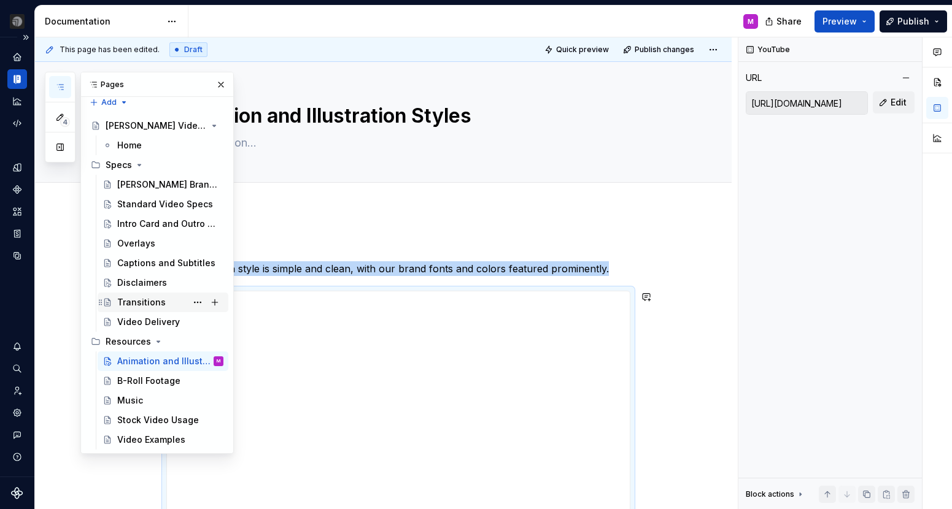
scroll to position [37, 0]
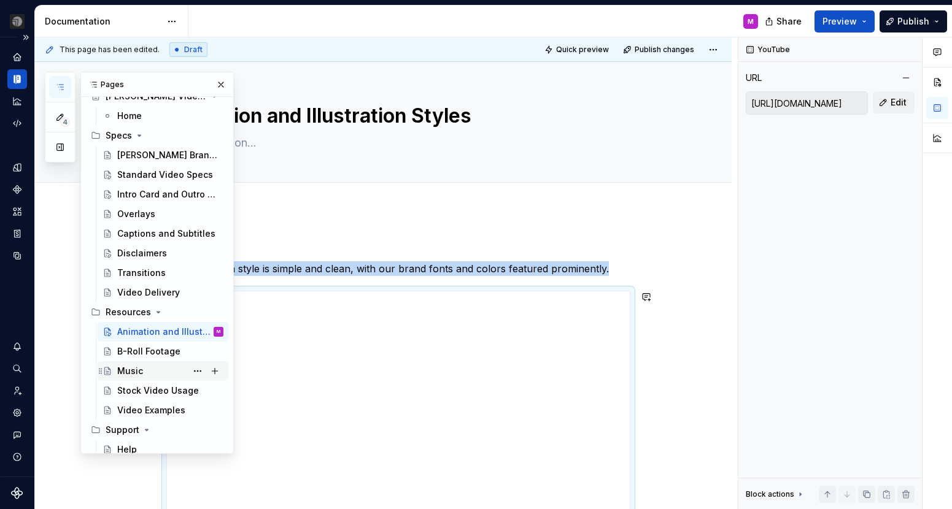
click at [146, 365] on div "Music" at bounding box center [170, 371] width 106 height 17
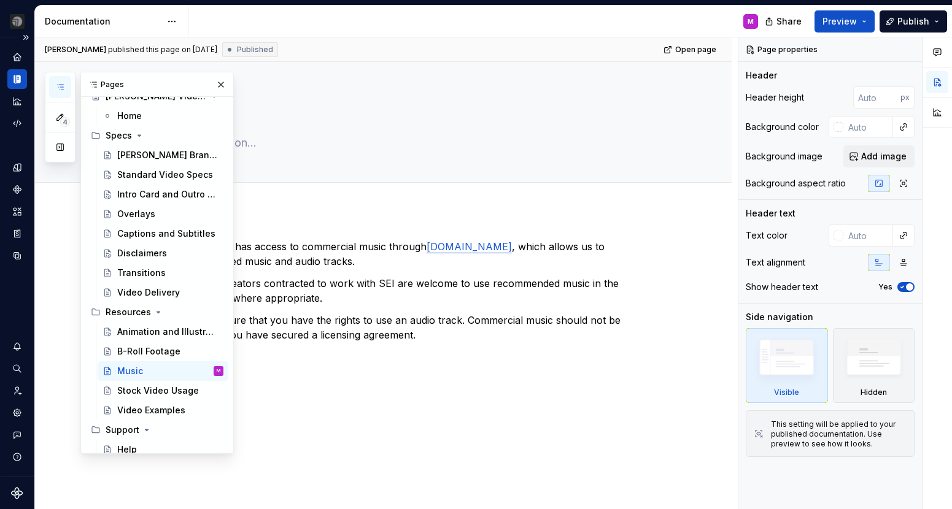
scroll to position [22, 0]
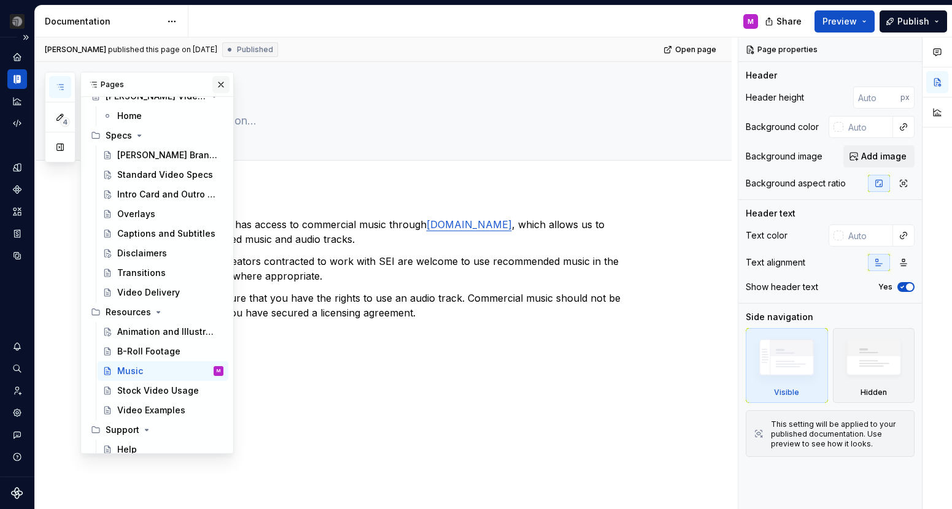
click at [222, 85] on button "button" at bounding box center [220, 84] width 17 height 17
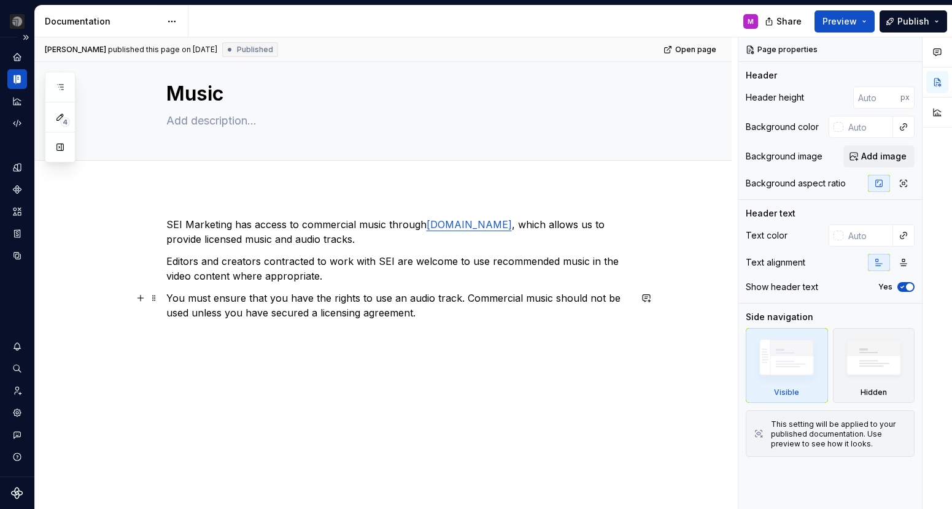
click at [176, 299] on p "You must ensure that you have the rights to use an audio track. Commercial musi…" at bounding box center [398, 305] width 464 height 29
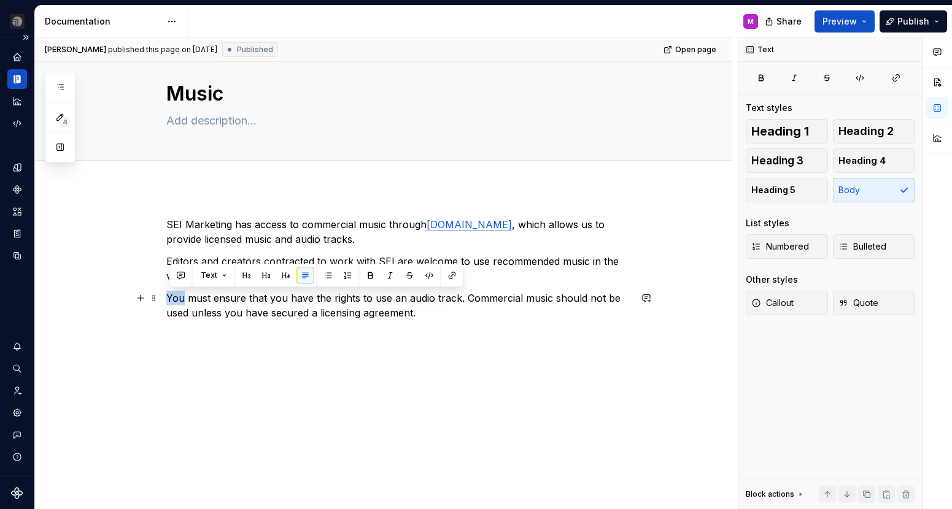
click at [176, 299] on p "You must ensure that you have the rights to use an audio track. Commercial musi…" at bounding box center [398, 305] width 464 height 29
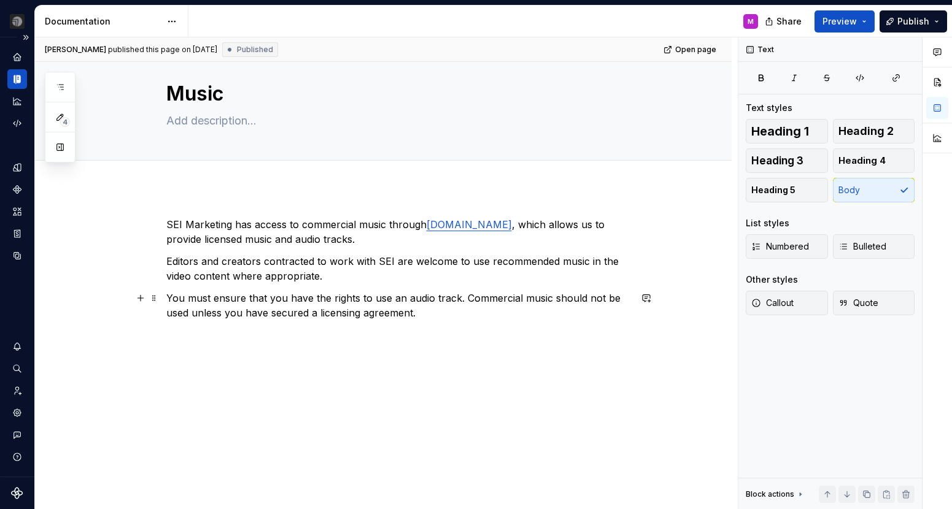
click at [169, 298] on p "You must ensure that you have the rights to use an audio track. Commercial musi…" at bounding box center [398, 305] width 464 height 29
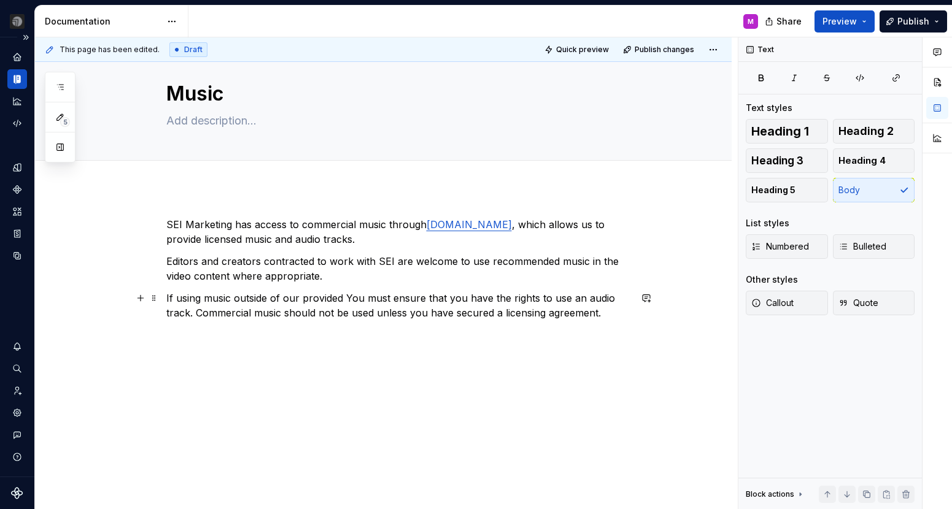
click at [185, 303] on p "If using music outside of our provided You must ensure that you have the rights…" at bounding box center [398, 305] width 464 height 29
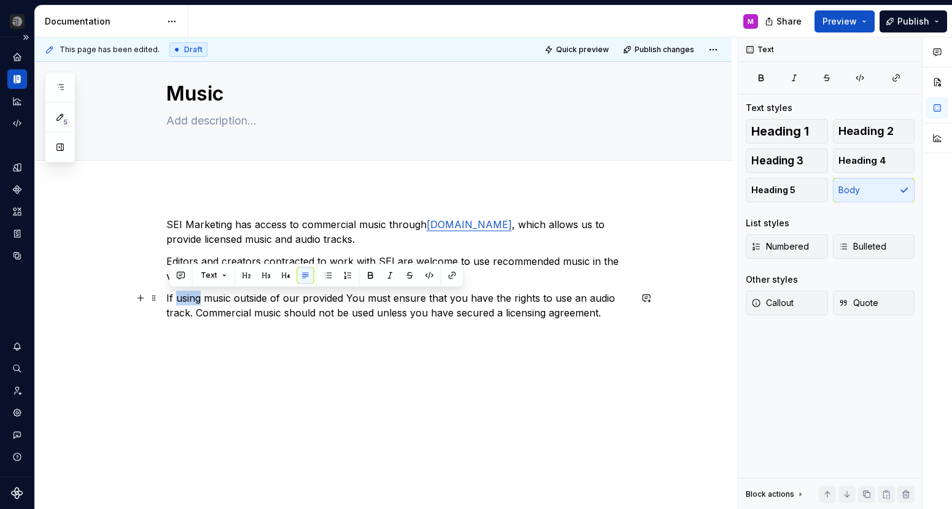
click at [185, 303] on p "If using music outside of our provided You must ensure that you have the rights…" at bounding box center [398, 305] width 464 height 29
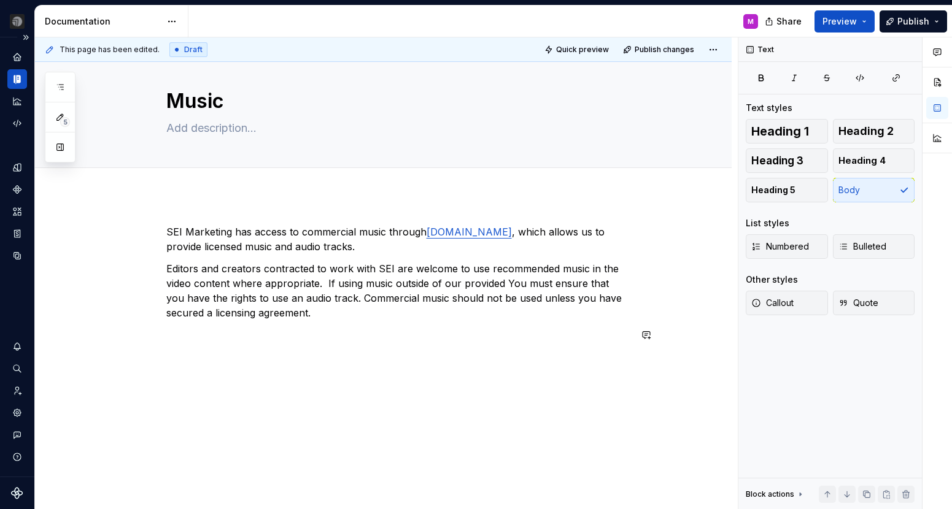
scroll to position [15, 0]
click at [513, 284] on p "Editors and creators contracted to work with SEI are welcome to use recommended…" at bounding box center [398, 290] width 464 height 59
click at [333, 319] on p "Editors and creators contracted to work with SEI are welcome to use recommended…" at bounding box center [398, 290] width 464 height 59
drag, startPoint x: 373, startPoint y: 312, endPoint x: 325, endPoint y: 283, distance: 55.4
click at [325, 283] on p "Editors and creators contracted to work with SEI are welcome to use recommended…" at bounding box center [398, 290] width 464 height 59
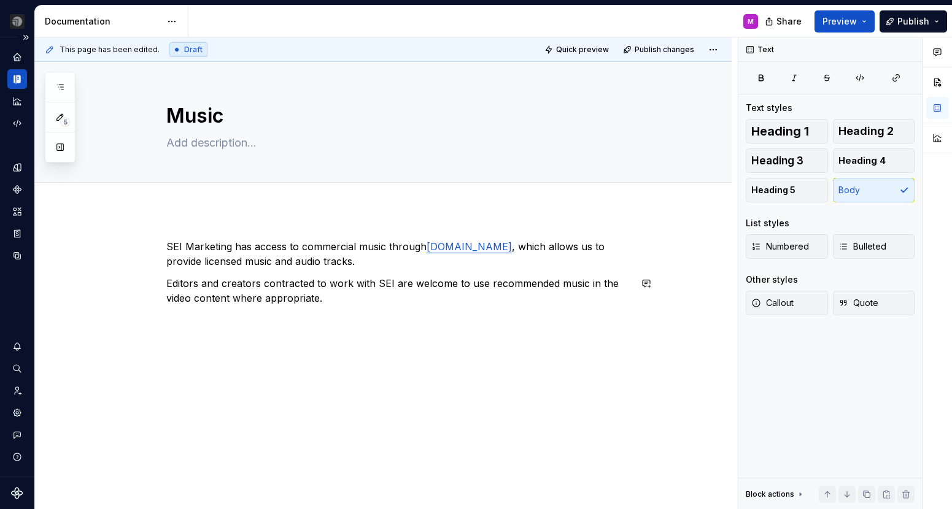
scroll to position [0, 0]
click at [55, 84] on icon "button" at bounding box center [60, 87] width 10 height 10
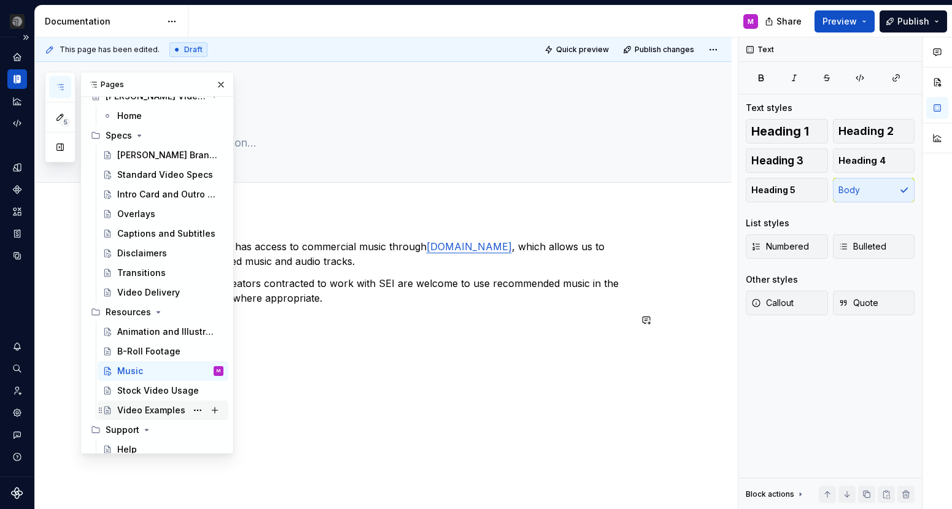
click at [142, 412] on div "Video Examples" at bounding box center [151, 410] width 68 height 12
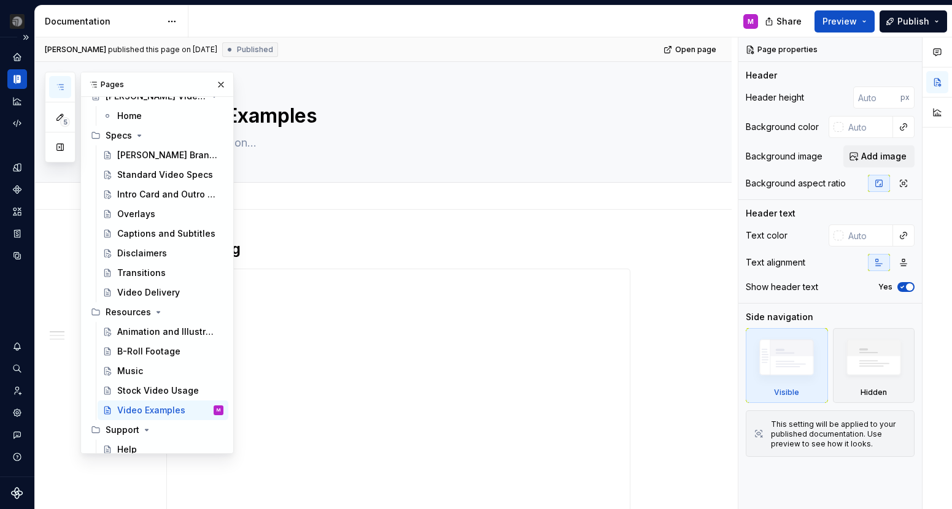
click at [415, 199] on div "Add tab" at bounding box center [398, 196] width 464 height 17
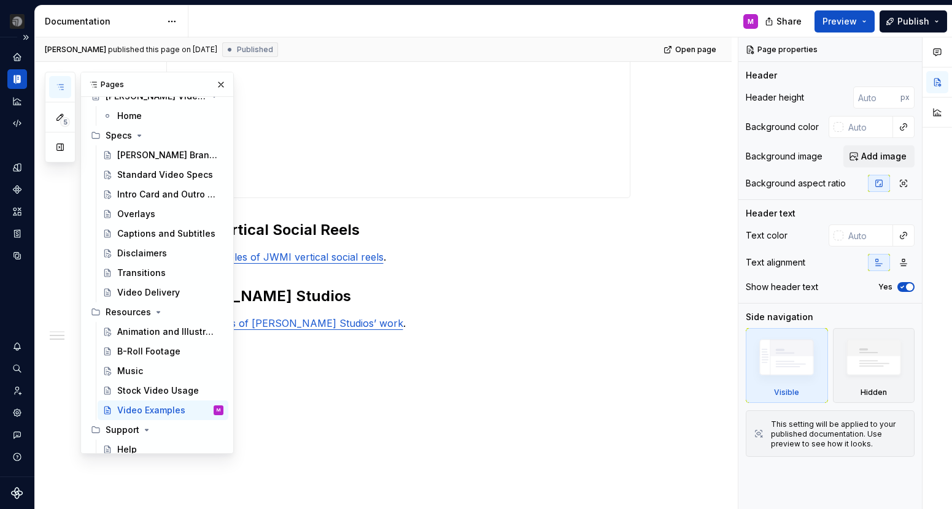
scroll to position [588, 0]
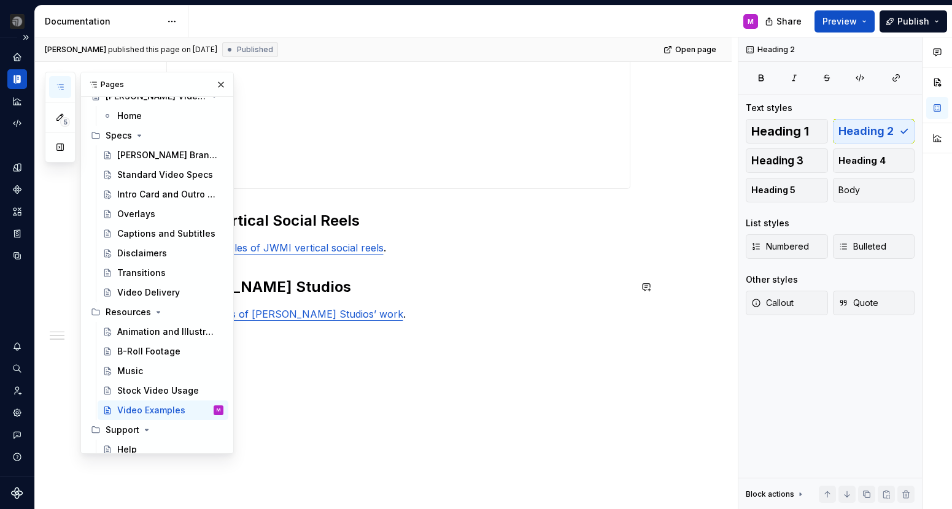
click at [455, 291] on h2 "[PERSON_NAME] Studios" at bounding box center [398, 287] width 464 height 20
click at [208, 87] on div "Pages" at bounding box center [157, 84] width 152 height 25
click at [225, 85] on button "button" at bounding box center [220, 84] width 17 height 17
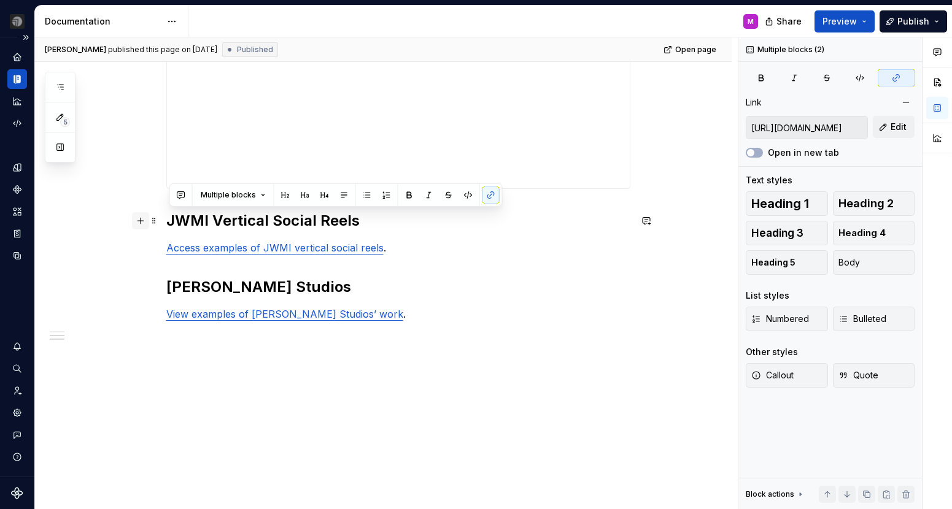
drag, startPoint x: 406, startPoint y: 247, endPoint x: 137, endPoint y: 222, distance: 269.4
click at [166, 222] on div "**********" at bounding box center [398, 4] width 464 height 707
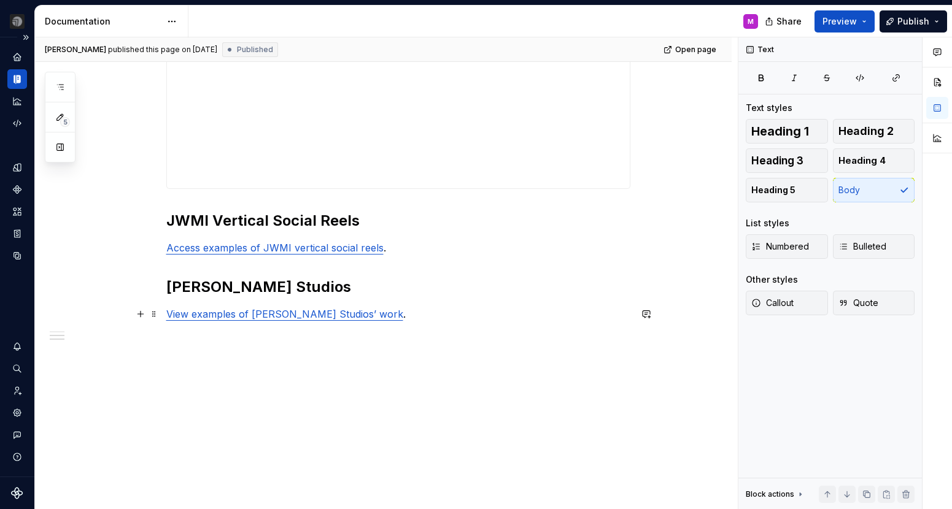
click at [404, 316] on p "View examples of [PERSON_NAME] Studios’ work ." at bounding box center [398, 314] width 464 height 15
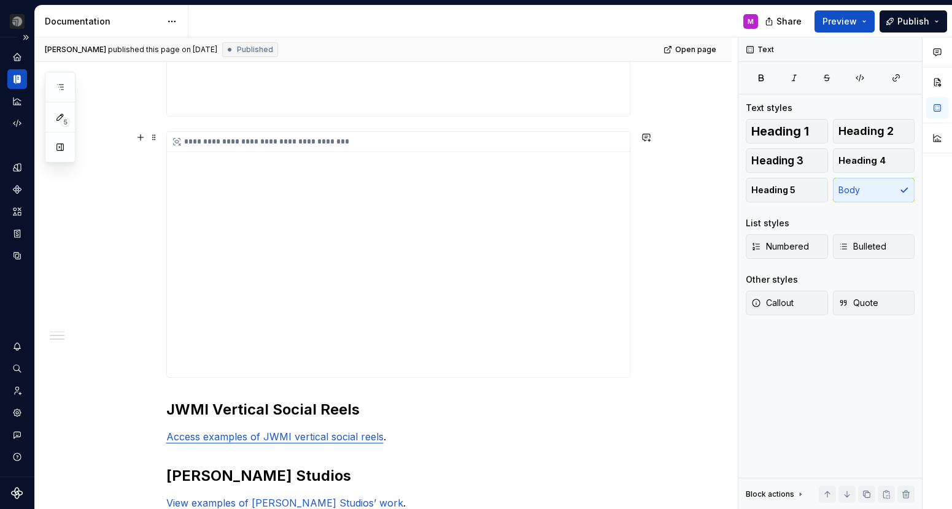
click at [390, 295] on div "**********" at bounding box center [398, 255] width 463 height 246
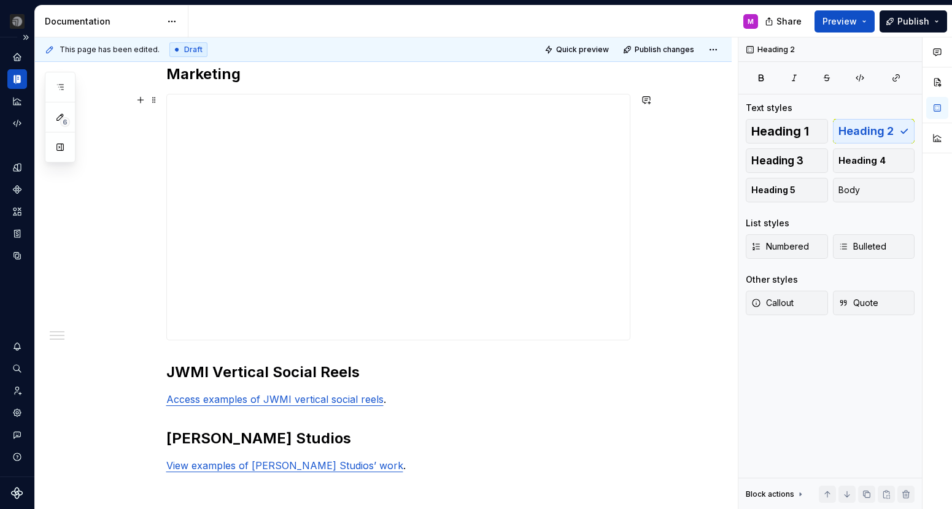
scroll to position [129, 0]
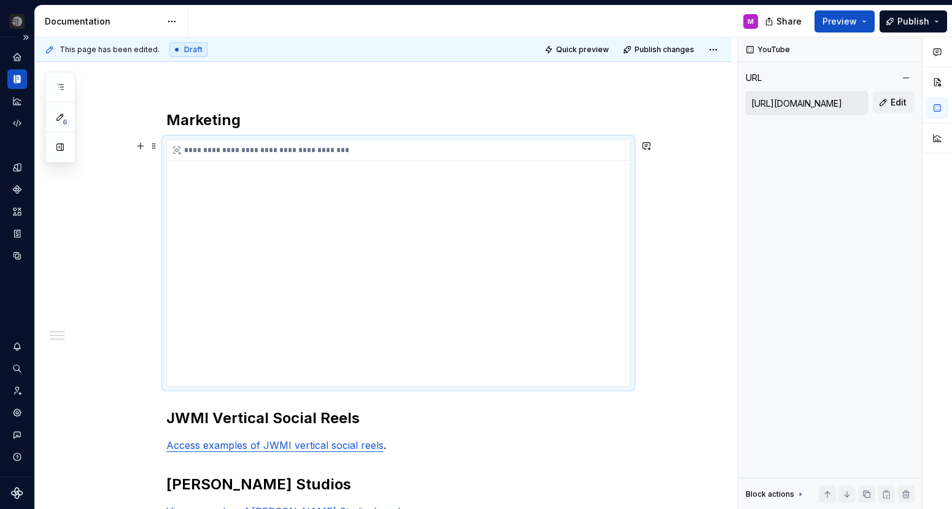
click at [318, 268] on div "**********" at bounding box center [398, 264] width 463 height 246
click at [485, 306] on div "**********" at bounding box center [398, 264] width 463 height 246
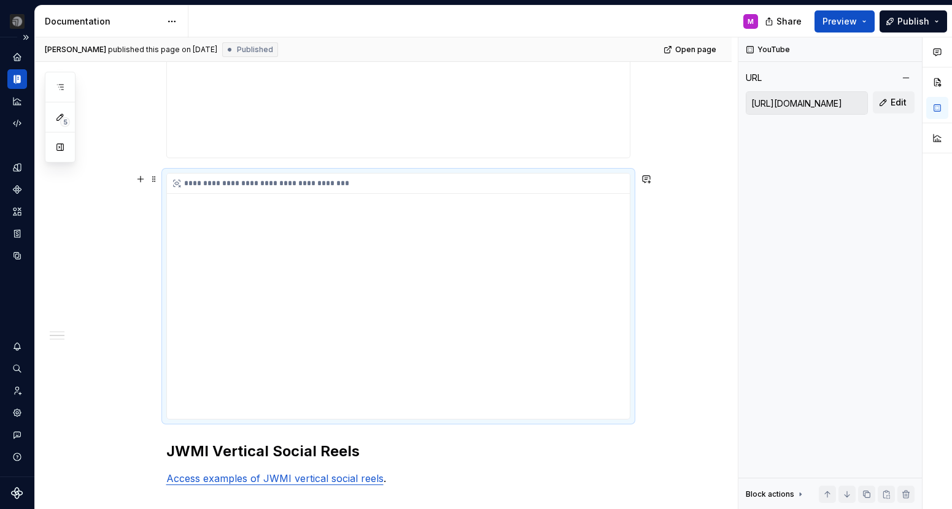
click at [497, 359] on div "**********" at bounding box center [398, 297] width 463 height 246
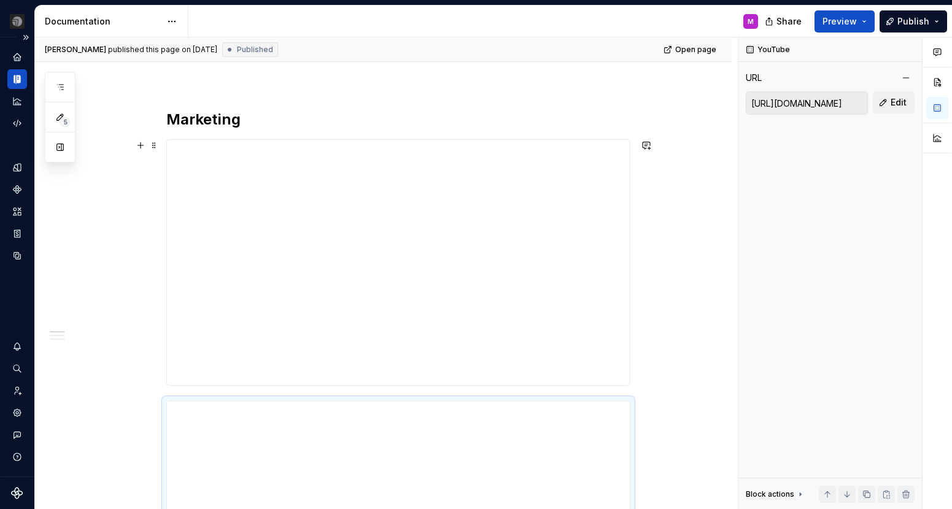
scroll to position [0, 0]
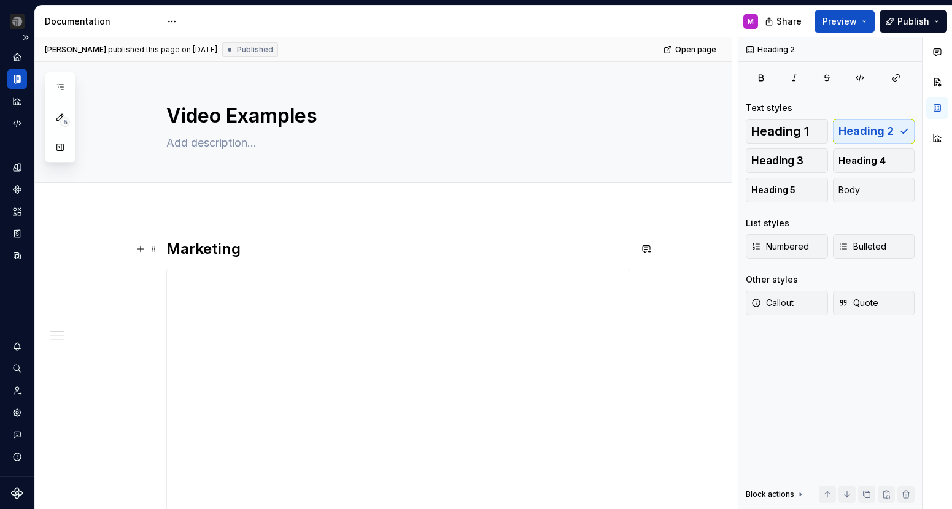
click at [295, 254] on h2 "Marketing" at bounding box center [398, 249] width 464 height 20
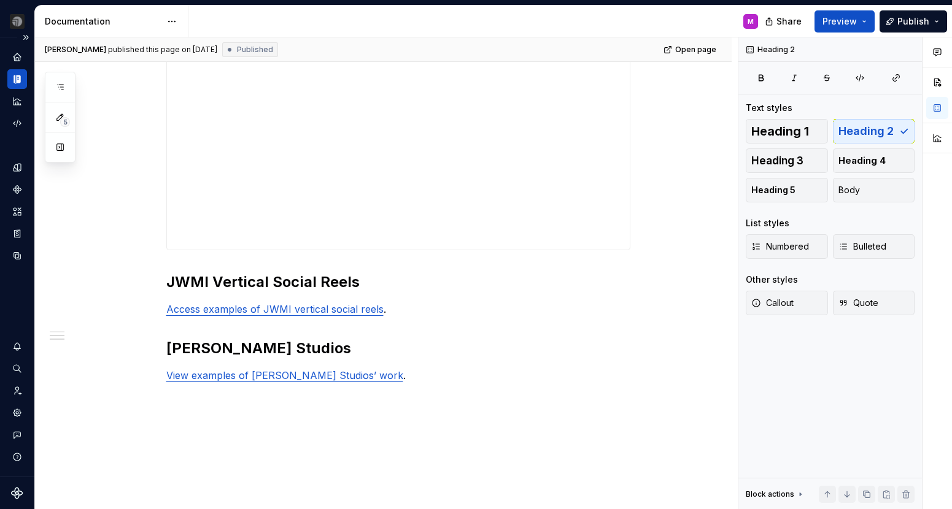
scroll to position [589, 0]
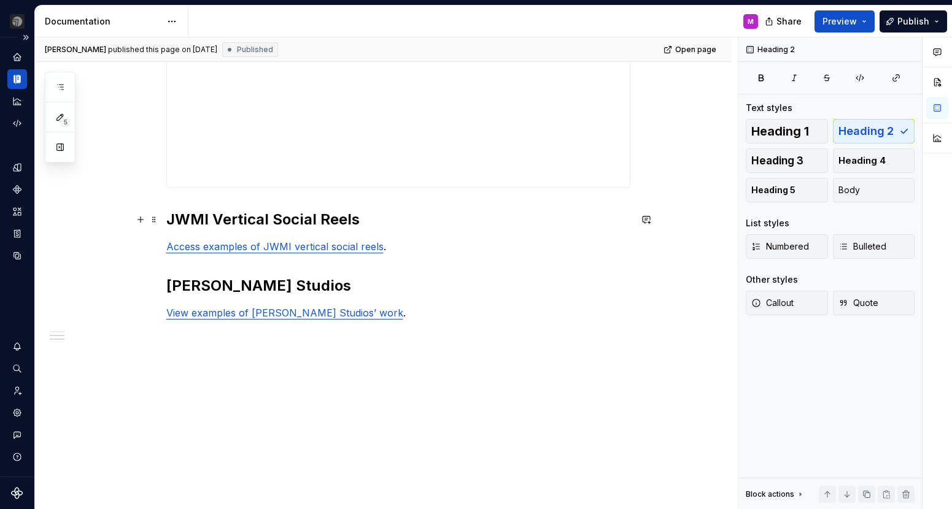
click at [414, 217] on h2 "JWMI Vertical Social Reels" at bounding box center [398, 220] width 464 height 20
click at [424, 250] on p "Access examples of JWMI vertical social reels ." at bounding box center [398, 246] width 464 height 15
click at [173, 215] on h2 "JWMI Vertical Social Reels" at bounding box center [398, 220] width 464 height 20
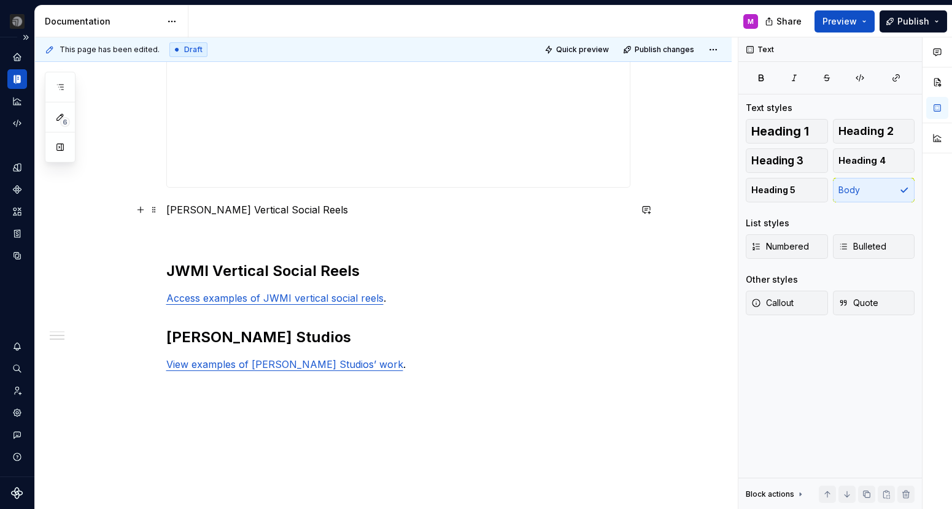
click at [199, 212] on p "[PERSON_NAME] Vertical Social Reels" at bounding box center [398, 210] width 464 height 15
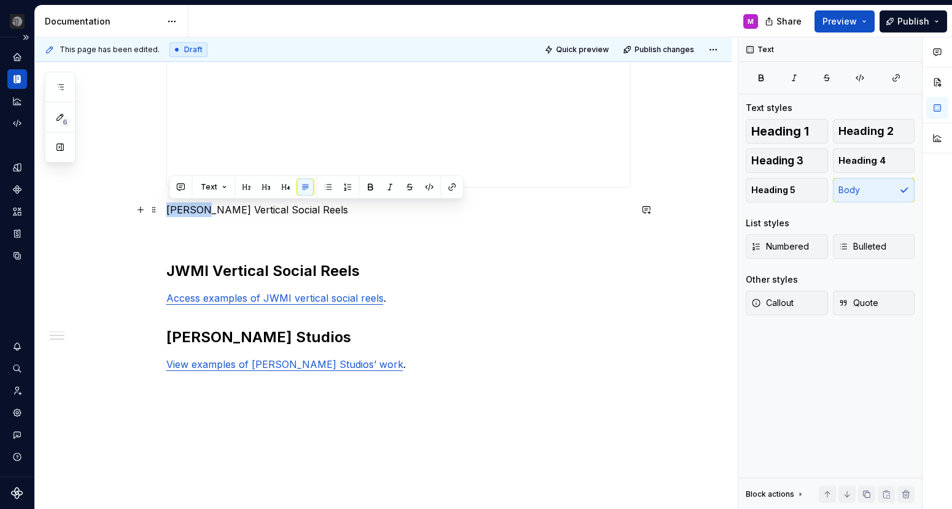
click at [199, 212] on p "[PERSON_NAME] Vertical Social Reels" at bounding box center [398, 210] width 464 height 15
click at [215, 273] on h2 "JWMI Vertical Social Reels" at bounding box center [398, 271] width 464 height 20
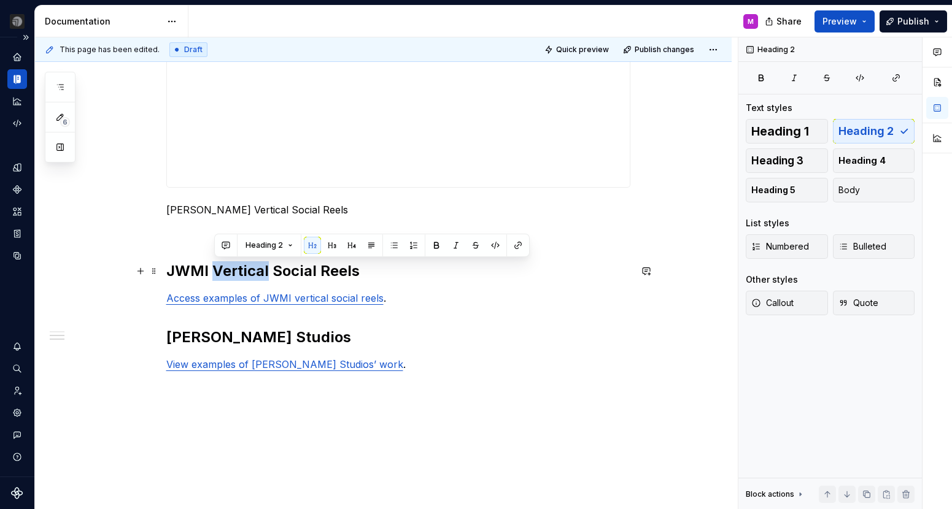
click at [215, 273] on h2 "JWMI Vertical Social Reels" at bounding box center [398, 271] width 464 height 20
click at [223, 214] on p "[PERSON_NAME] Vertical Social Reels" at bounding box center [398, 210] width 464 height 15
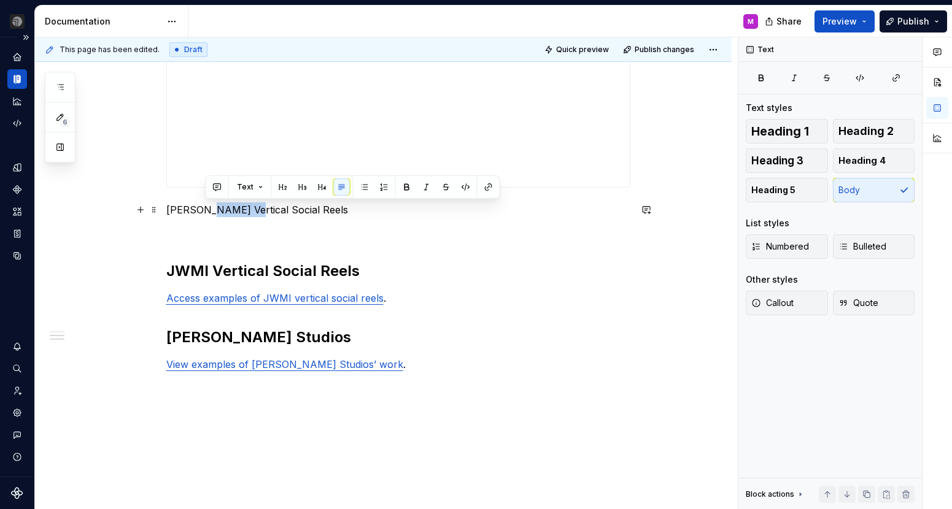
click at [223, 214] on p "[PERSON_NAME] Vertical Social Reels" at bounding box center [398, 210] width 464 height 15
click at [217, 185] on button "Text" at bounding box center [213, 187] width 37 height 17
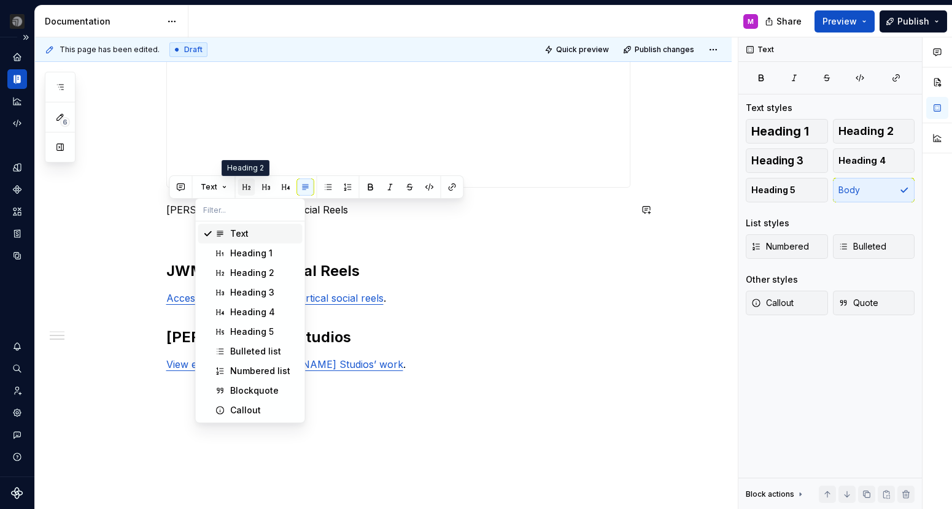
click at [244, 188] on button "button" at bounding box center [246, 187] width 17 height 17
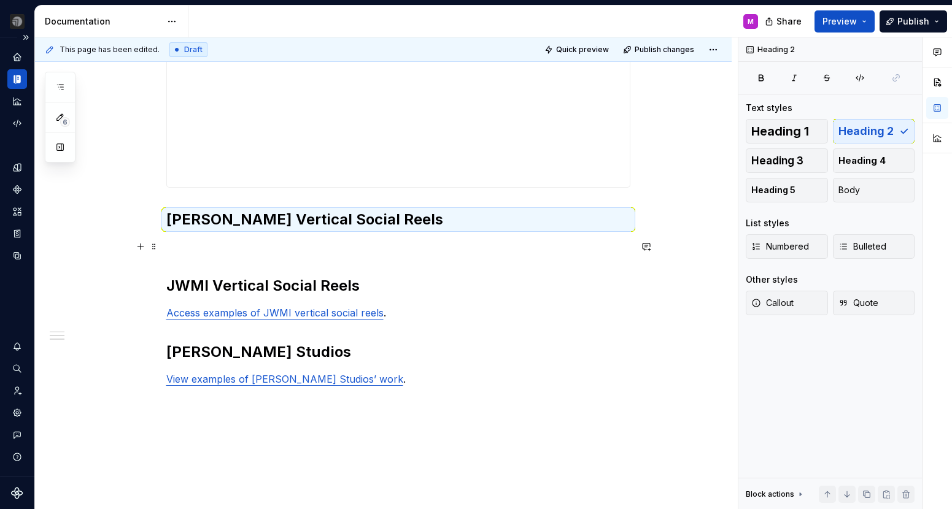
click at [255, 254] on div "**********" at bounding box center [398, 29] width 464 height 759
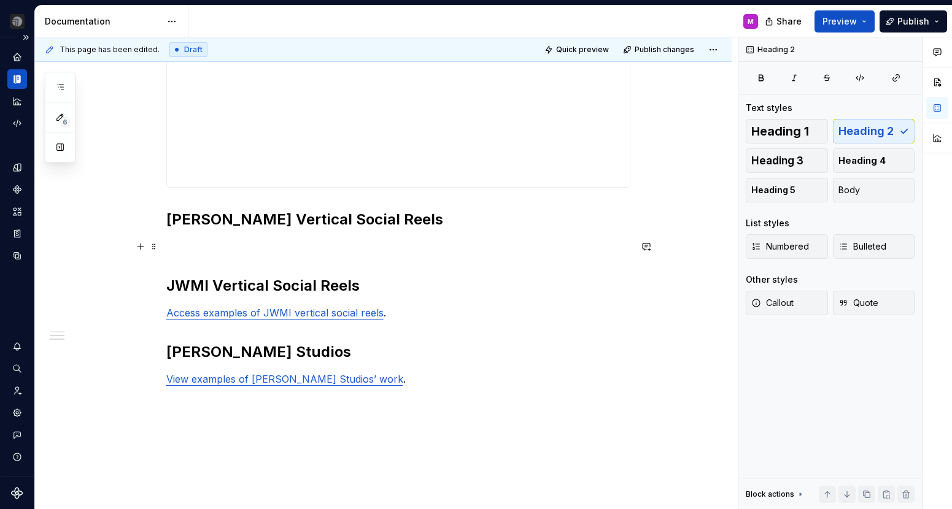
click at [222, 251] on p at bounding box center [398, 246] width 464 height 15
click at [141, 234] on div "**********" at bounding box center [383, 99] width 697 height 956
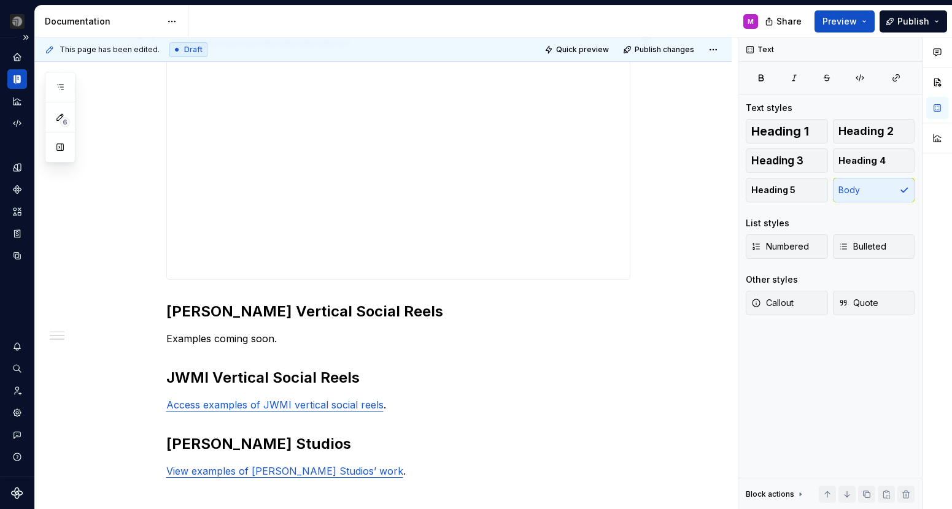
scroll to position [407, 0]
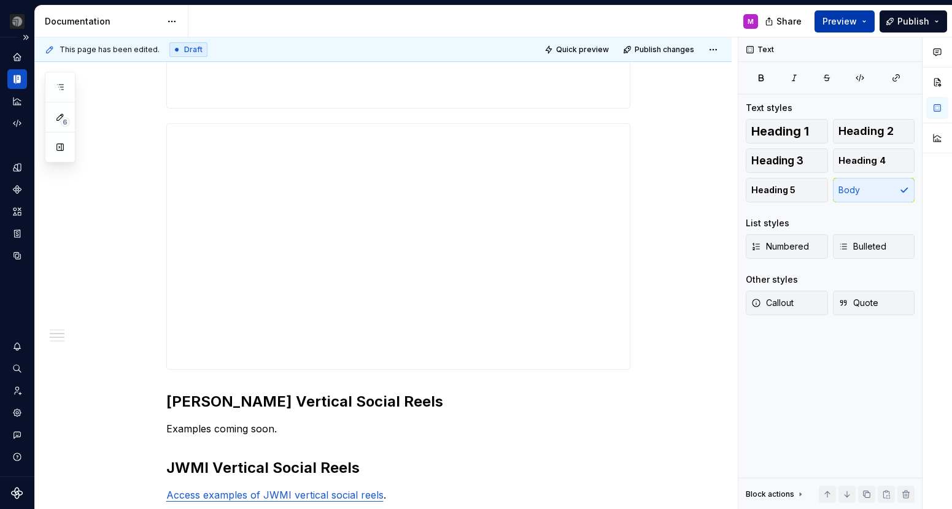
click at [854, 21] on button "Preview" at bounding box center [845, 21] width 60 height 22
click at [854, 24] on button "Publish" at bounding box center [914, 21] width 68 height 22
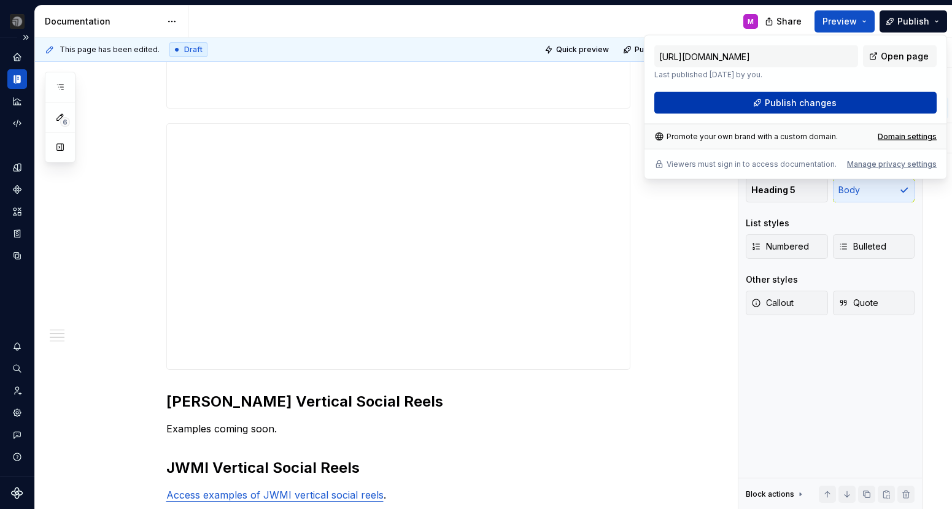
click at [854, 98] on button "Publish changes" at bounding box center [795, 103] width 282 height 22
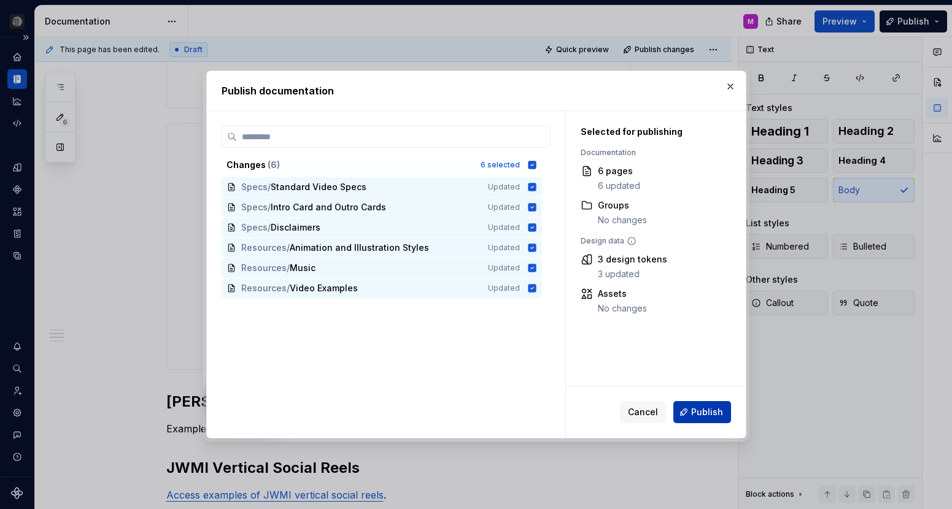
click at [711, 419] on button "Publish" at bounding box center [702, 412] width 58 height 22
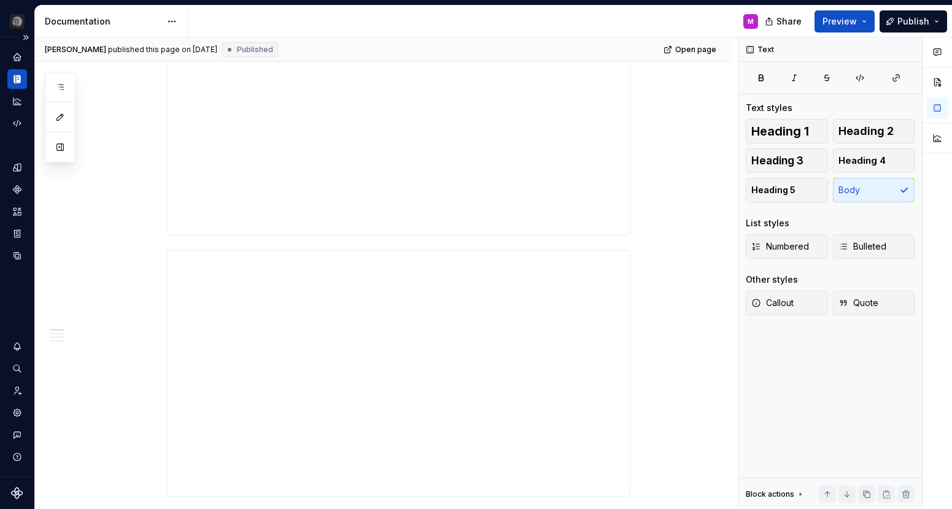
scroll to position [0, 0]
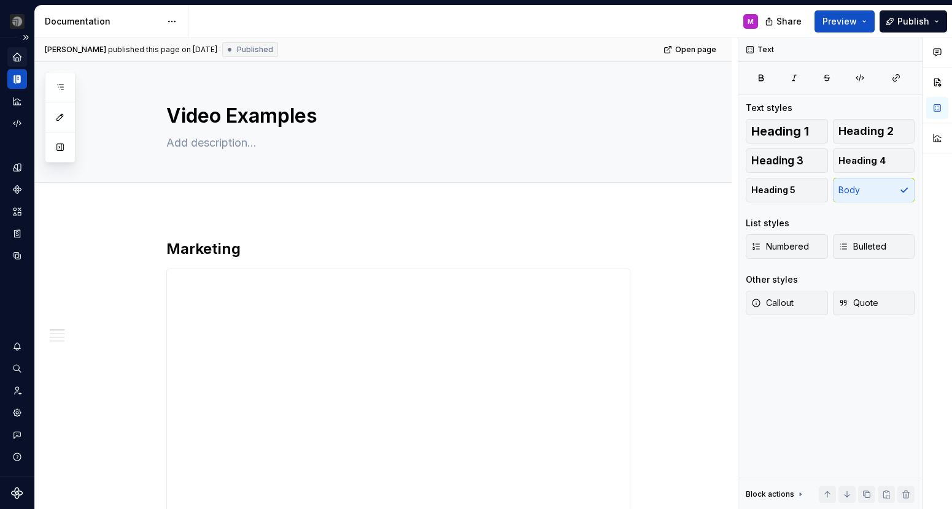
click at [15, 63] on div "Home" at bounding box center [17, 57] width 20 height 20
